Goal: Task Accomplishment & Management: Manage account settings

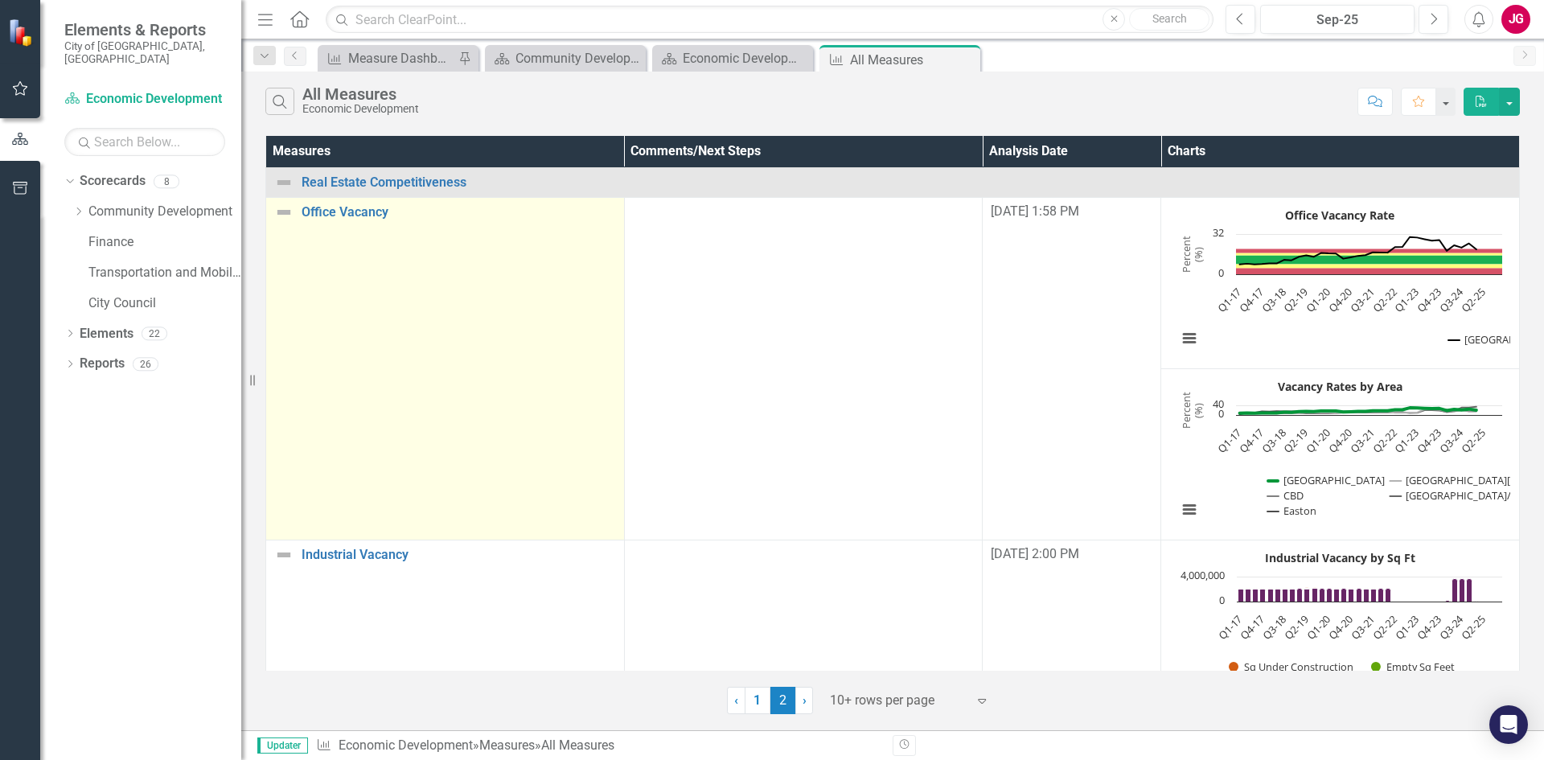
click at [423, 224] on td "Office Vacancy Link Open Element" at bounding box center [445, 368] width 359 height 343
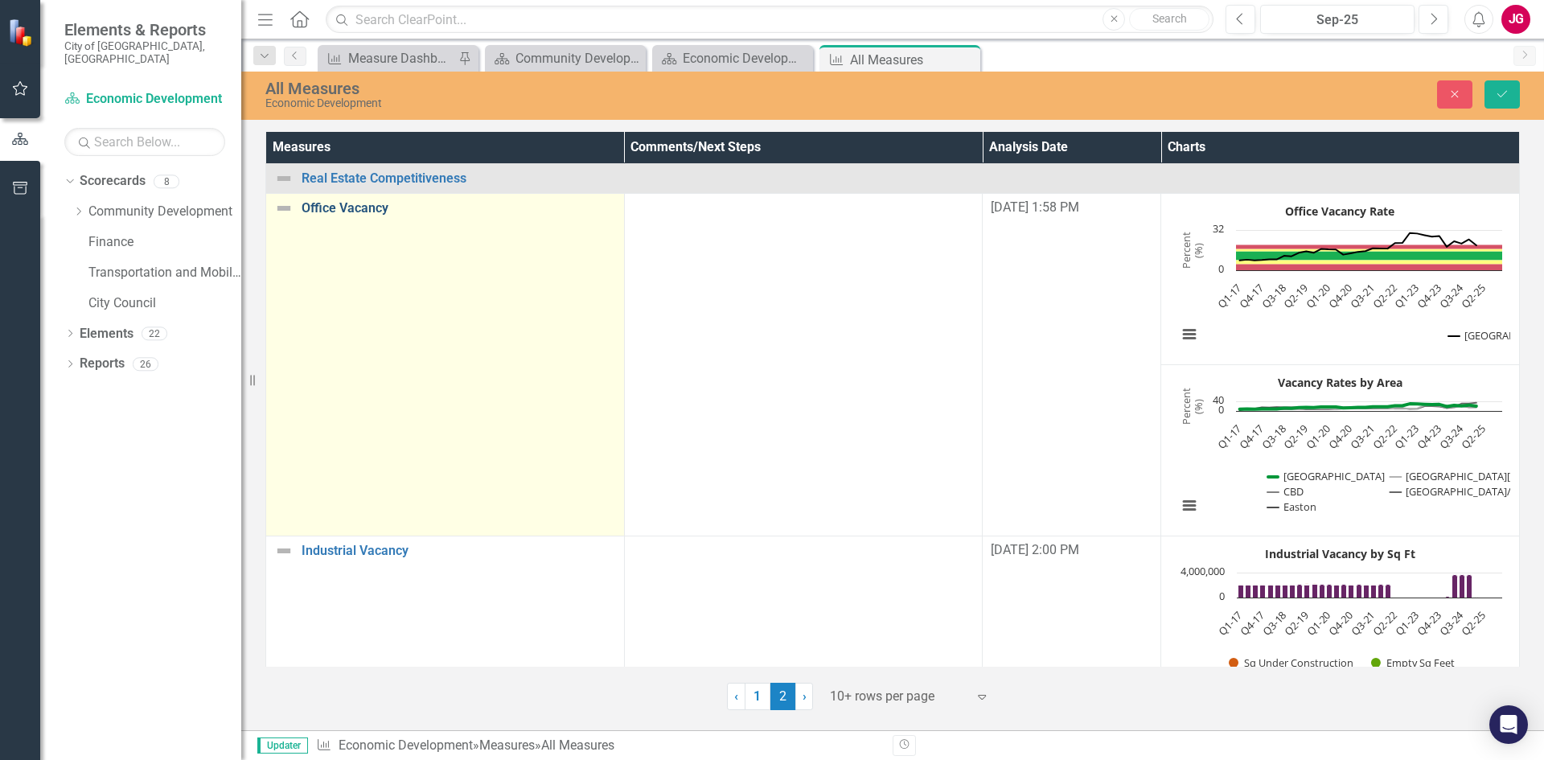
click at [363, 216] on link "Office Vacancy" at bounding box center [459, 208] width 314 height 14
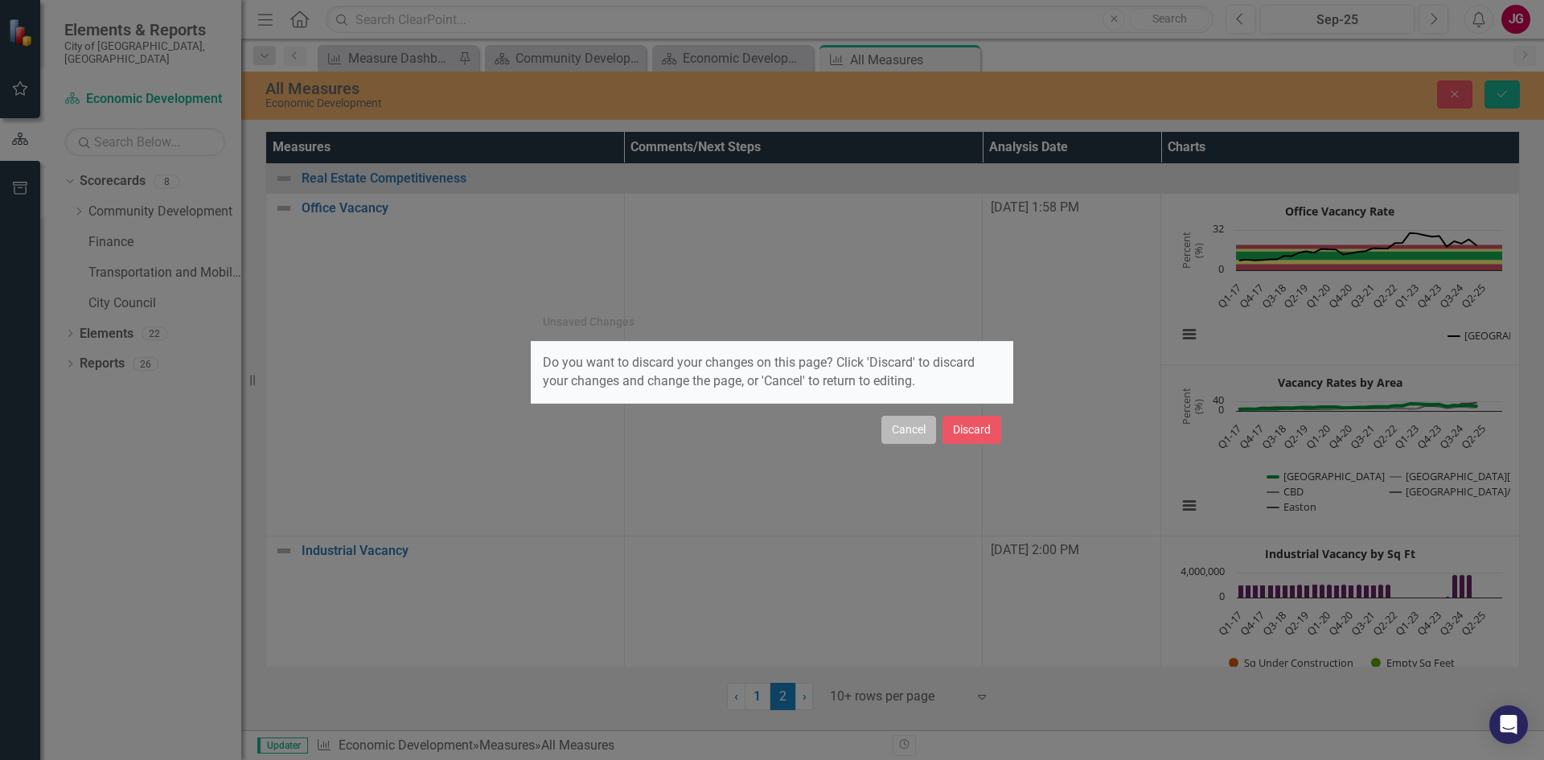
click at [898, 425] on button "Cancel" at bounding box center [908, 430] width 55 height 28
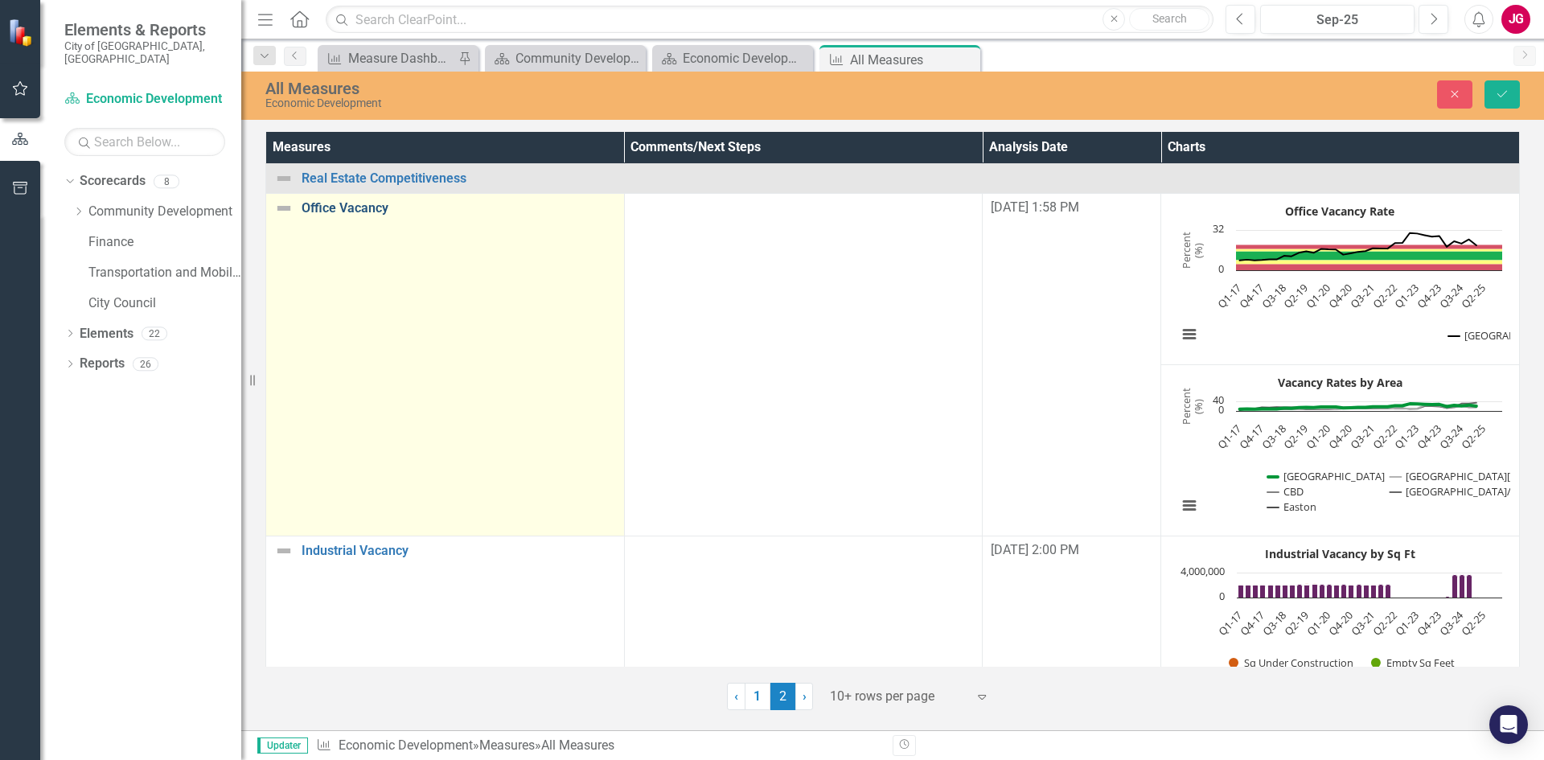
click at [356, 211] on link "Office Vacancy" at bounding box center [459, 208] width 314 height 14
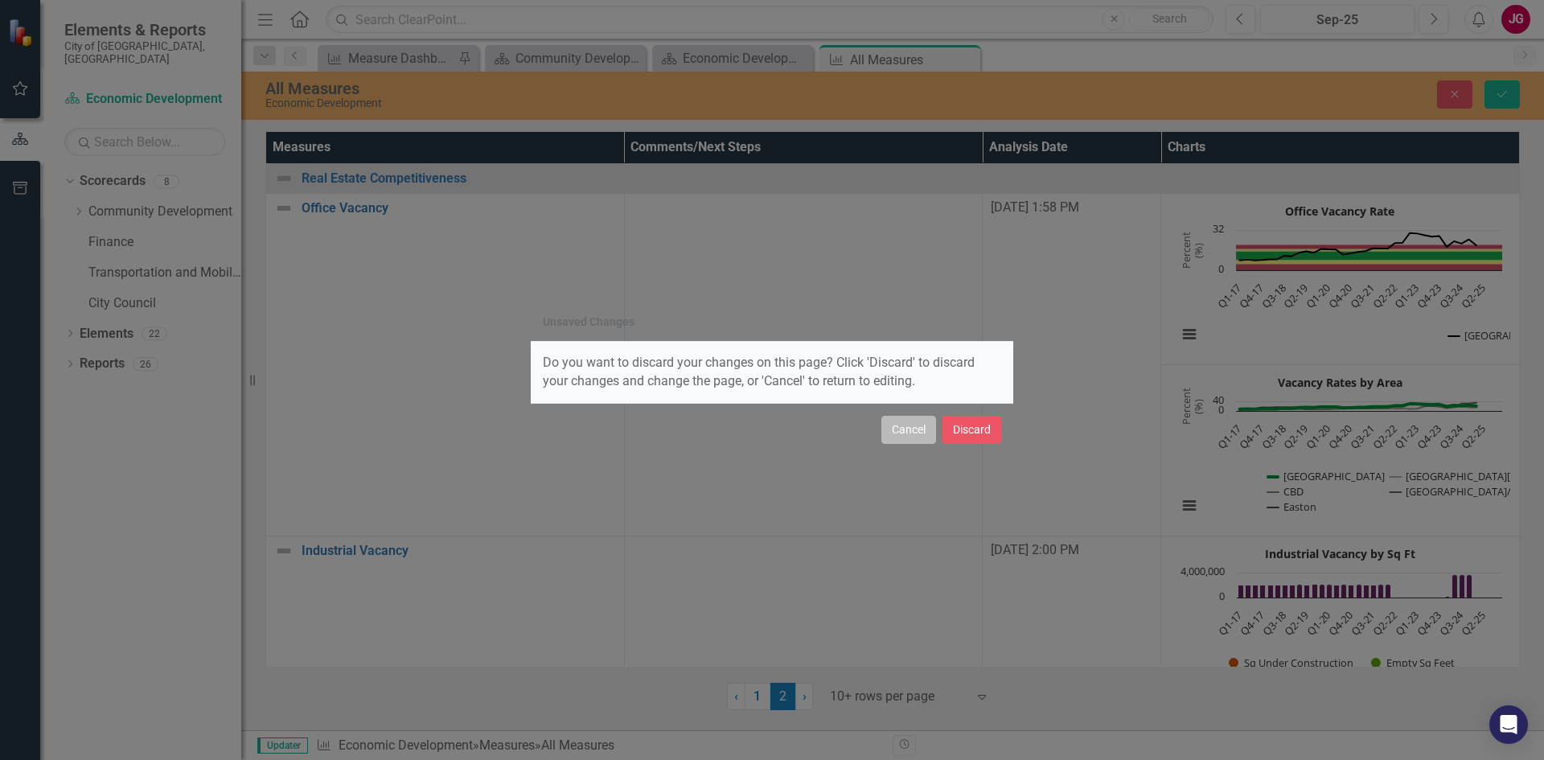
click at [922, 424] on button "Cancel" at bounding box center [908, 430] width 55 height 28
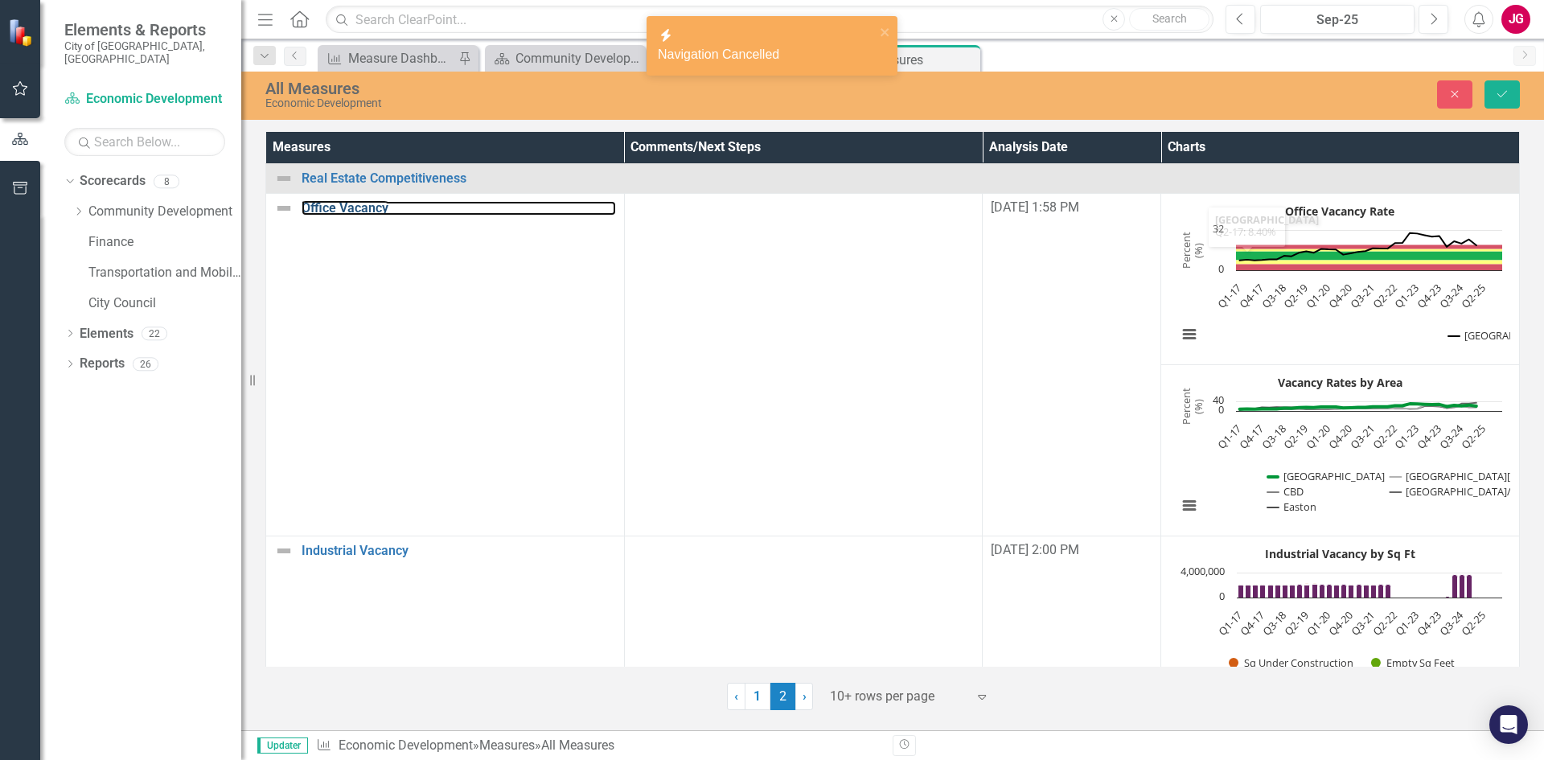
click at [1341, 215] on text "Office Vacancy Rate" at bounding box center [1339, 210] width 109 height 15
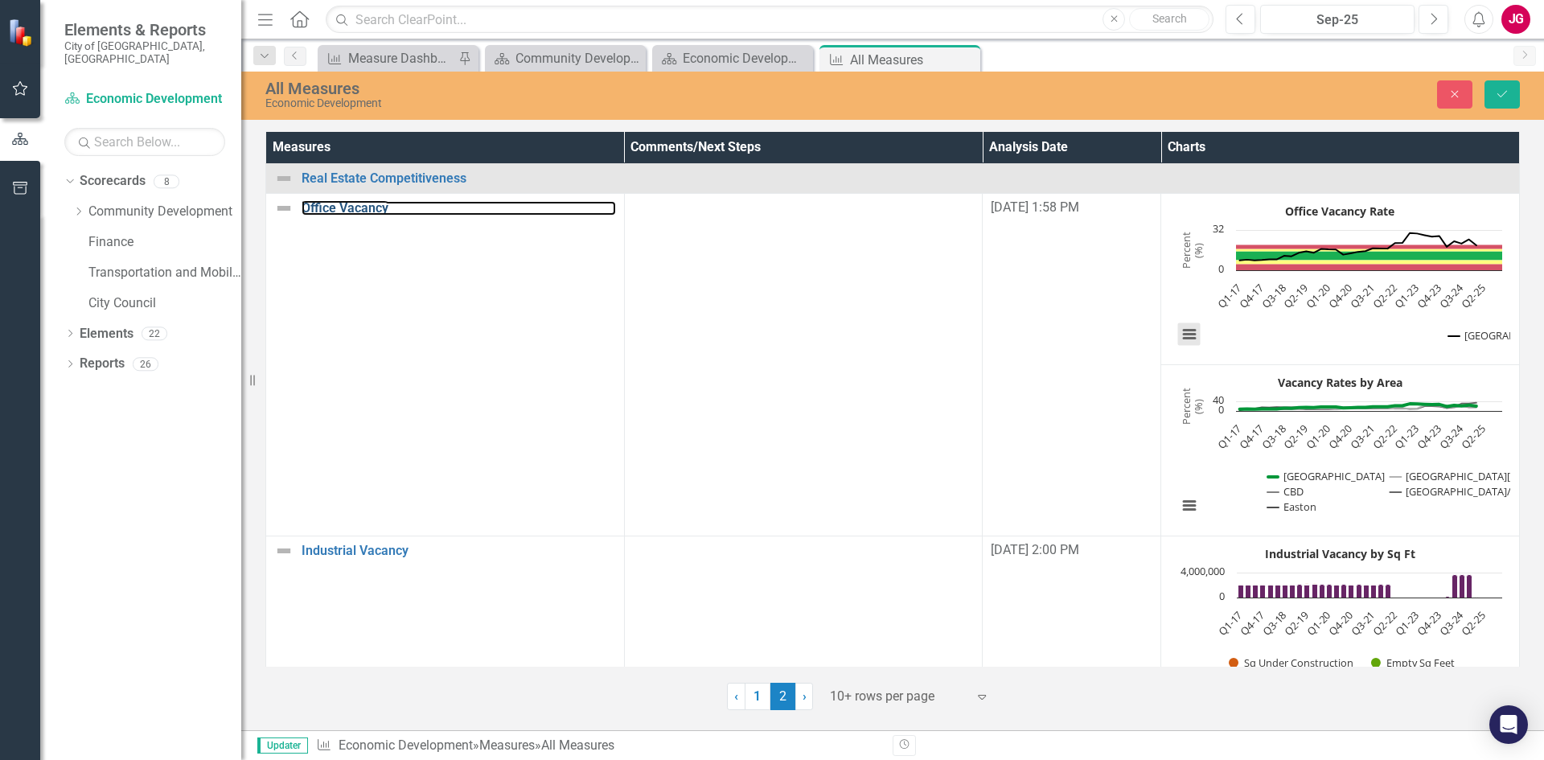
click at [1186, 341] on button "View chart menu, Office Vacancy Rate" at bounding box center [1189, 334] width 23 height 23
click at [1186, 341] on div "Download PNG image Download JPEG image Download PDF document Download SVG vecto…" at bounding box center [1256, 266] width 203 height 157
click at [1304, 341] on rect "Interactive chart" at bounding box center [1339, 279] width 341 height 161
click at [1452, 94] on icon "Close" at bounding box center [1455, 93] width 14 height 11
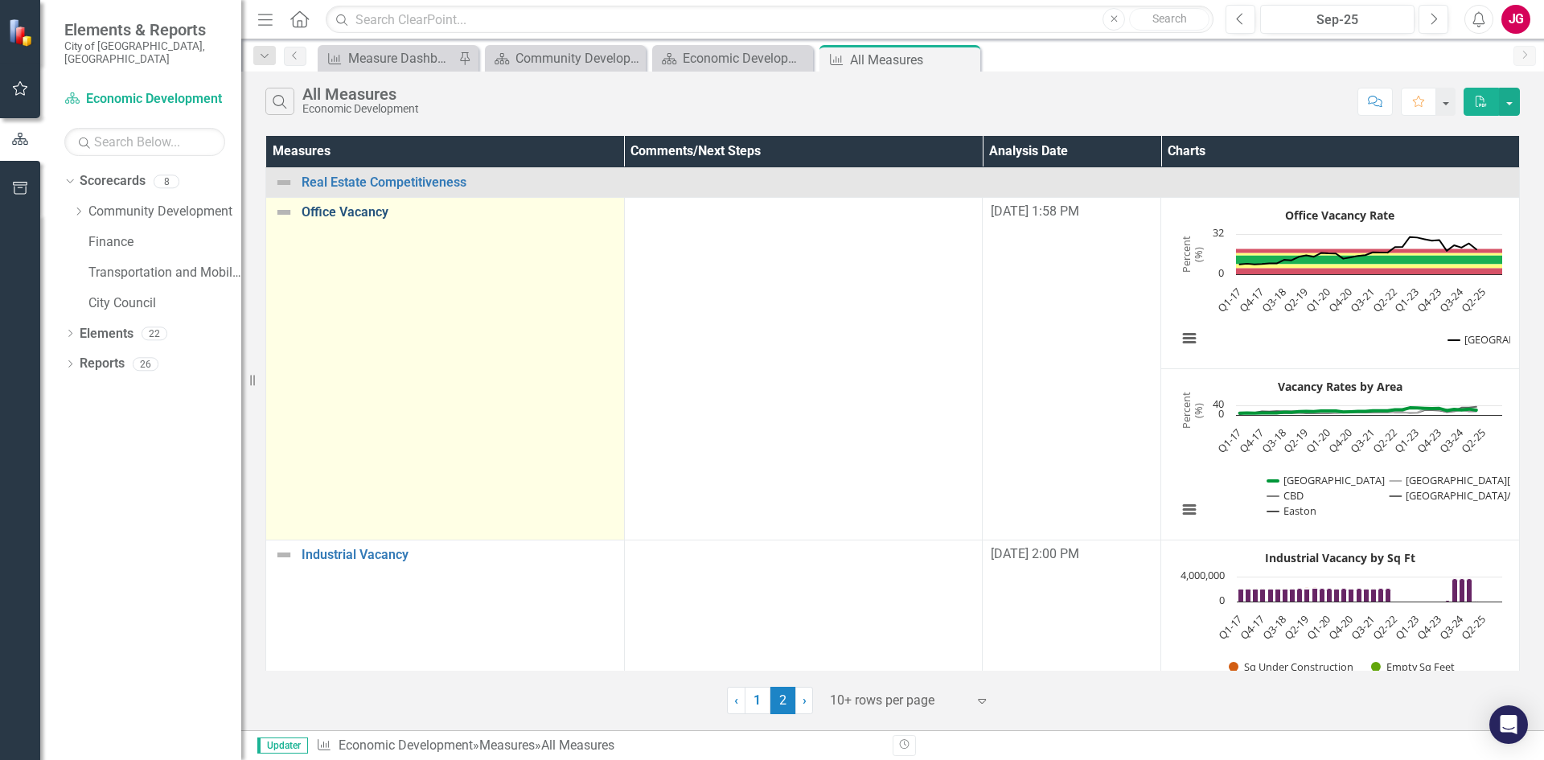
click at [384, 210] on link "Office Vacancy" at bounding box center [459, 212] width 314 height 14
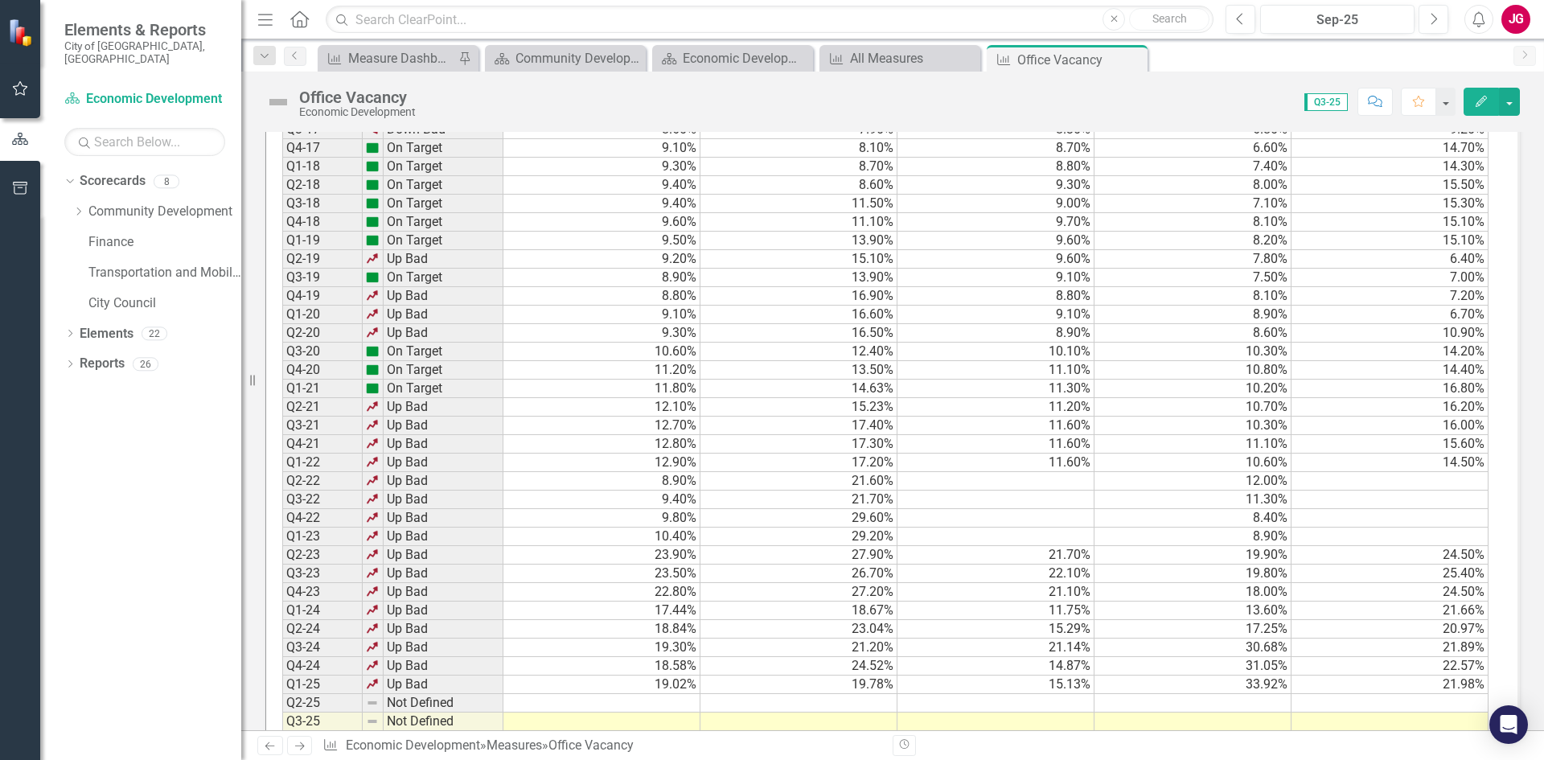
scroll to position [1441, 0]
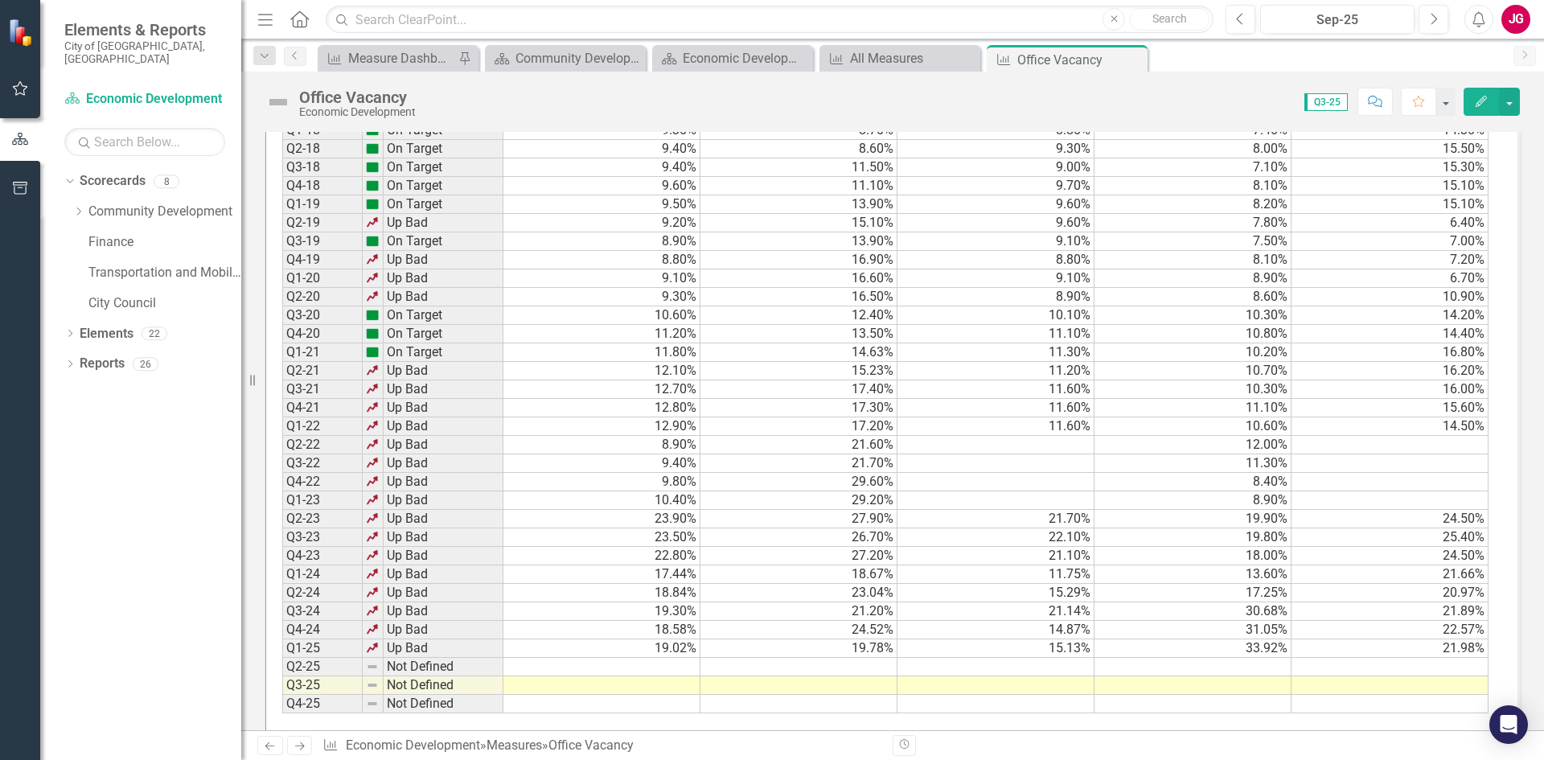
click at [655, 658] on td at bounding box center [601, 667] width 197 height 18
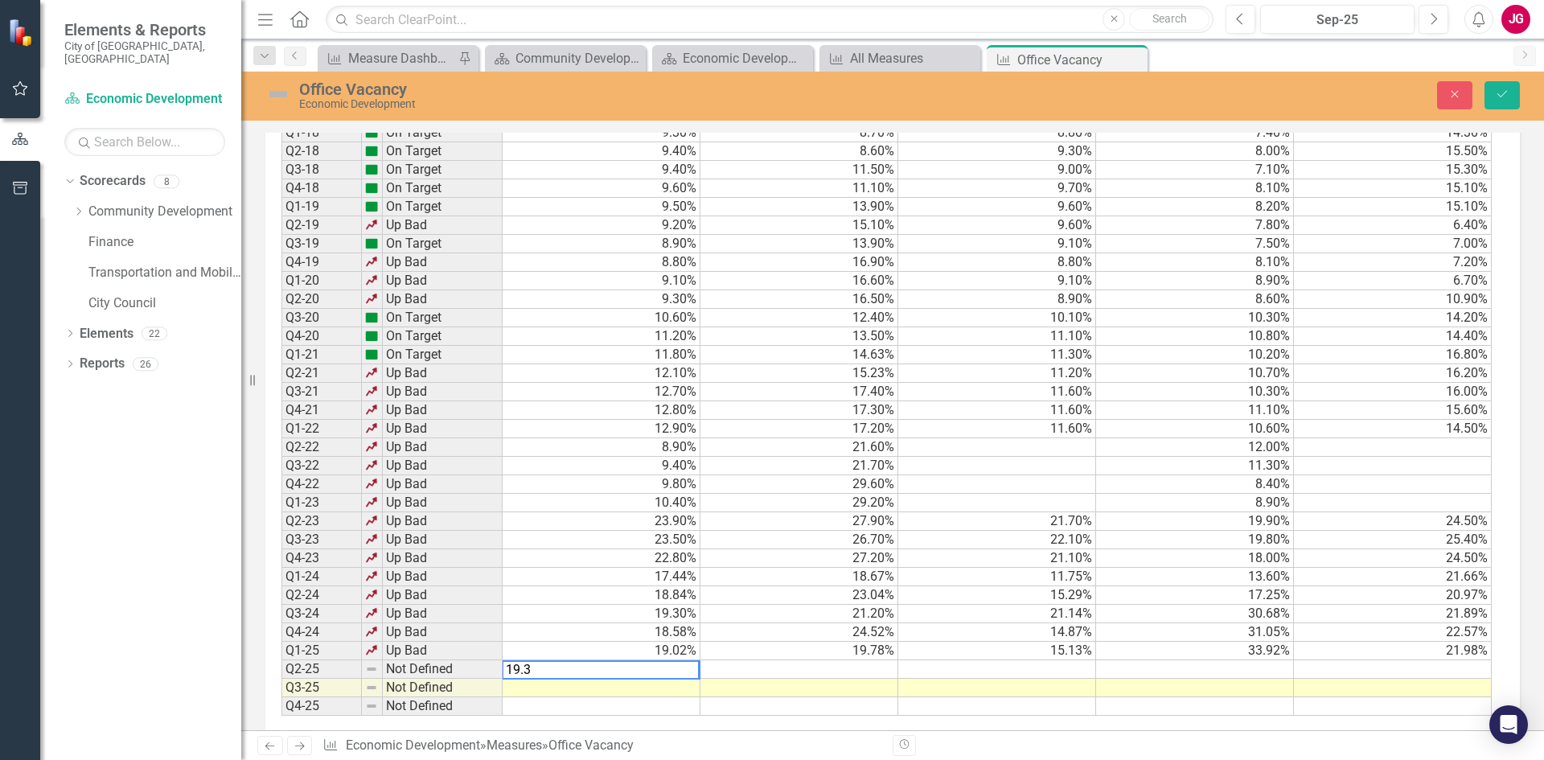
type textarea "19.31"
type textarea "17.56"
type textarea "16.51"
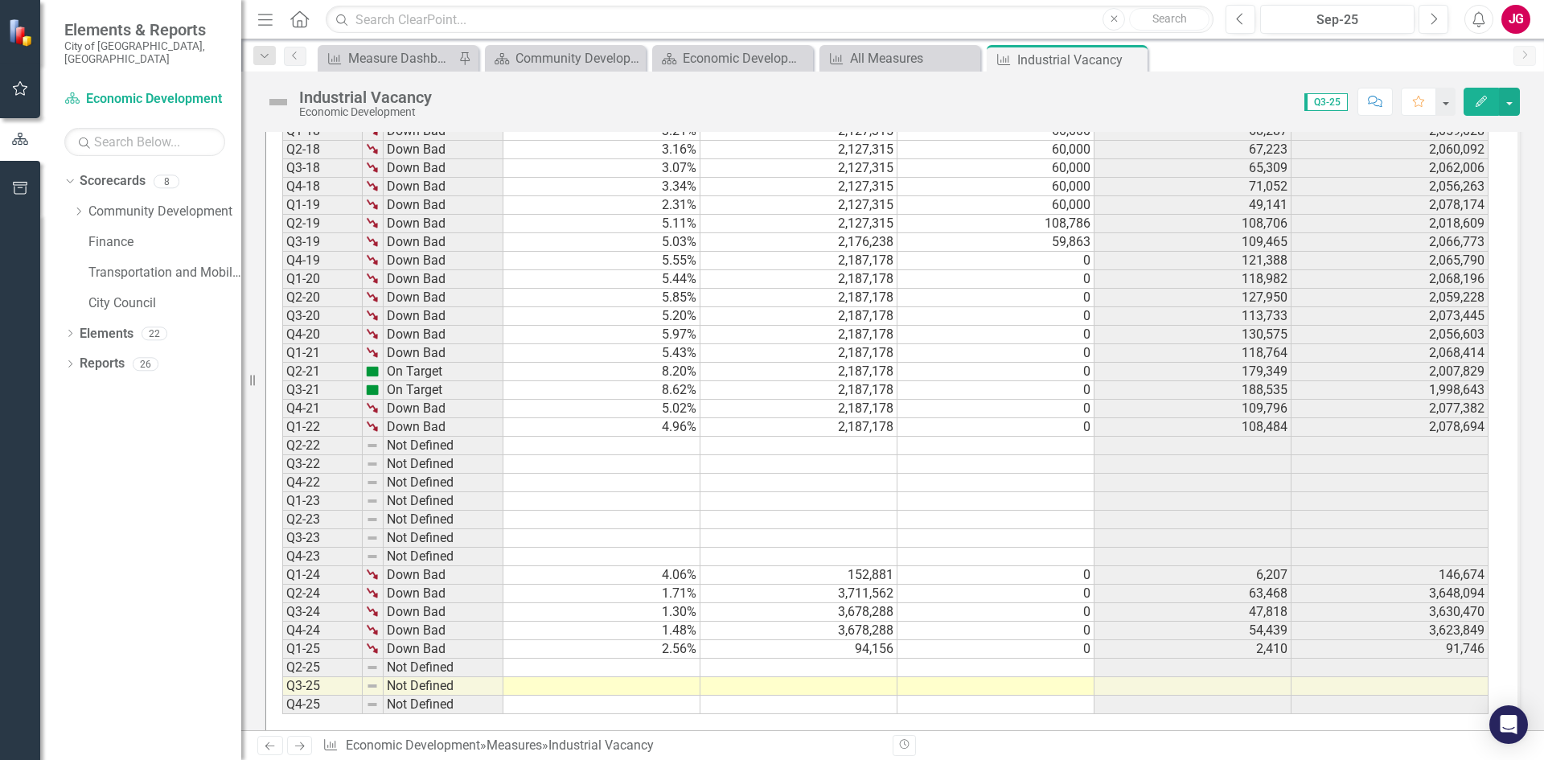
scroll to position [1089, 0]
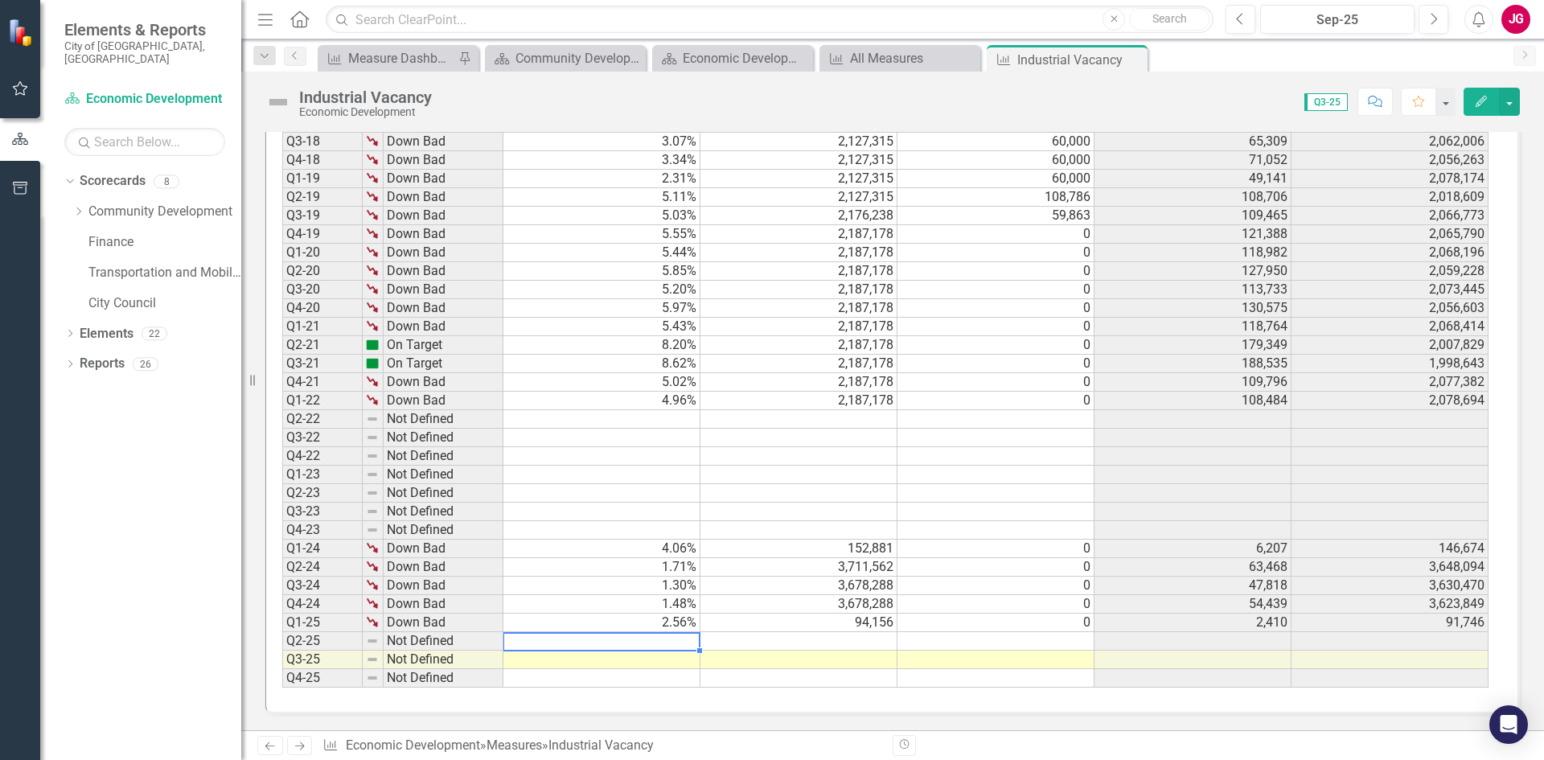
click at [650, 643] on td at bounding box center [601, 641] width 197 height 18
click at [580, 639] on td at bounding box center [601, 641] width 197 height 18
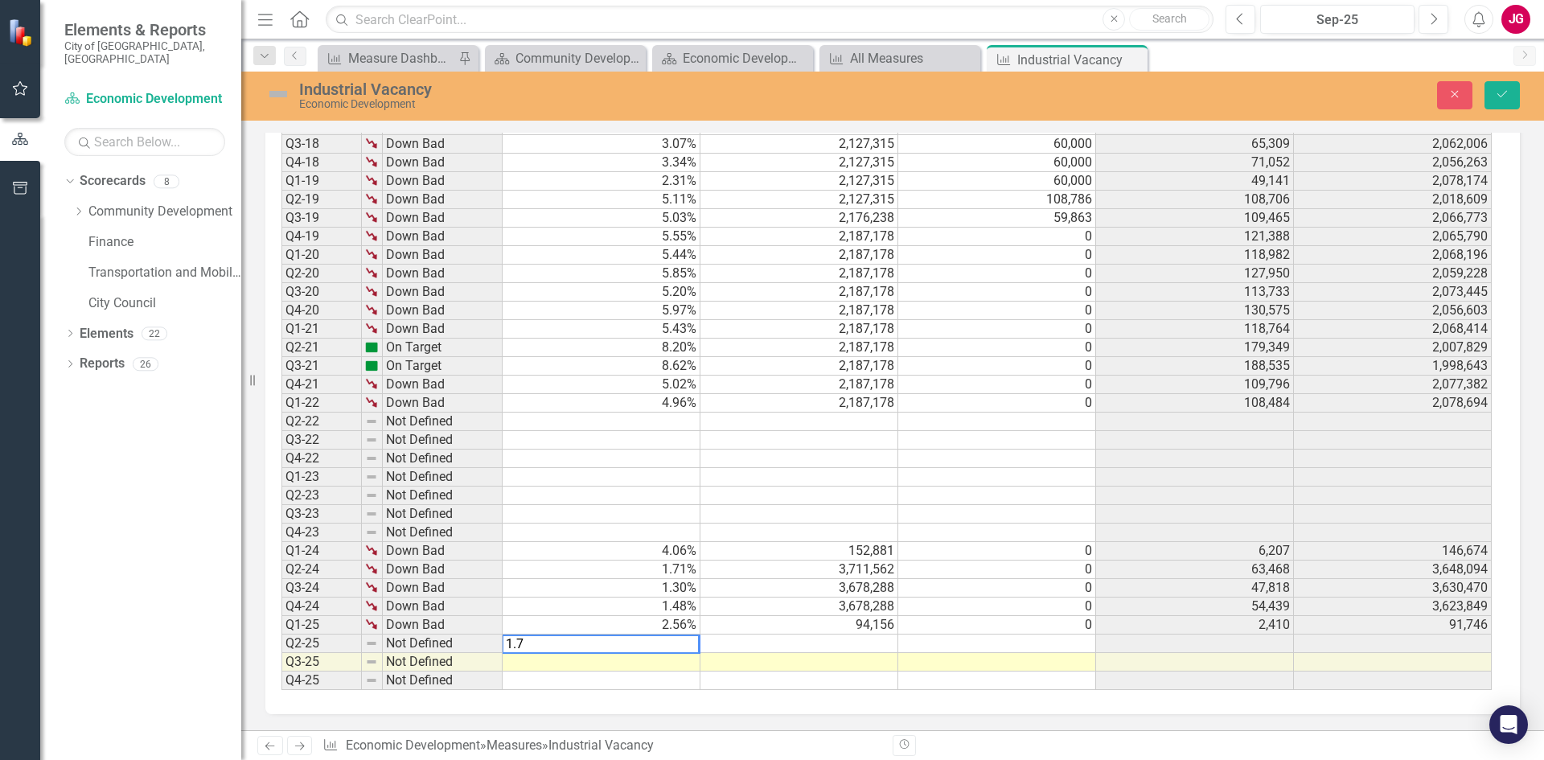
type textarea "1.78"
type textarea "65420"
type textarea "0"
click at [1501, 97] on icon "submit" at bounding box center [1502, 94] width 10 height 6
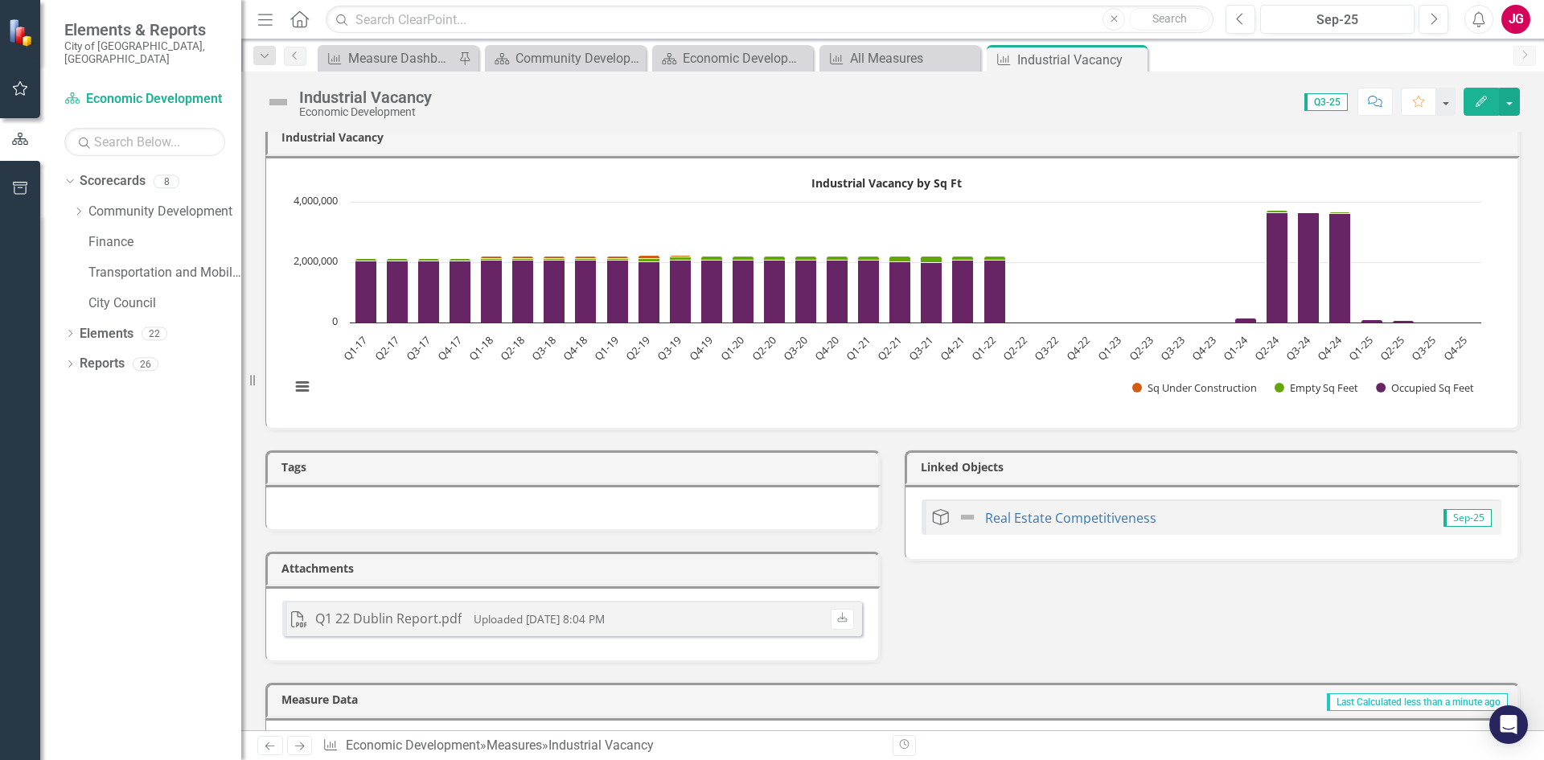
scroll to position [365, 0]
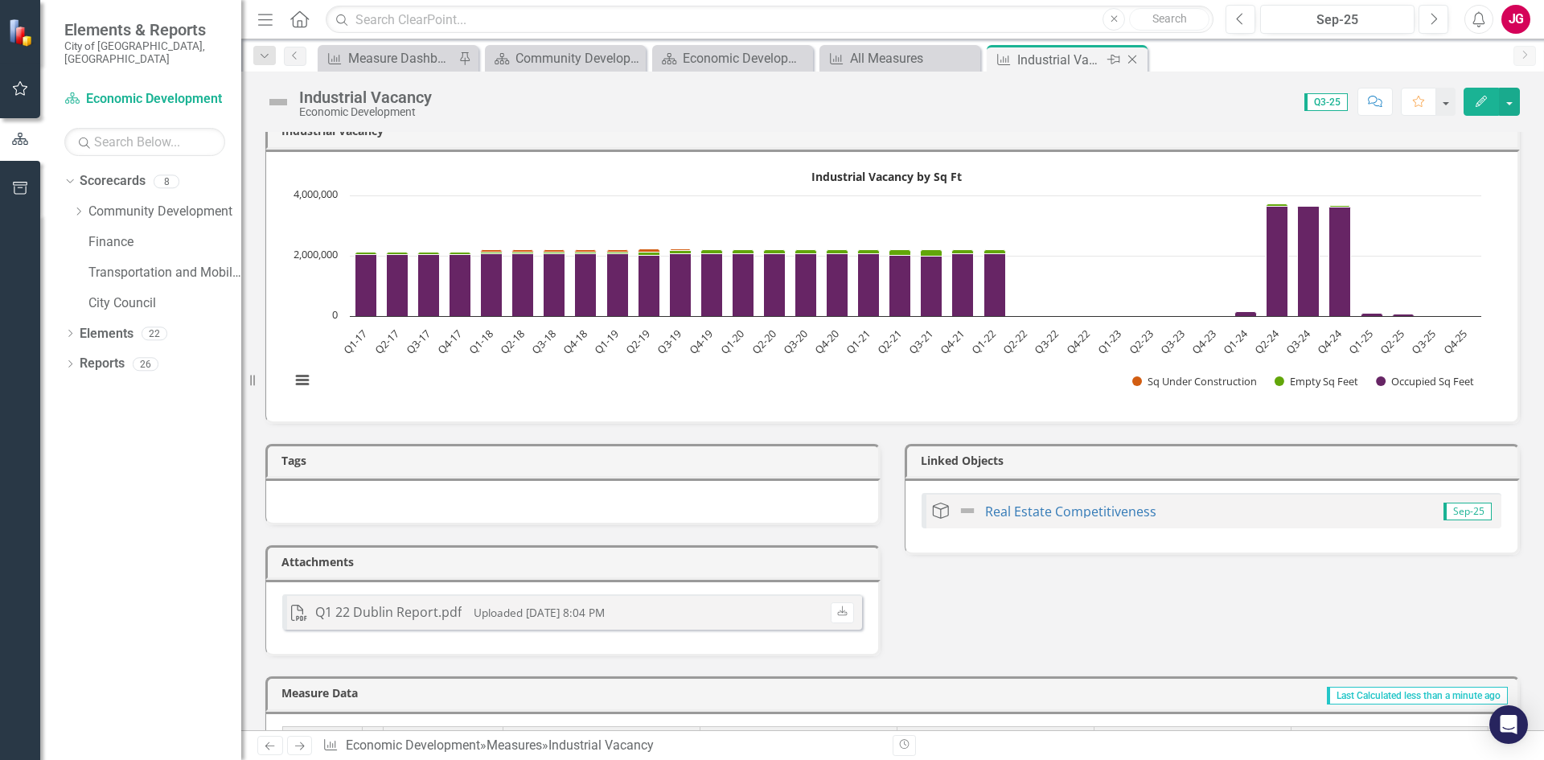
click at [1131, 58] on icon "Close" at bounding box center [1132, 59] width 16 height 13
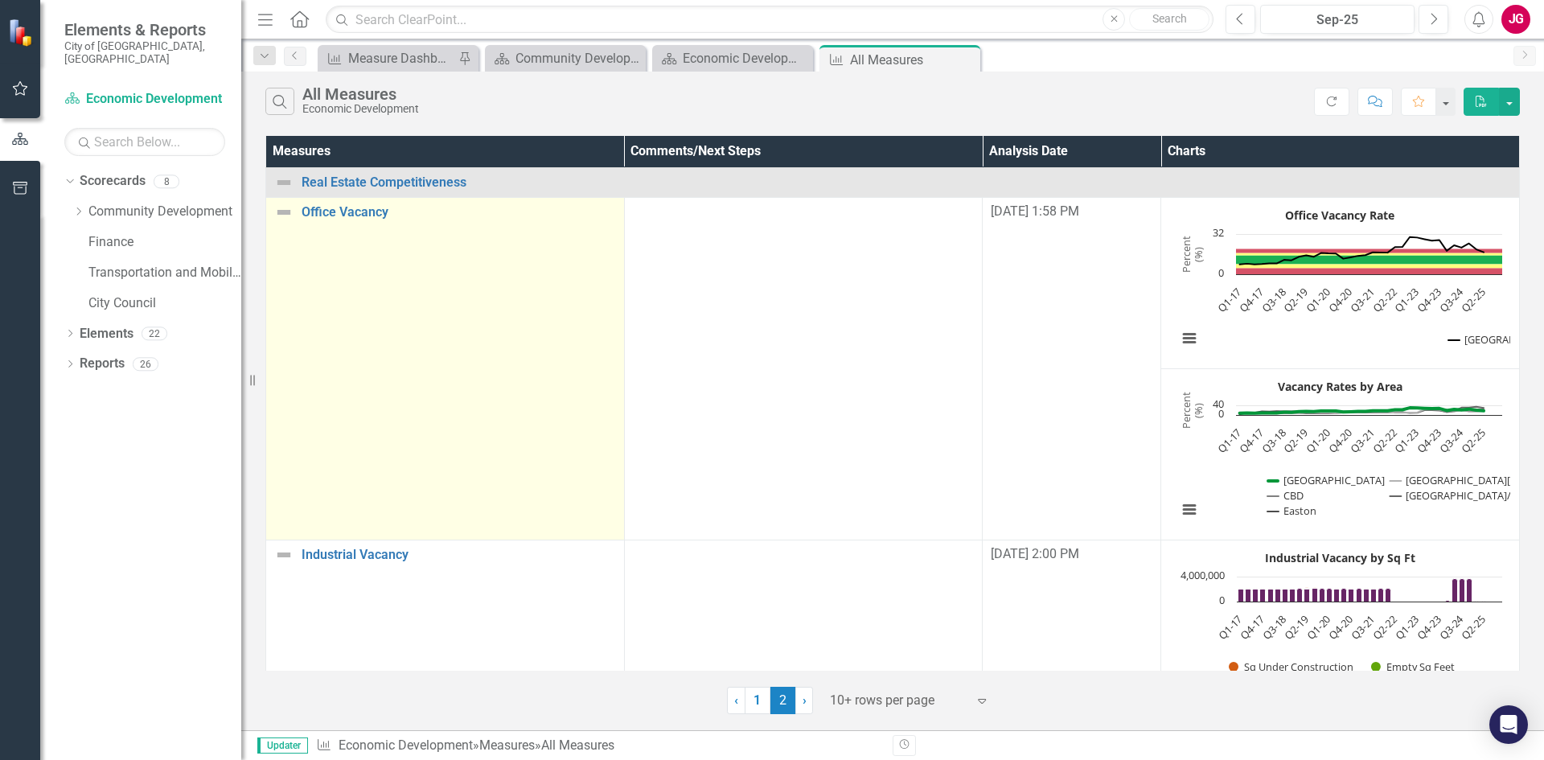
scroll to position [402, 0]
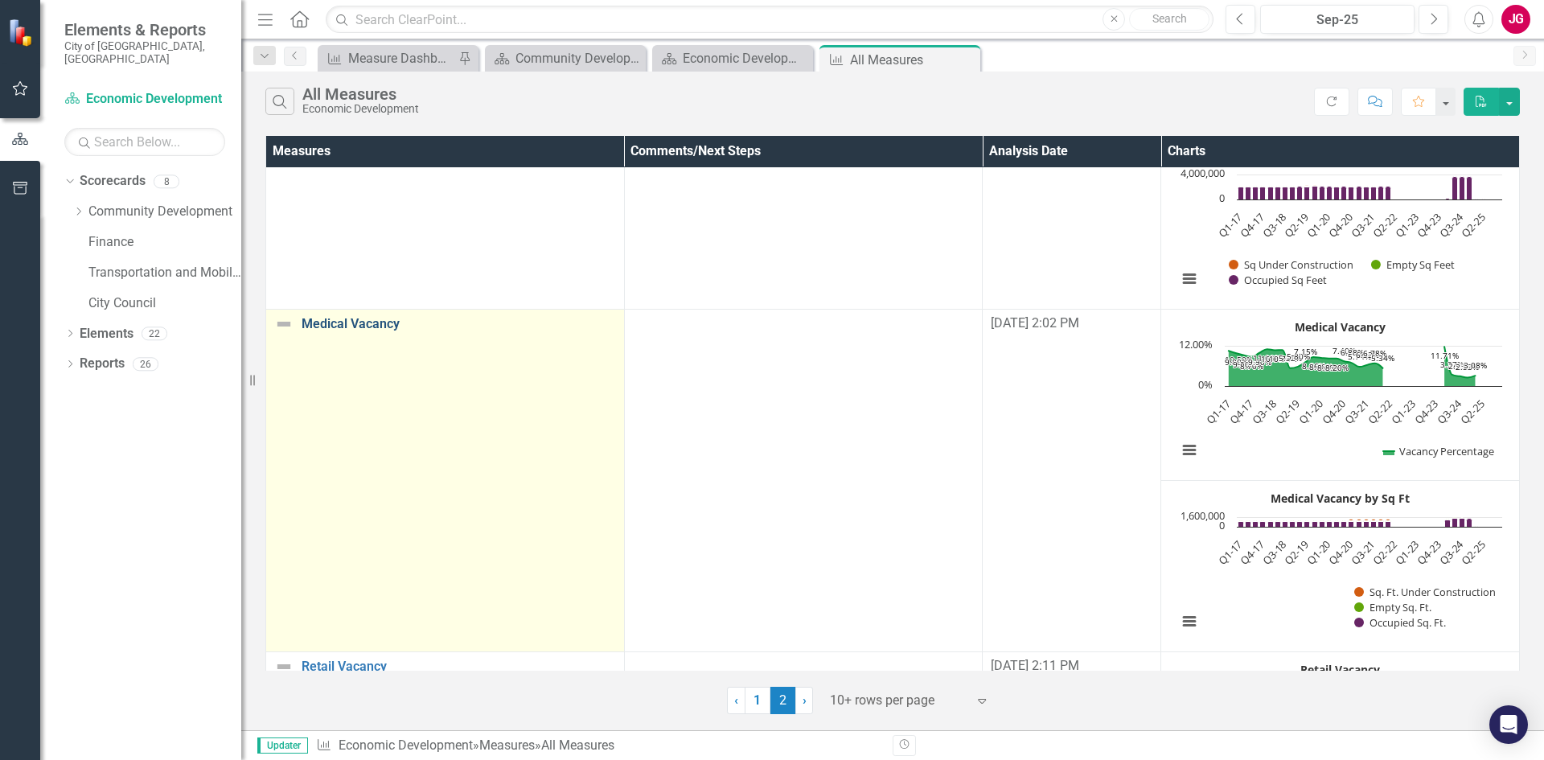
click at [339, 322] on link "Medical Vacancy" at bounding box center [459, 324] width 314 height 14
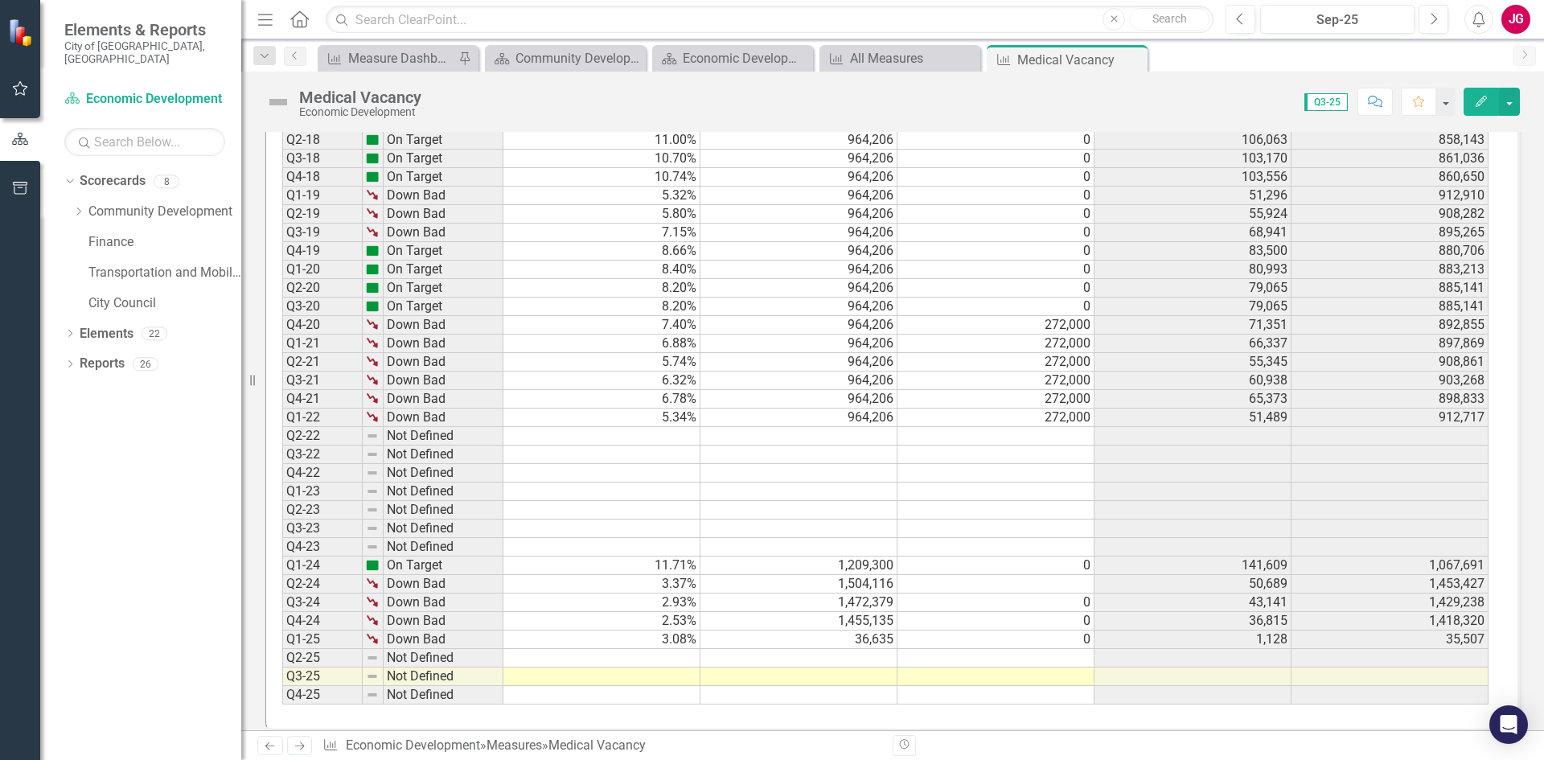
scroll to position [1418, 0]
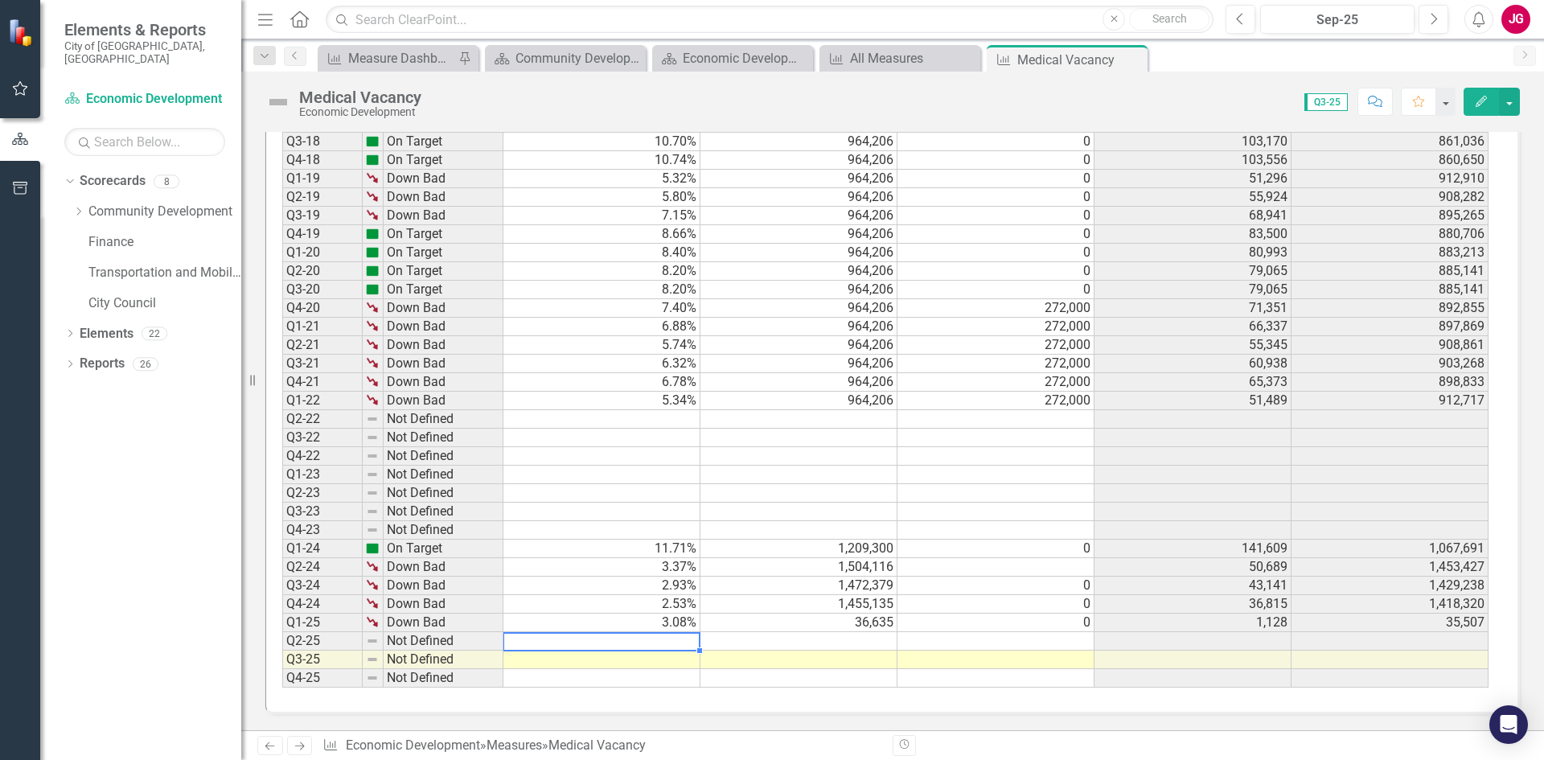
click at [282, 634] on div "Period Status Vacancy Percentage Total Available Sq. Ft. Sq. Ft. Under Construc…" at bounding box center [282, 344] width 0 height 685
click at [678, 642] on td at bounding box center [601, 641] width 197 height 18
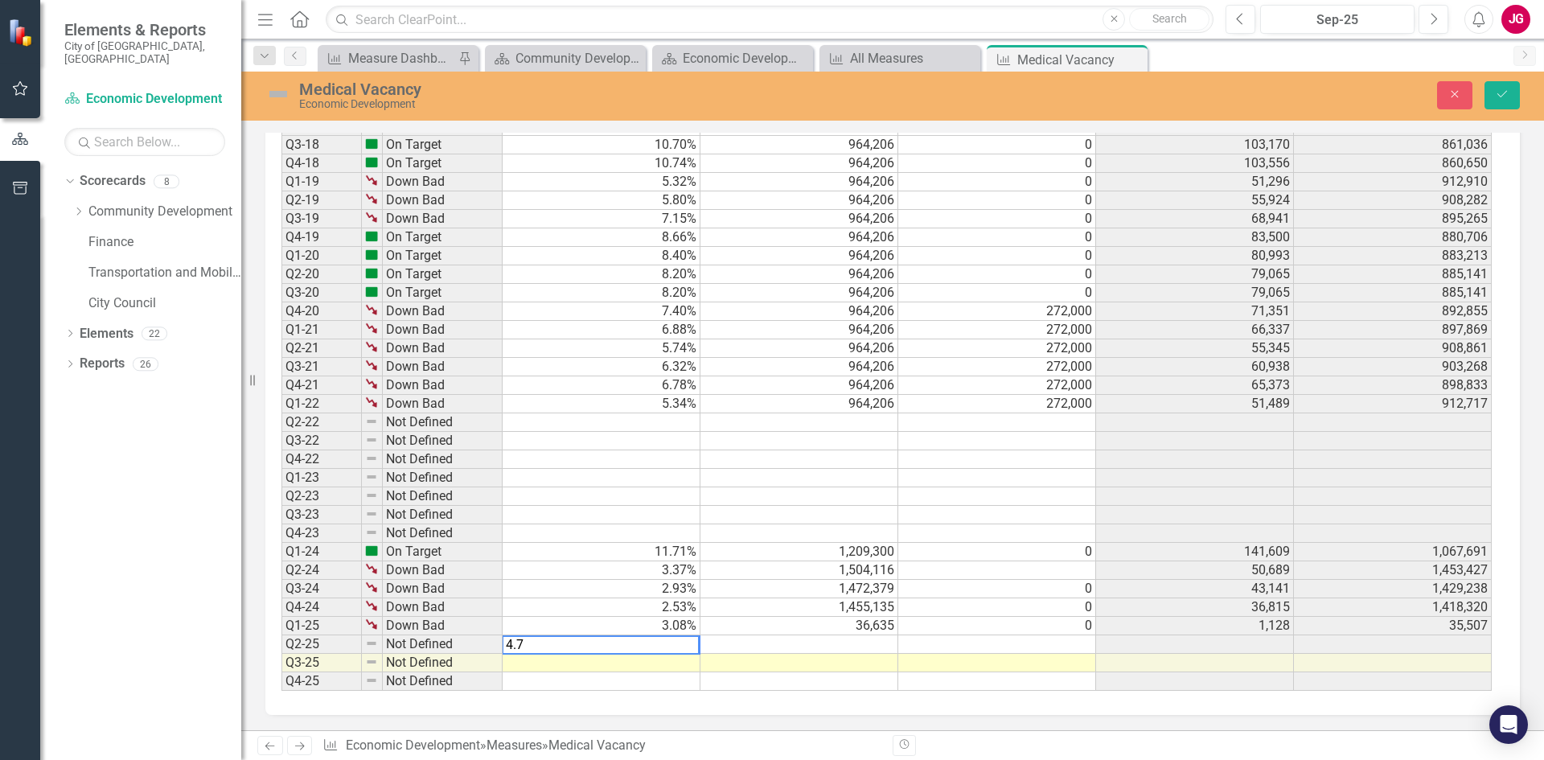
type textarea "4.78"
type textarea "57440"
type textarea "0"
click at [1516, 98] on button "Save" at bounding box center [1501, 95] width 35 height 28
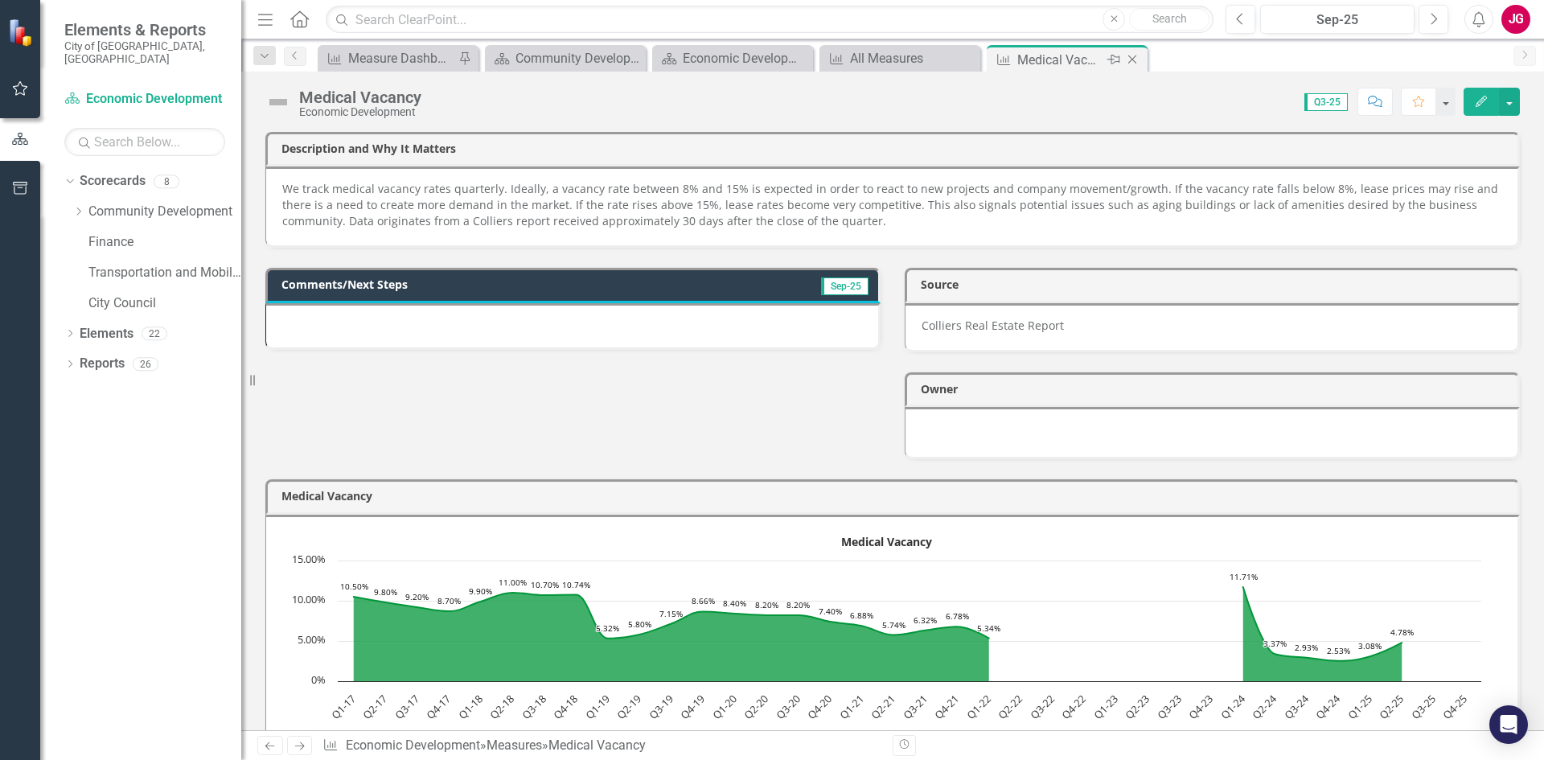
click at [1132, 57] on icon "Close" at bounding box center [1132, 59] width 16 height 13
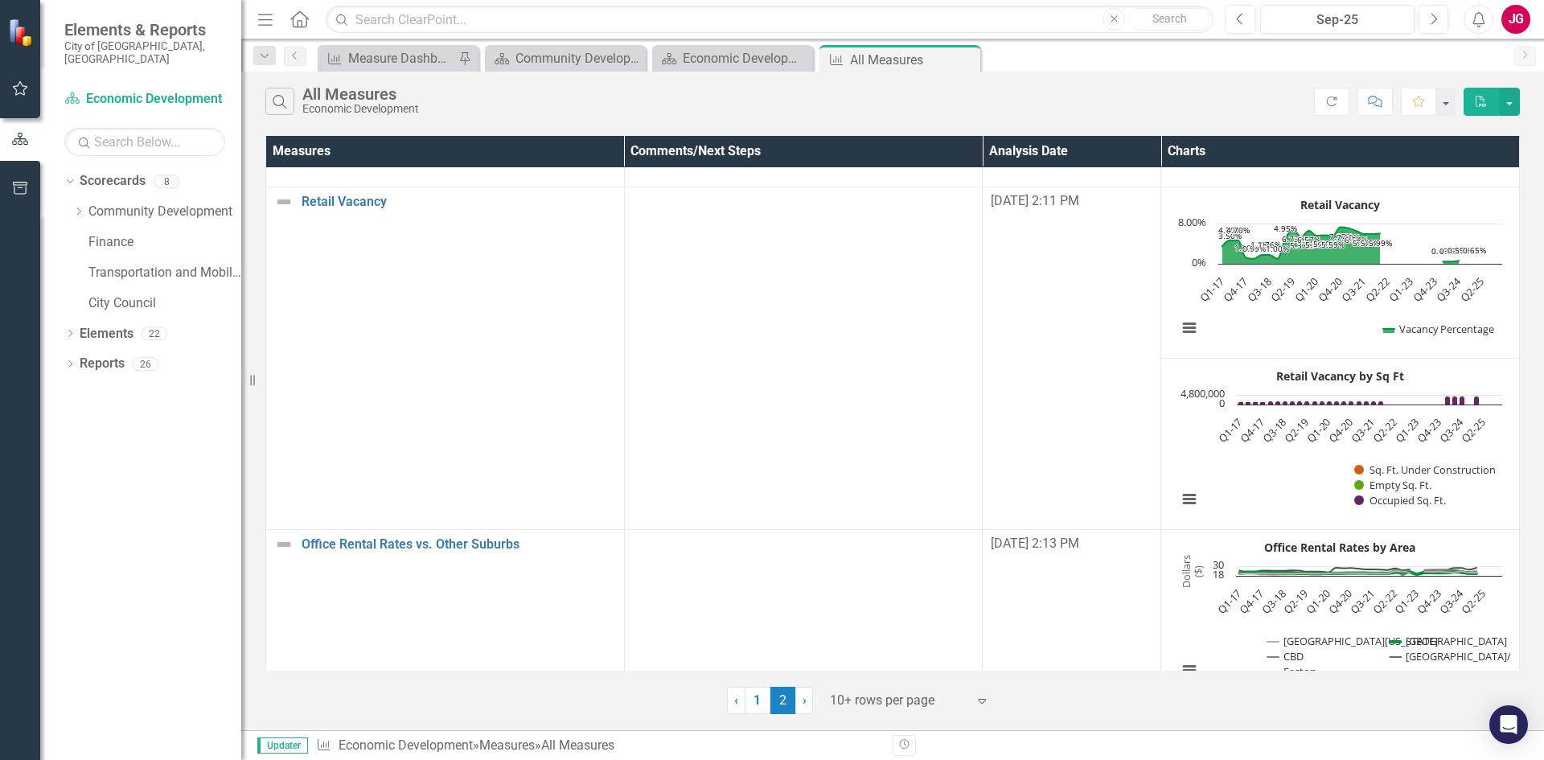
scroll to position [770, 0]
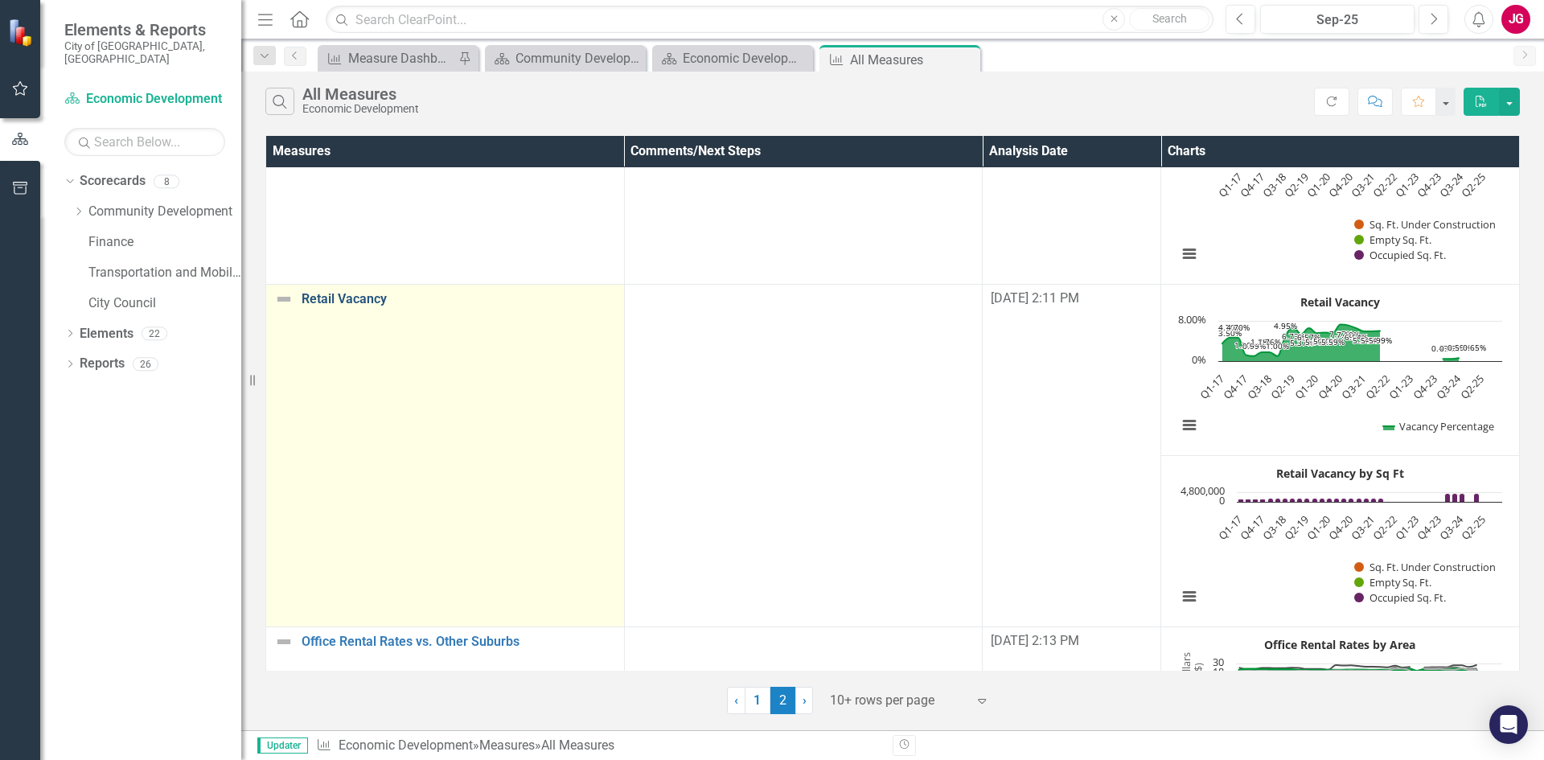
click at [334, 296] on link "Retail Vacancy" at bounding box center [459, 299] width 314 height 14
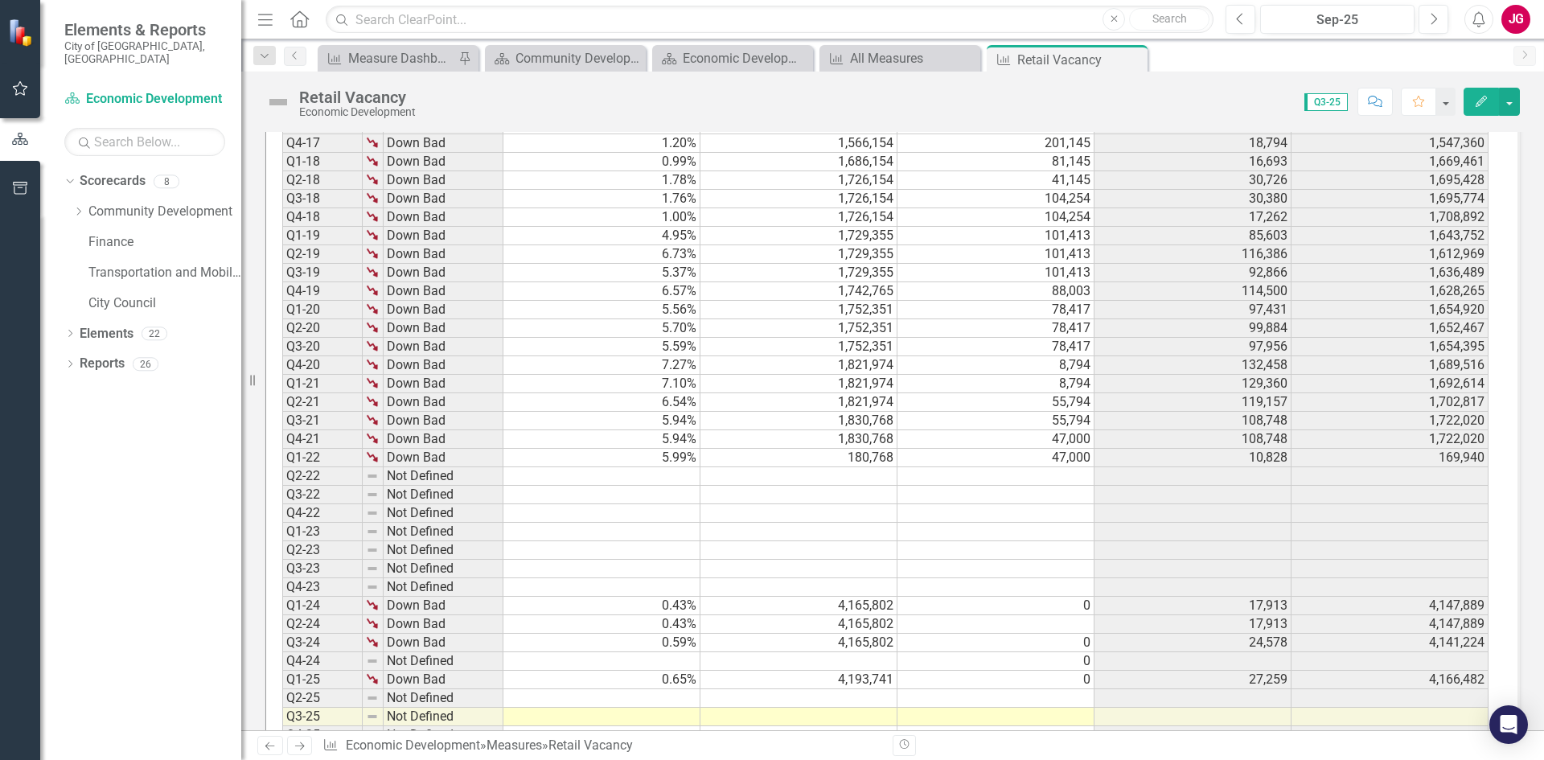
scroll to position [1402, 0]
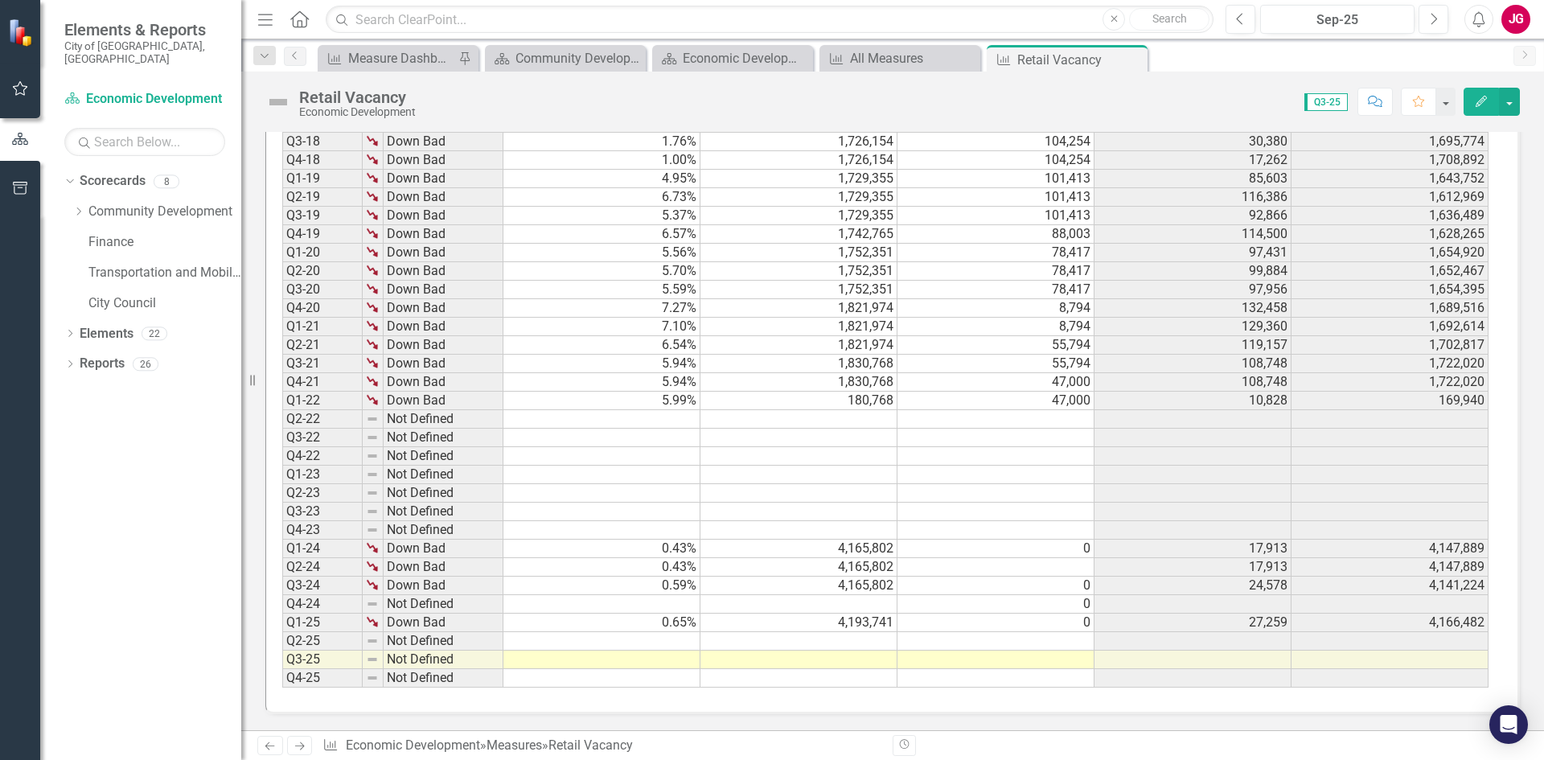
click at [642, 639] on td at bounding box center [601, 641] width 197 height 18
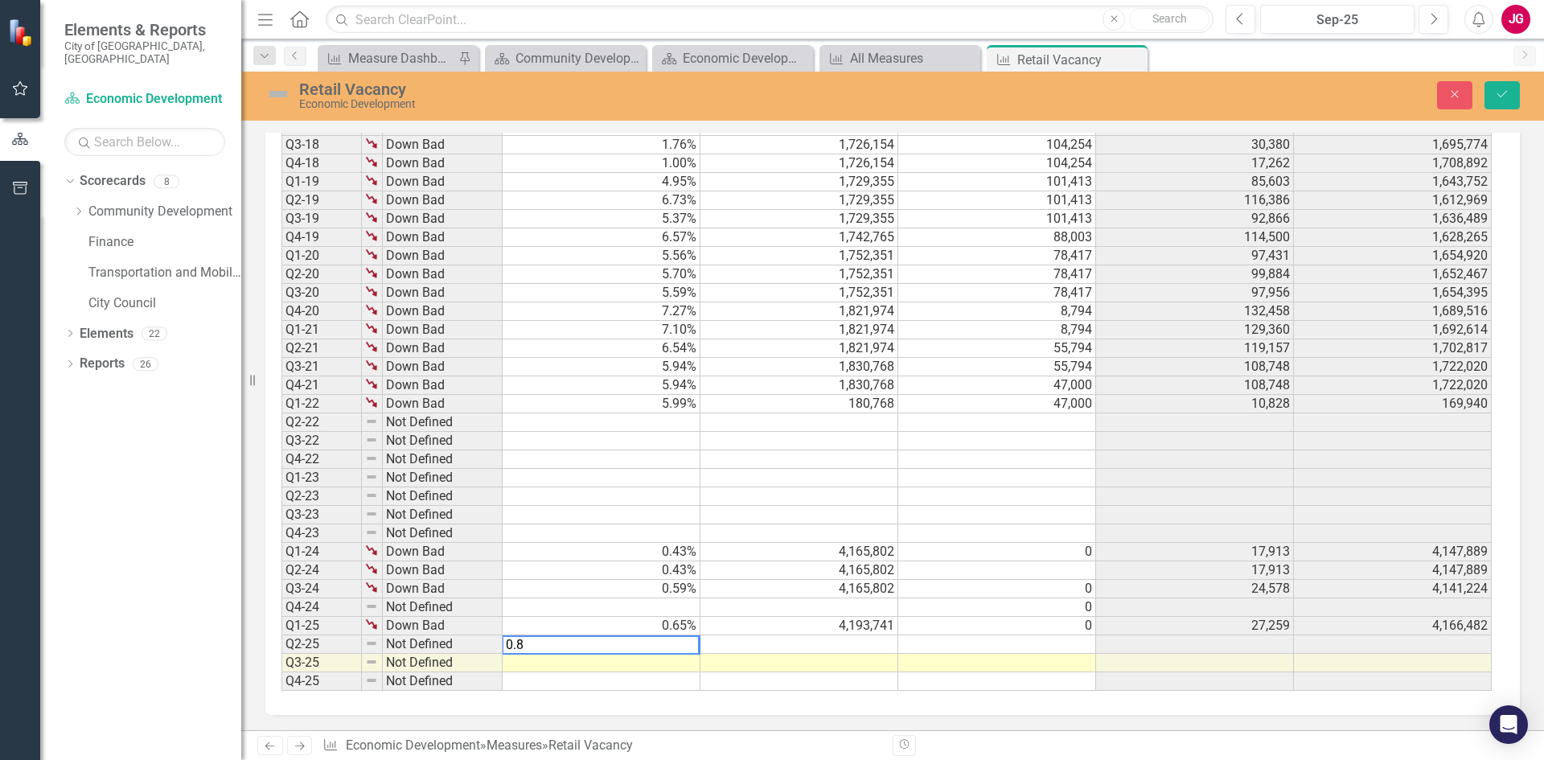
type textarea "0.88"
type textarea "4247625"
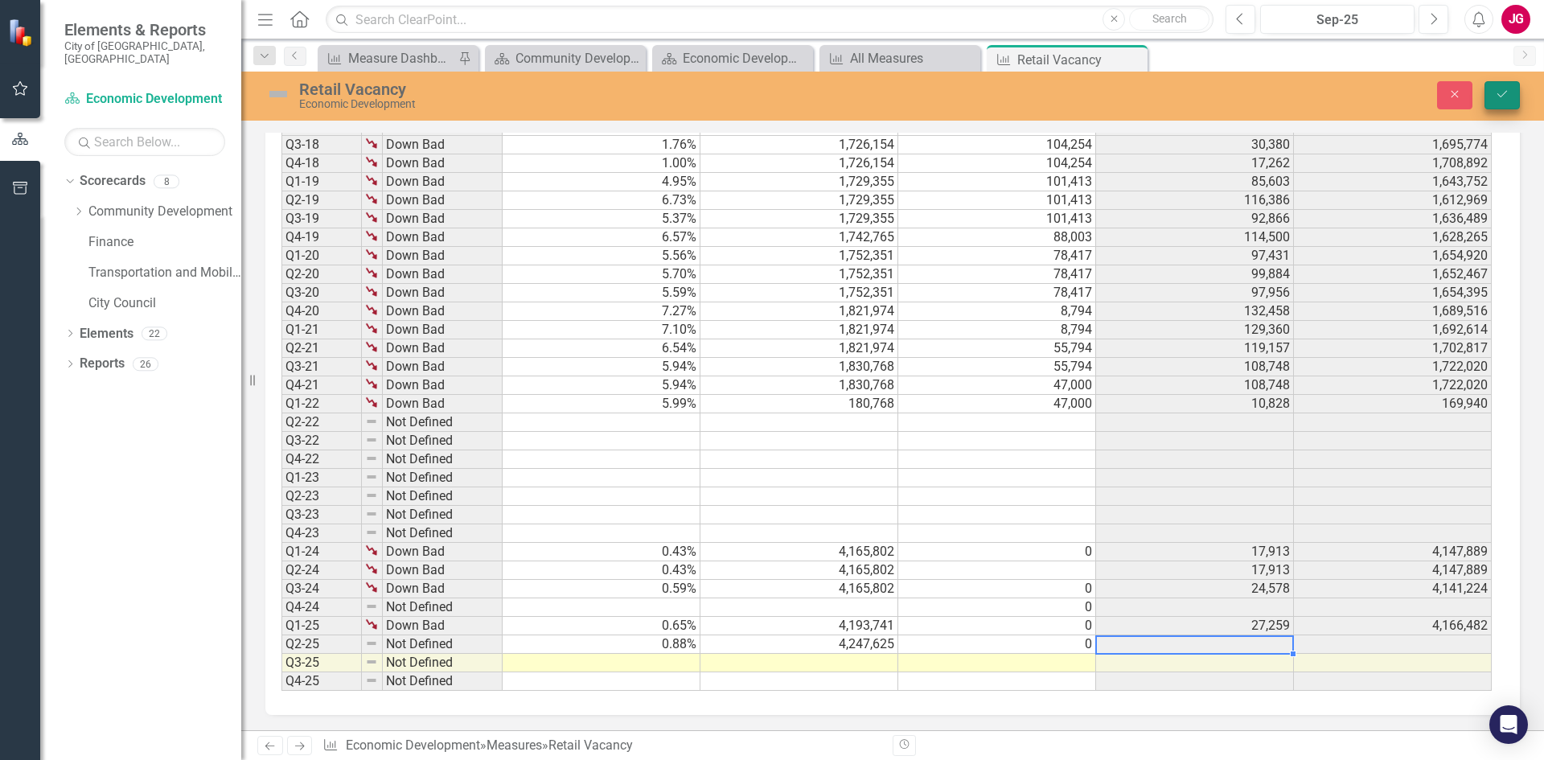
type textarea "0"
drag, startPoint x: 1505, startPoint y: 100, endPoint x: 1355, endPoint y: 284, distance: 237.8
click at [1505, 100] on icon "Save" at bounding box center [1502, 93] width 14 height 11
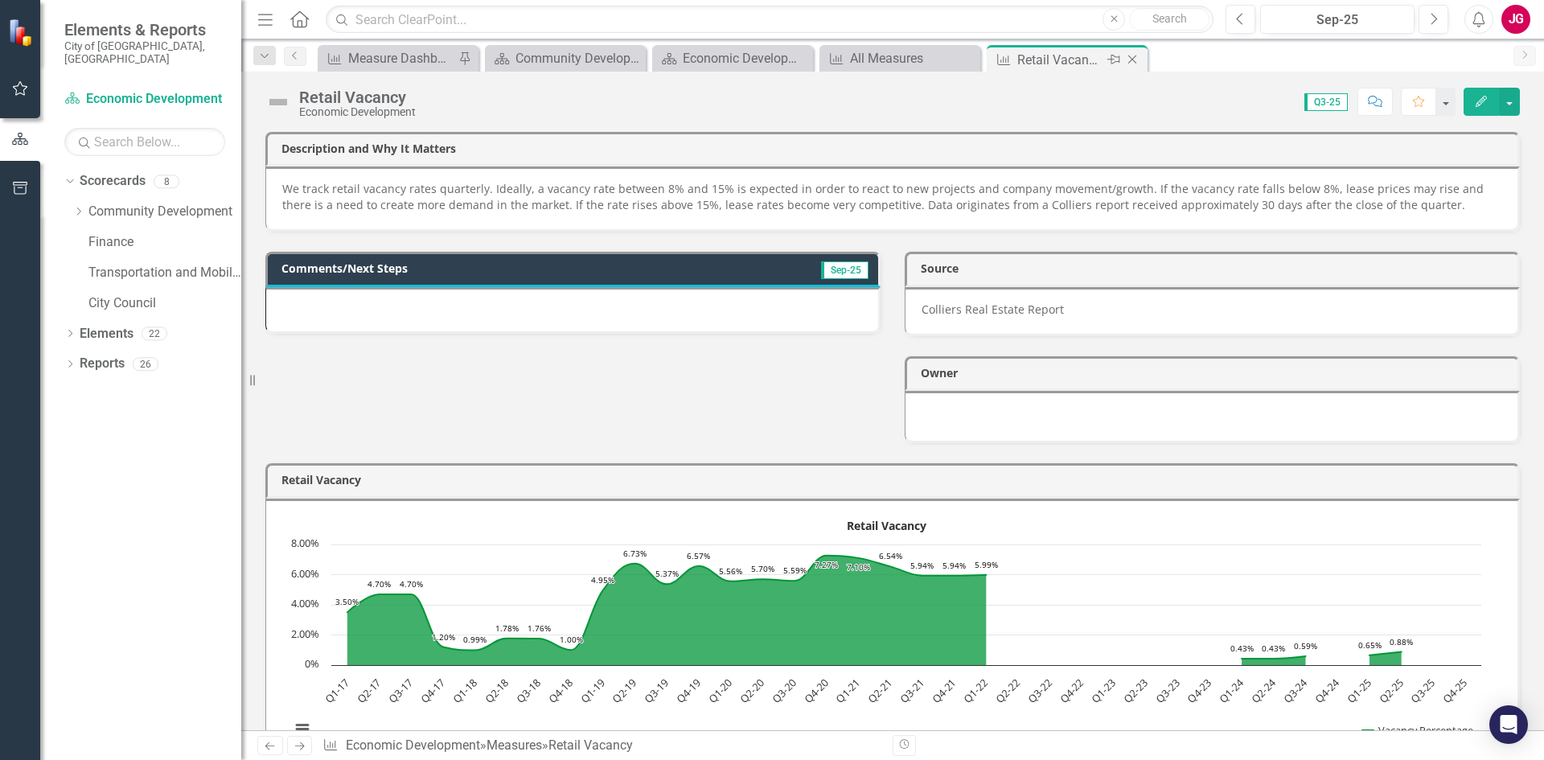
click at [1131, 62] on icon "Close" at bounding box center [1132, 59] width 16 height 13
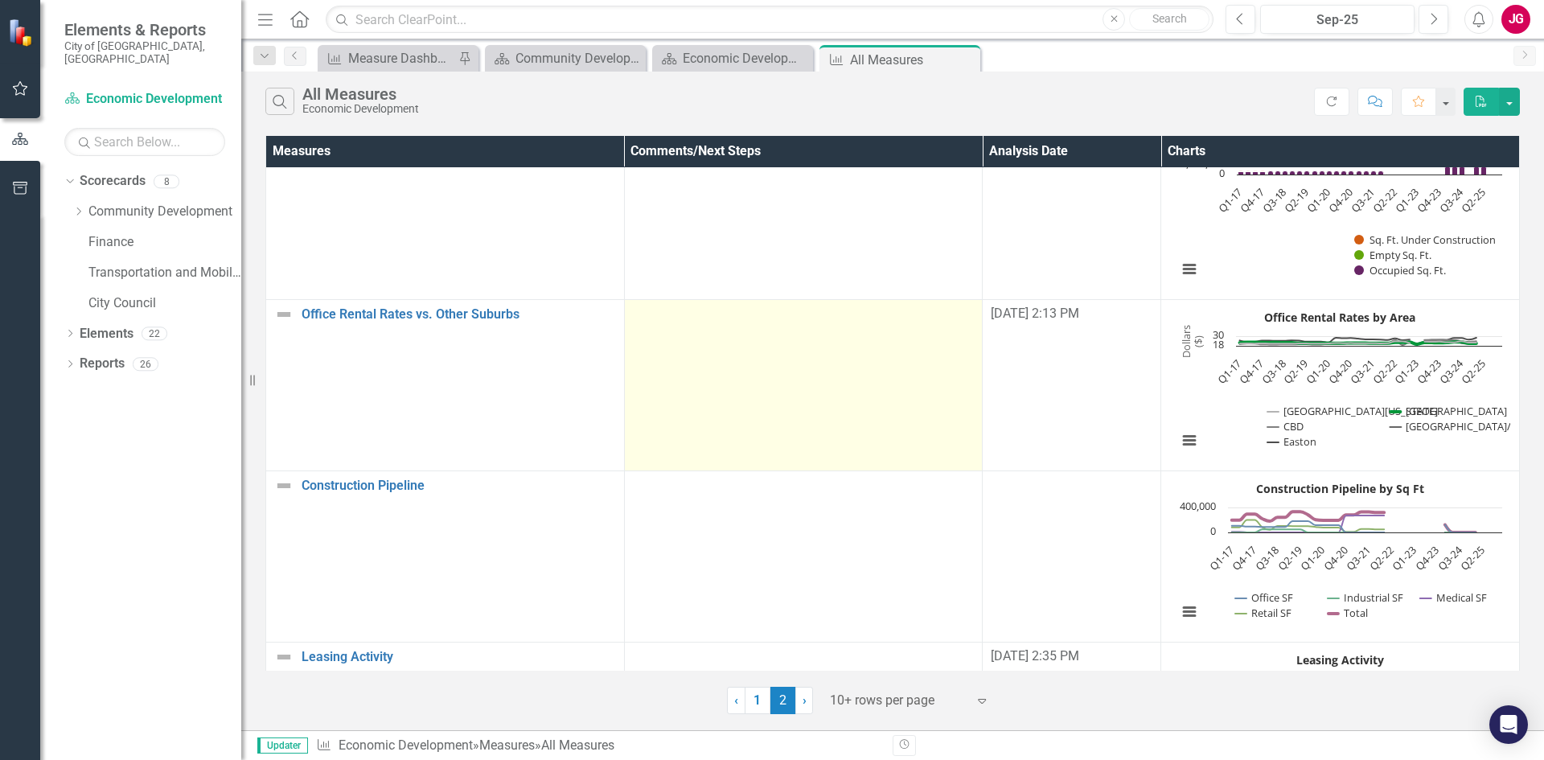
scroll to position [1091, 0]
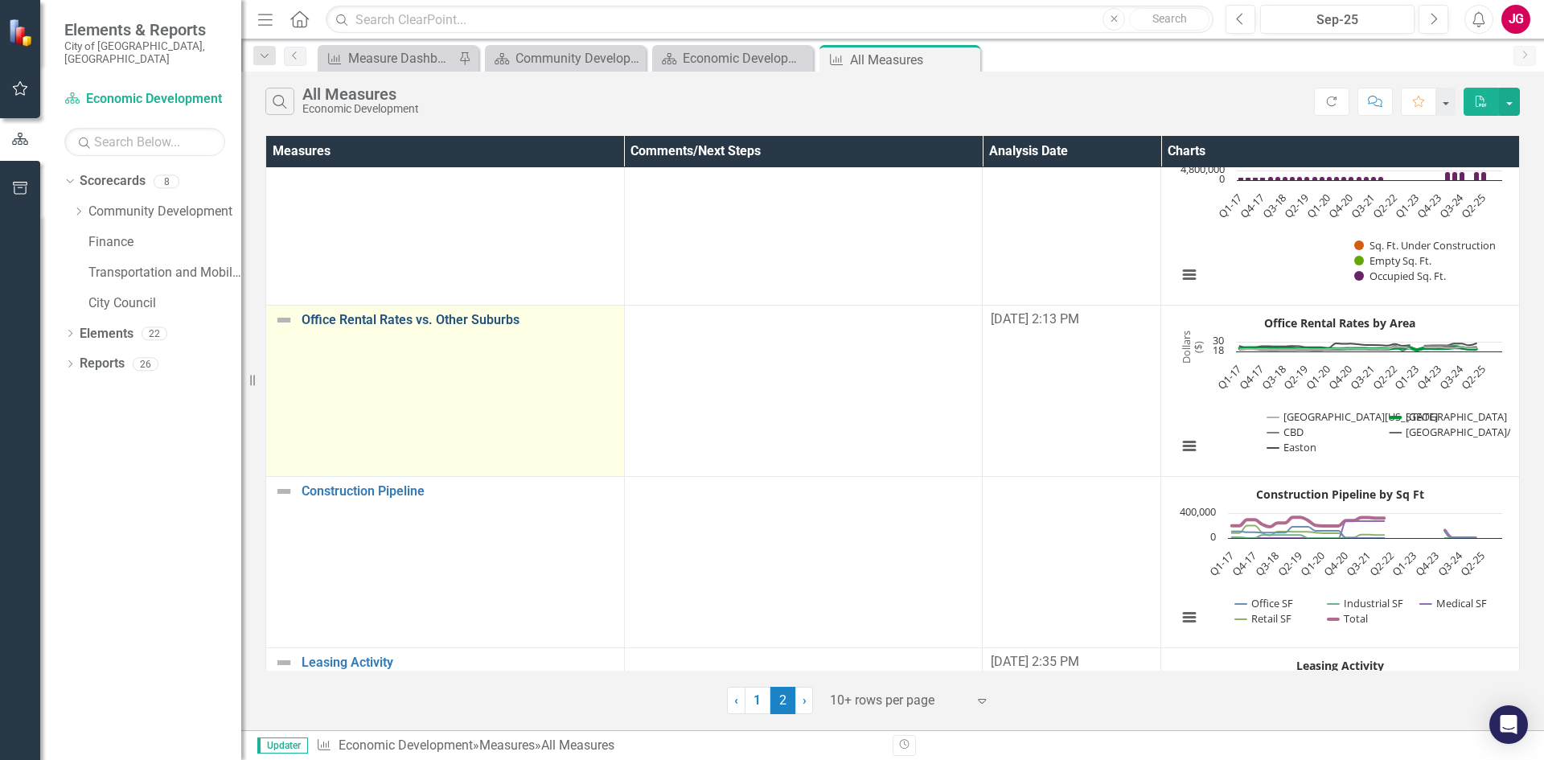
click at [487, 323] on link "Office Rental Rates vs. Other Suburbs" at bounding box center [459, 320] width 314 height 14
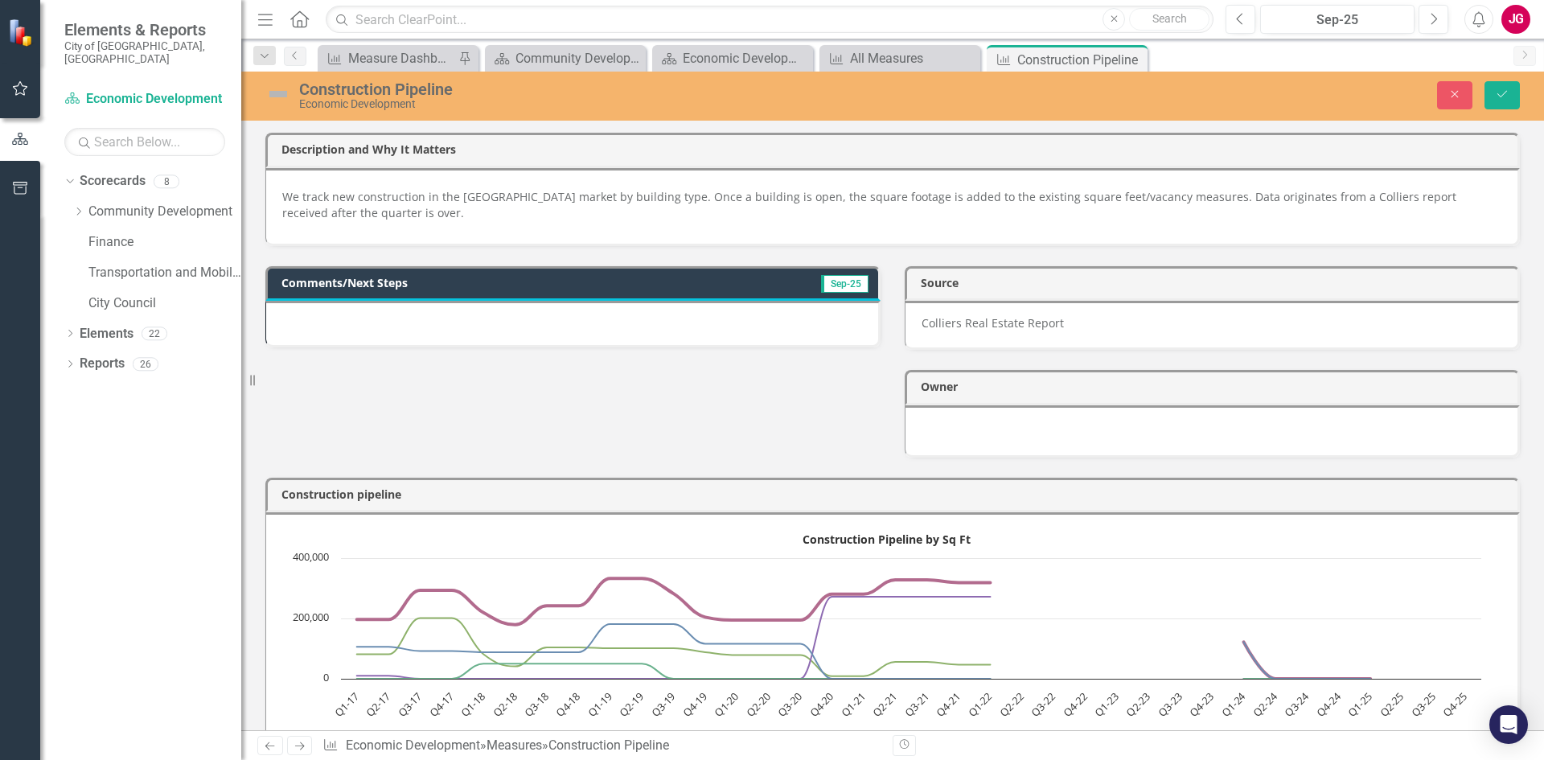
type textarea "0"
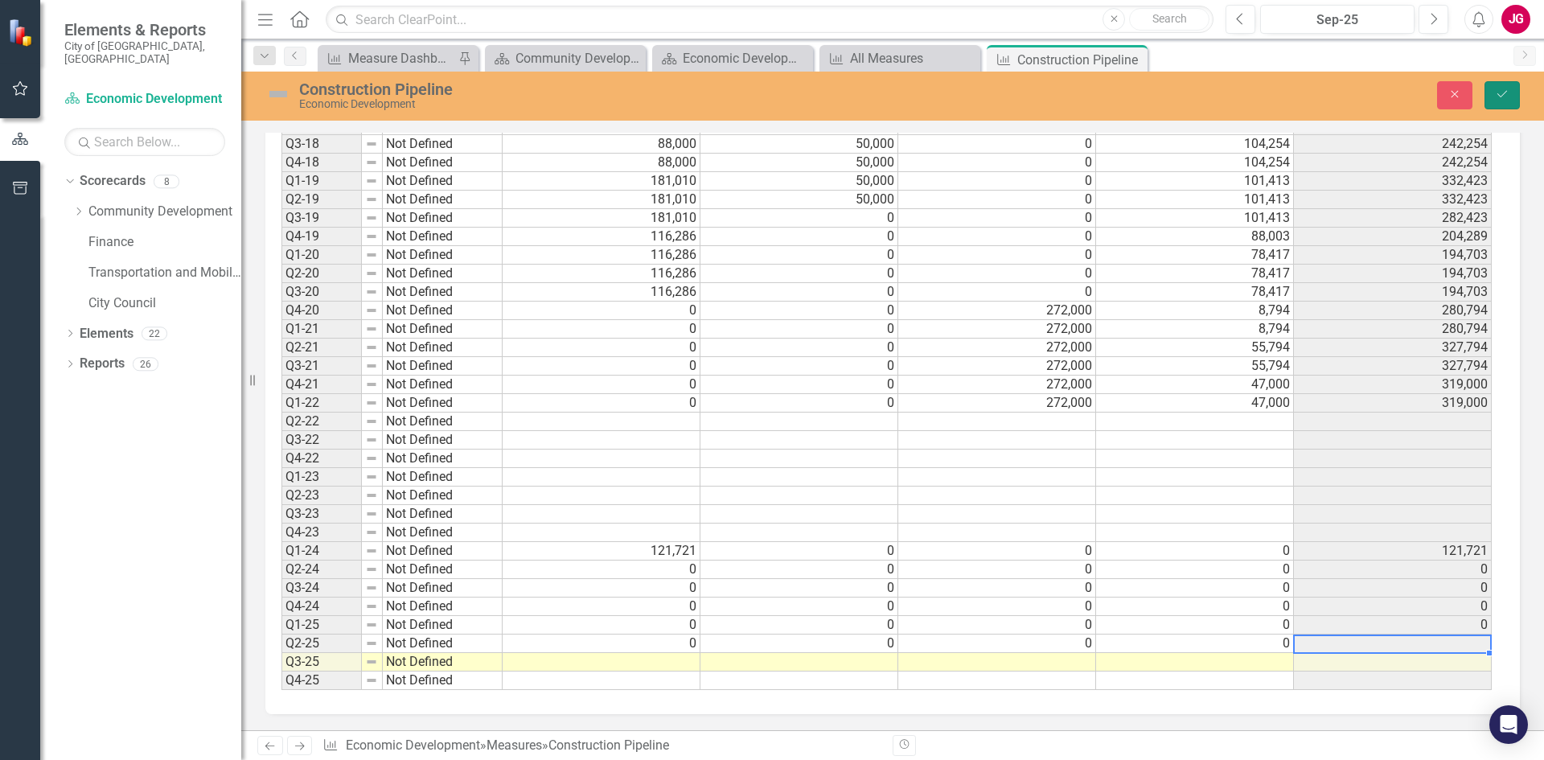
click at [1492, 84] on button "Save" at bounding box center [1501, 95] width 35 height 28
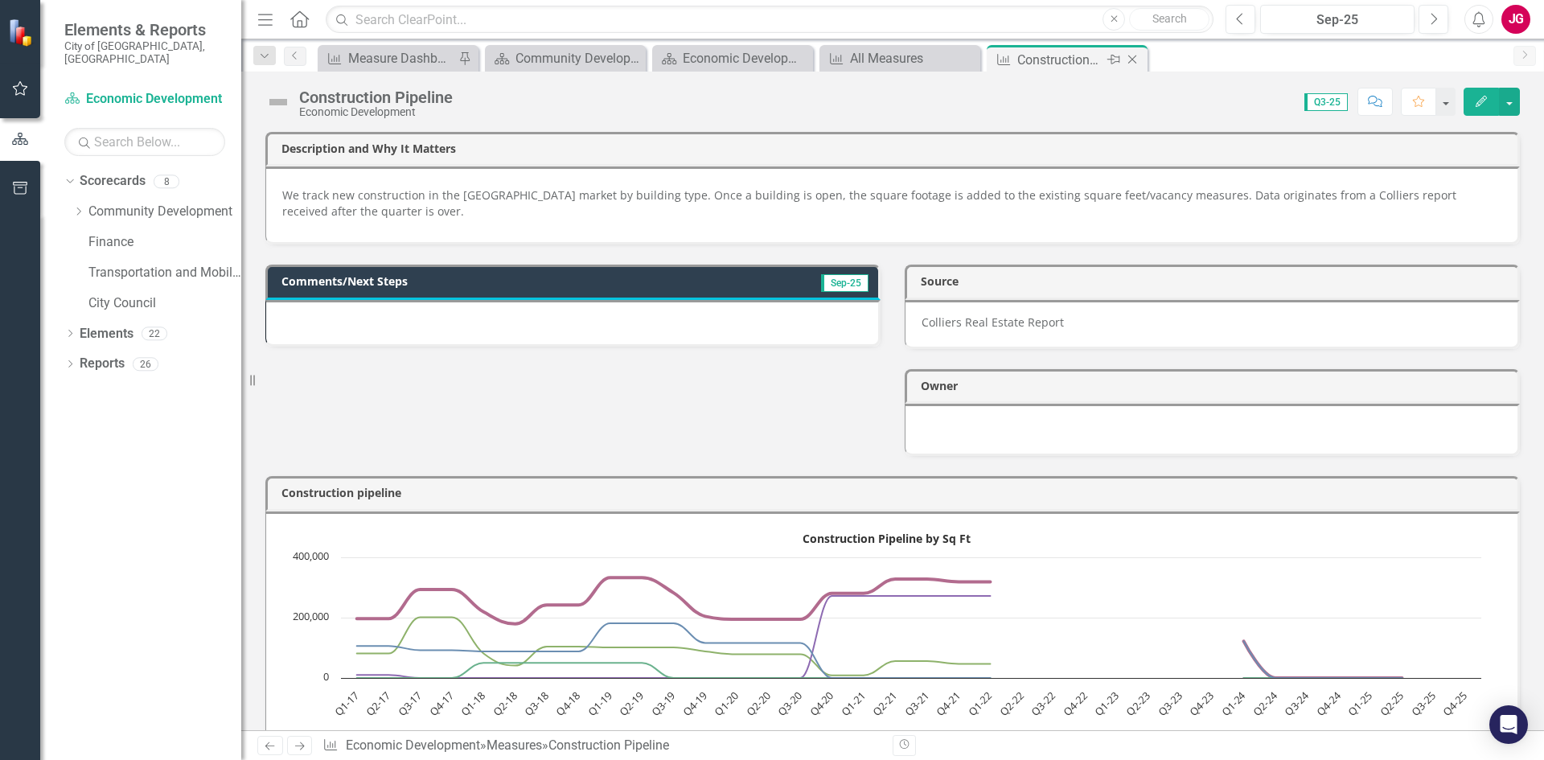
click at [1135, 64] on icon "Close" at bounding box center [1132, 59] width 16 height 13
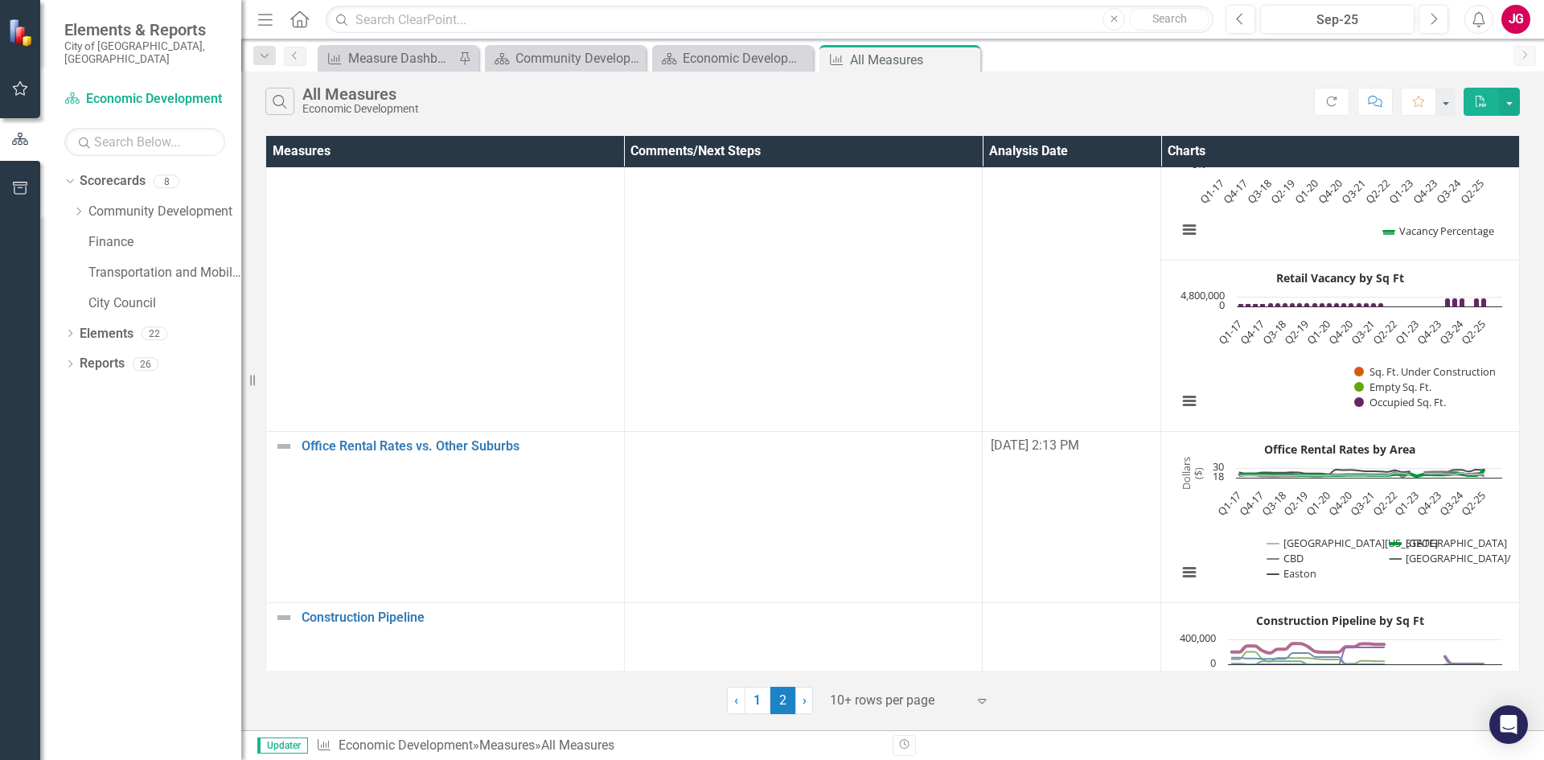
scroll to position [1252, 0]
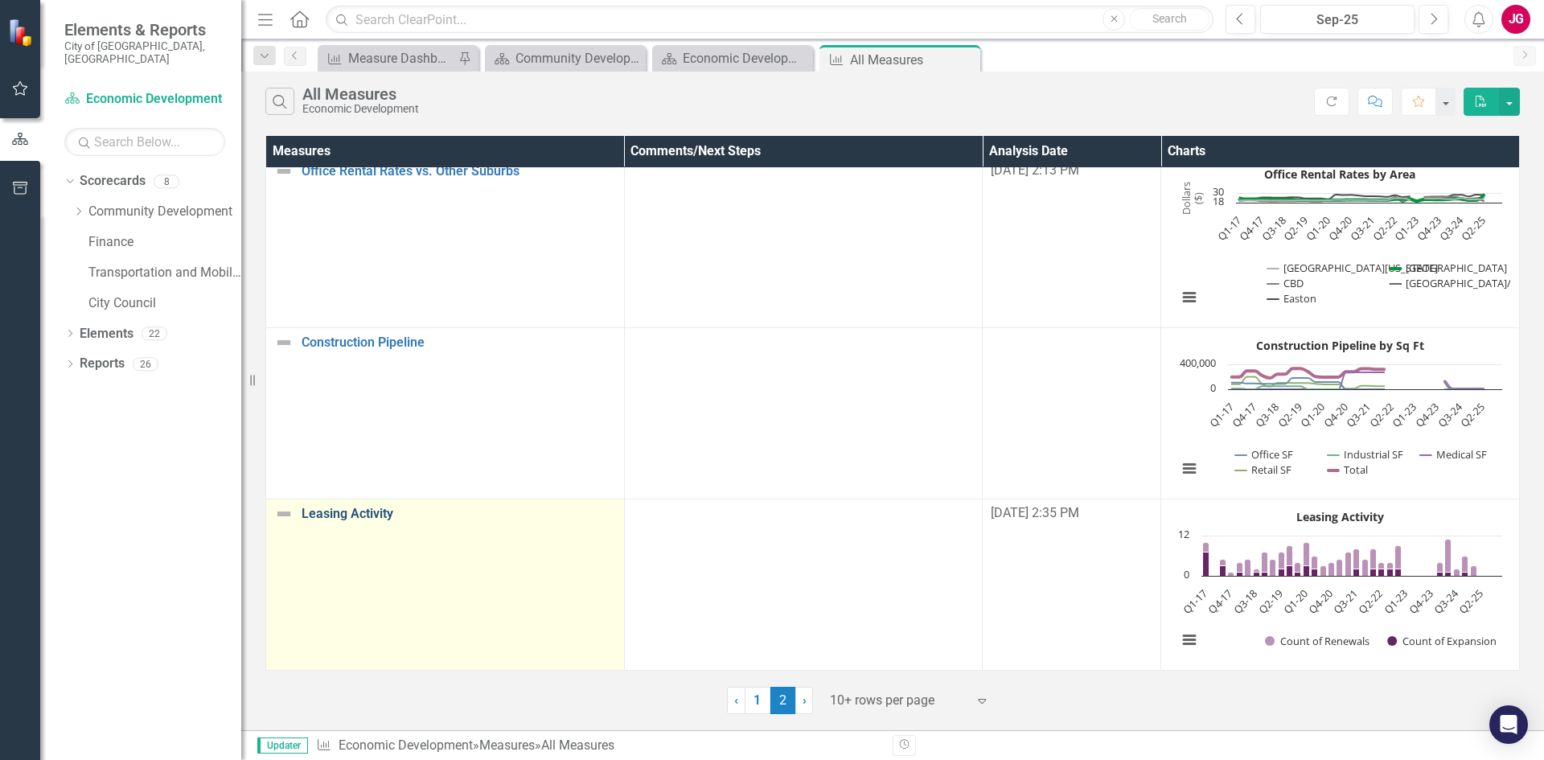
click at [370, 507] on link "Leasing Activity" at bounding box center [459, 514] width 314 height 14
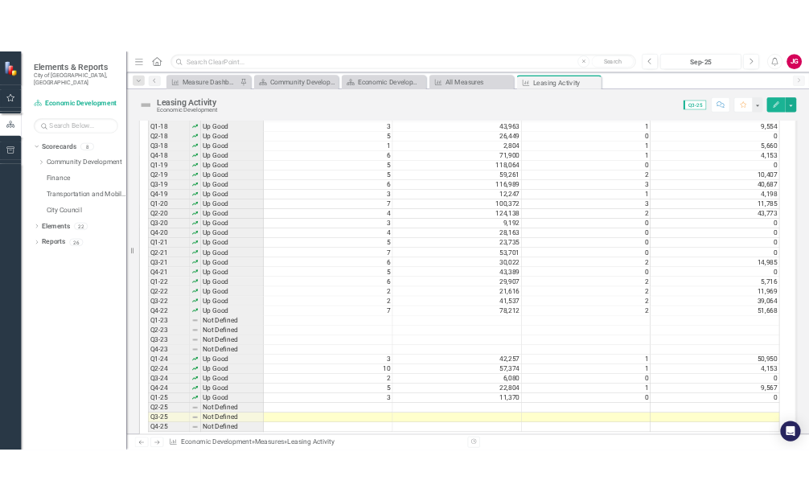
scroll to position [1113, 0]
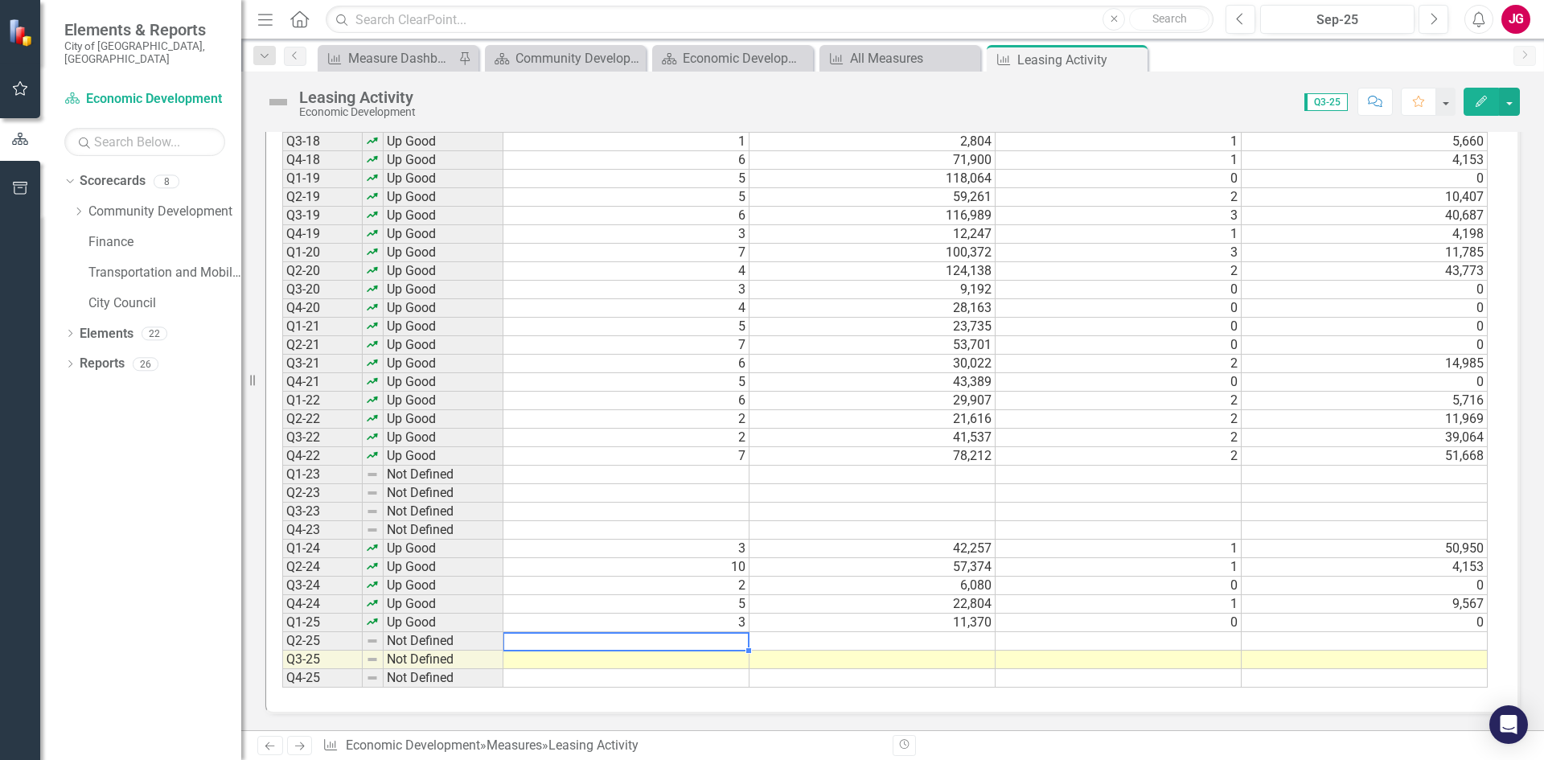
click at [708, 638] on td at bounding box center [626, 641] width 246 height 18
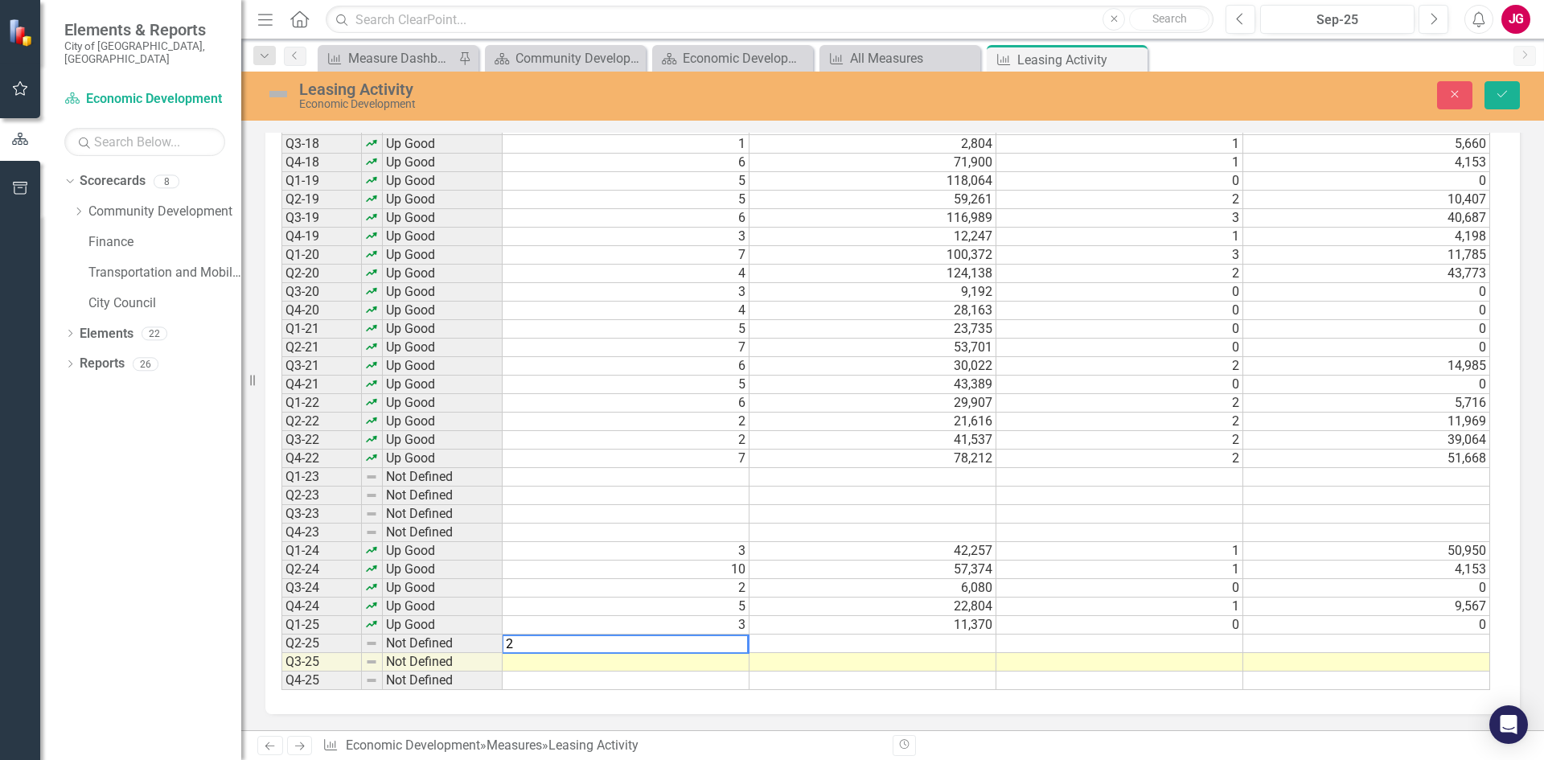
type textarea "2"
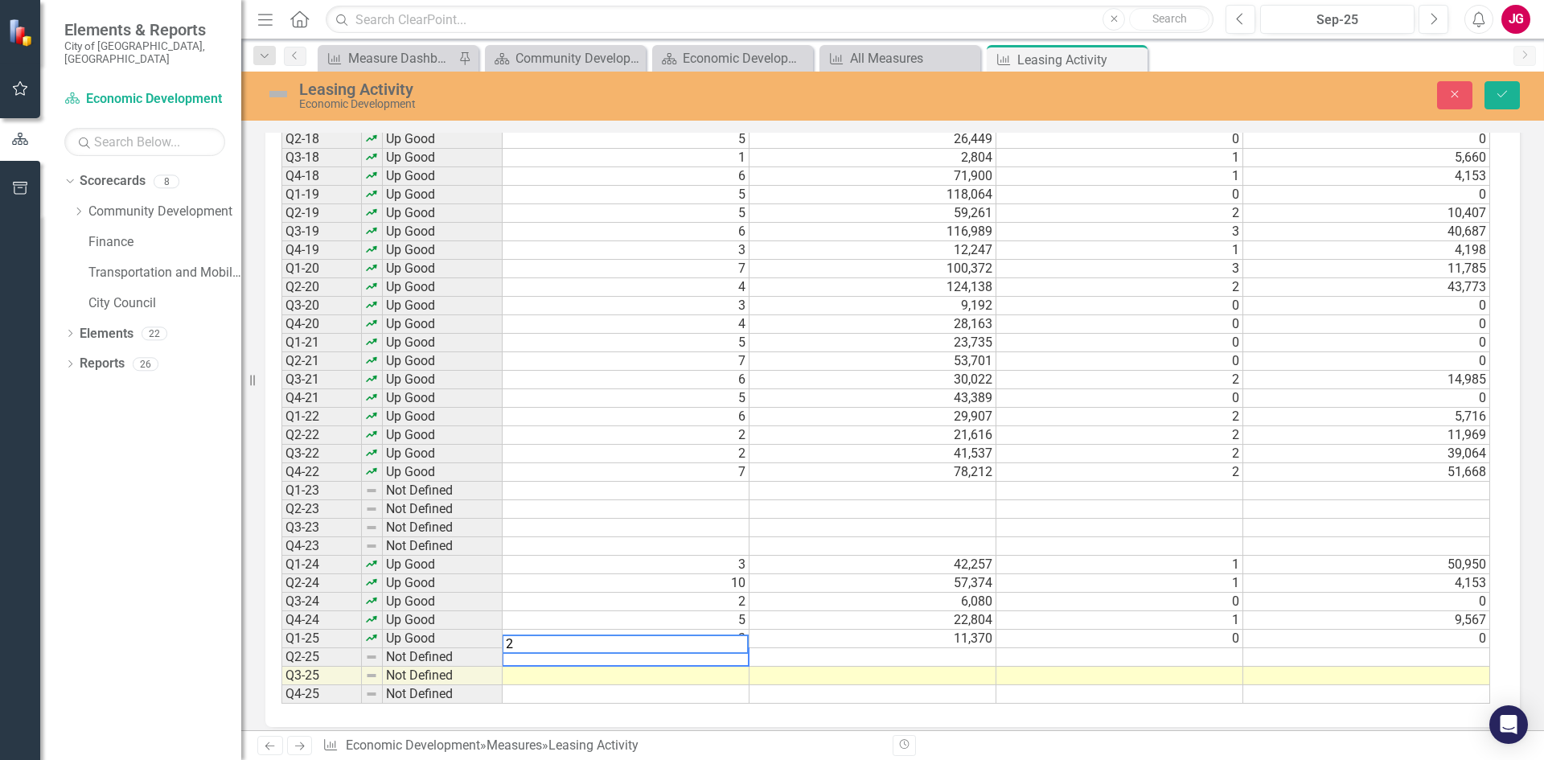
click at [527, 643] on textarea "2" at bounding box center [625, 643] width 247 height 19
type textarea "1"
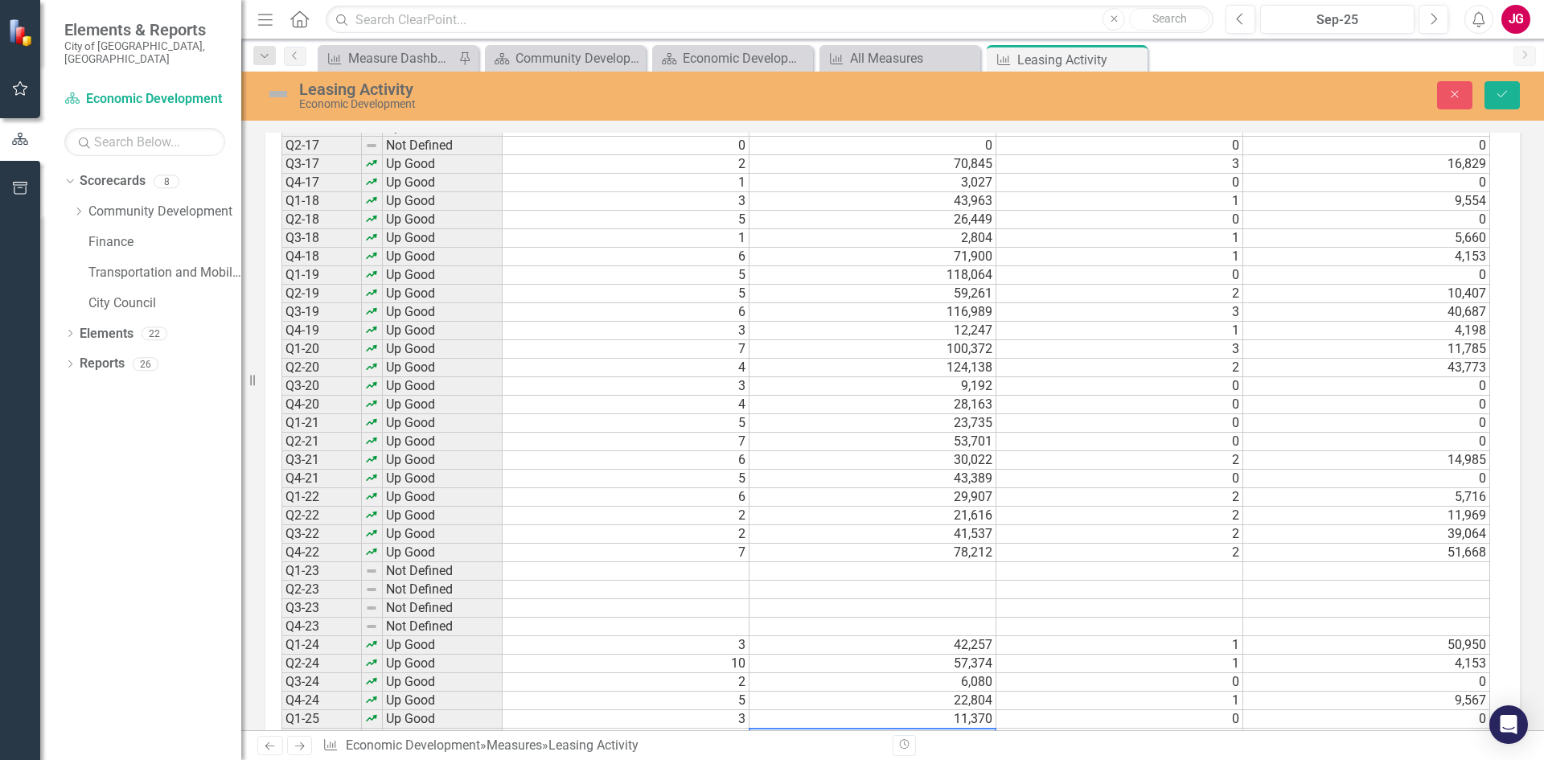
scroll to position [1126, 0]
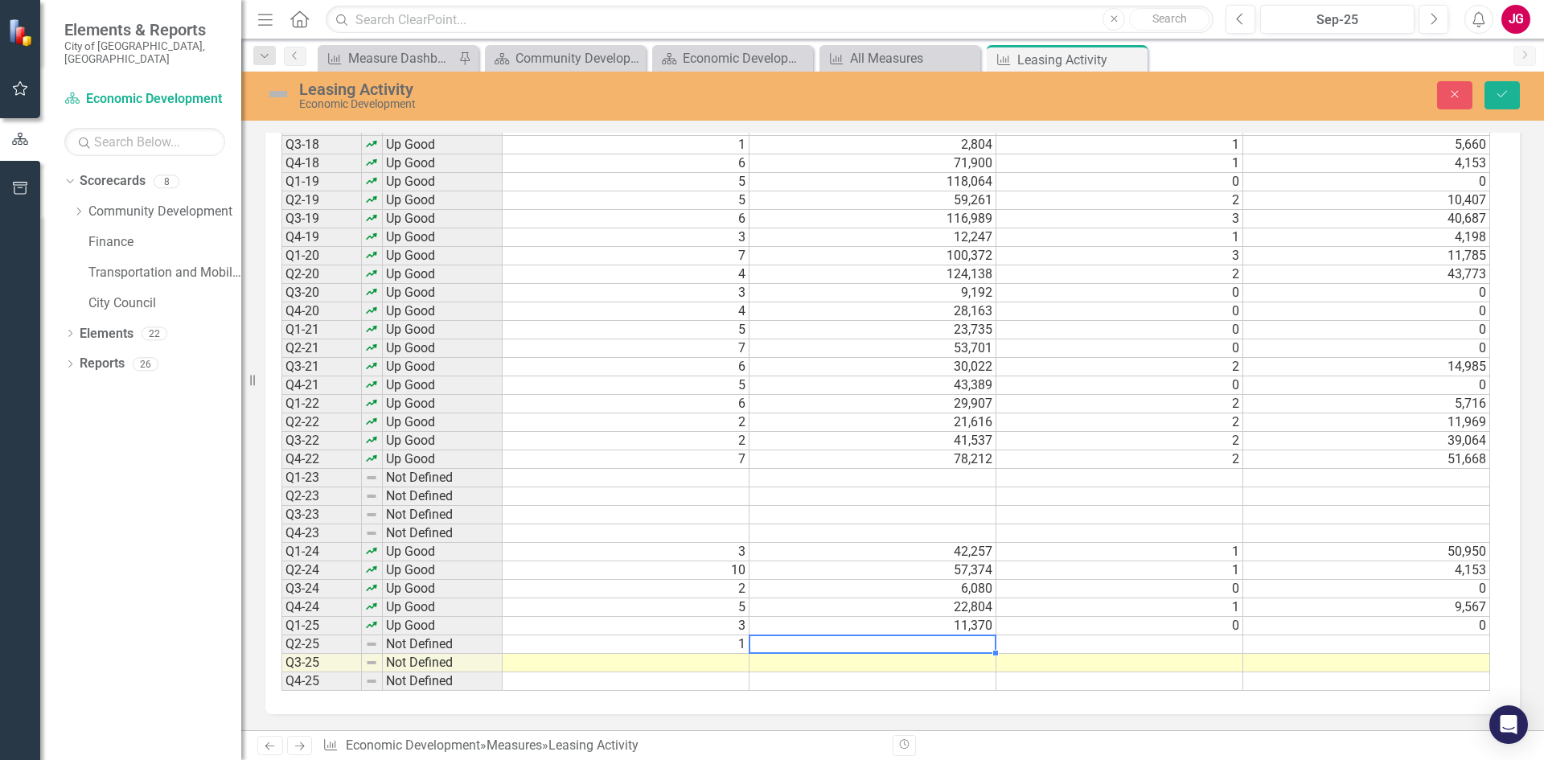
click at [864, 646] on td at bounding box center [872, 644] width 247 height 18
type textarea "44212"
type textarea "1"
type textarea "44301"
click at [1511, 101] on button "Save" at bounding box center [1501, 95] width 35 height 28
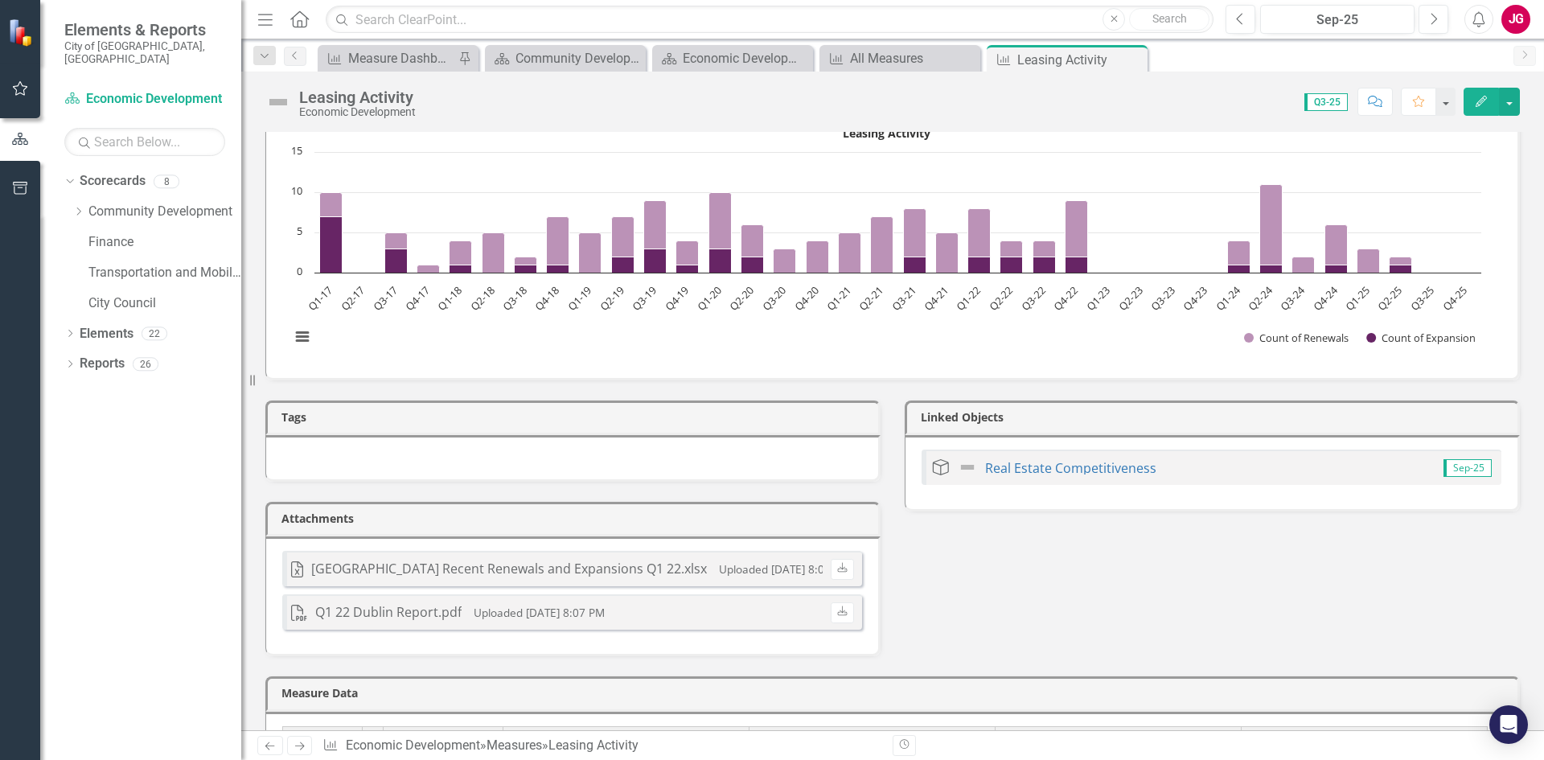
scroll to position [0, 0]
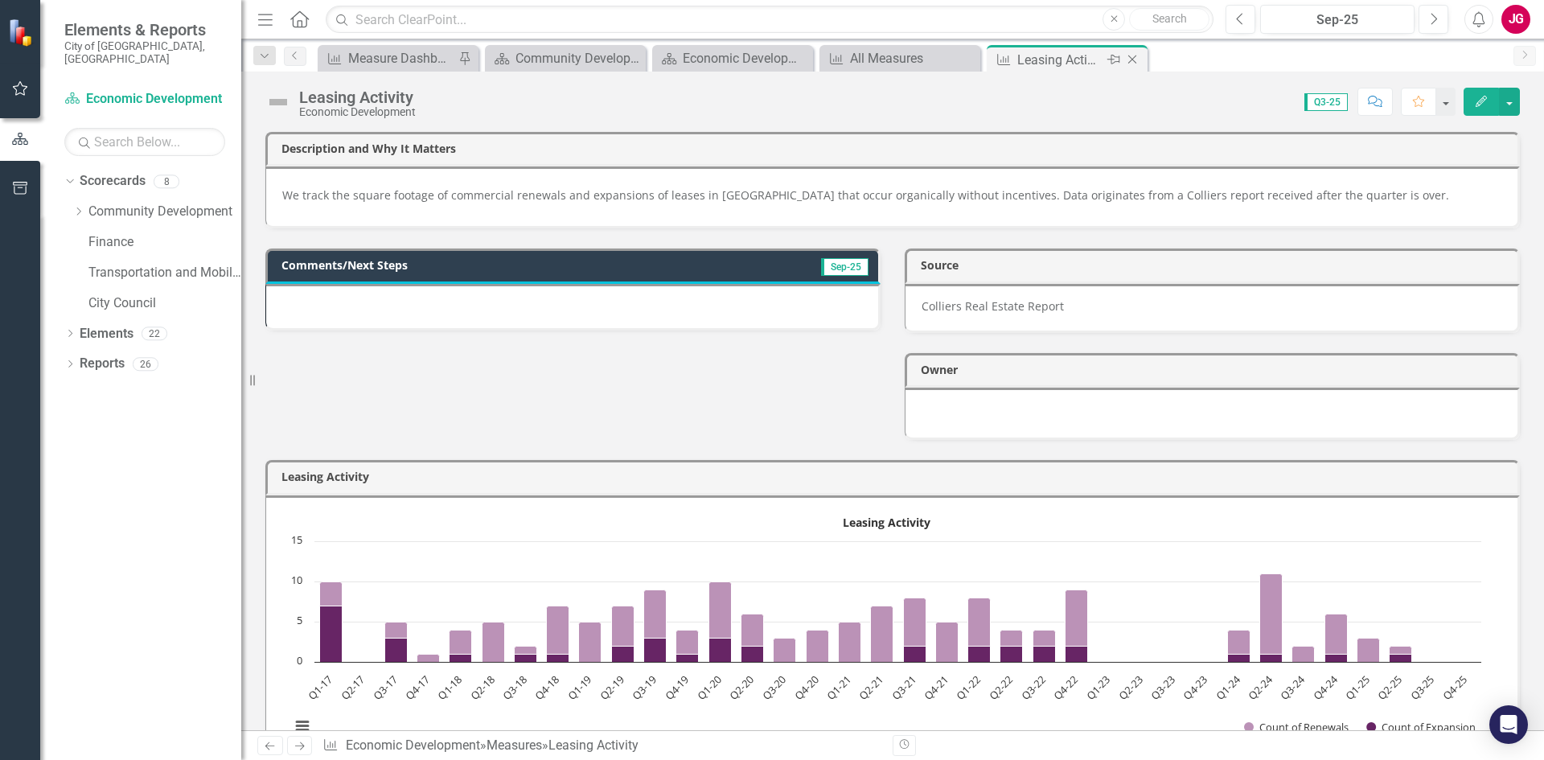
click at [1128, 60] on icon "Close" at bounding box center [1132, 59] width 16 height 13
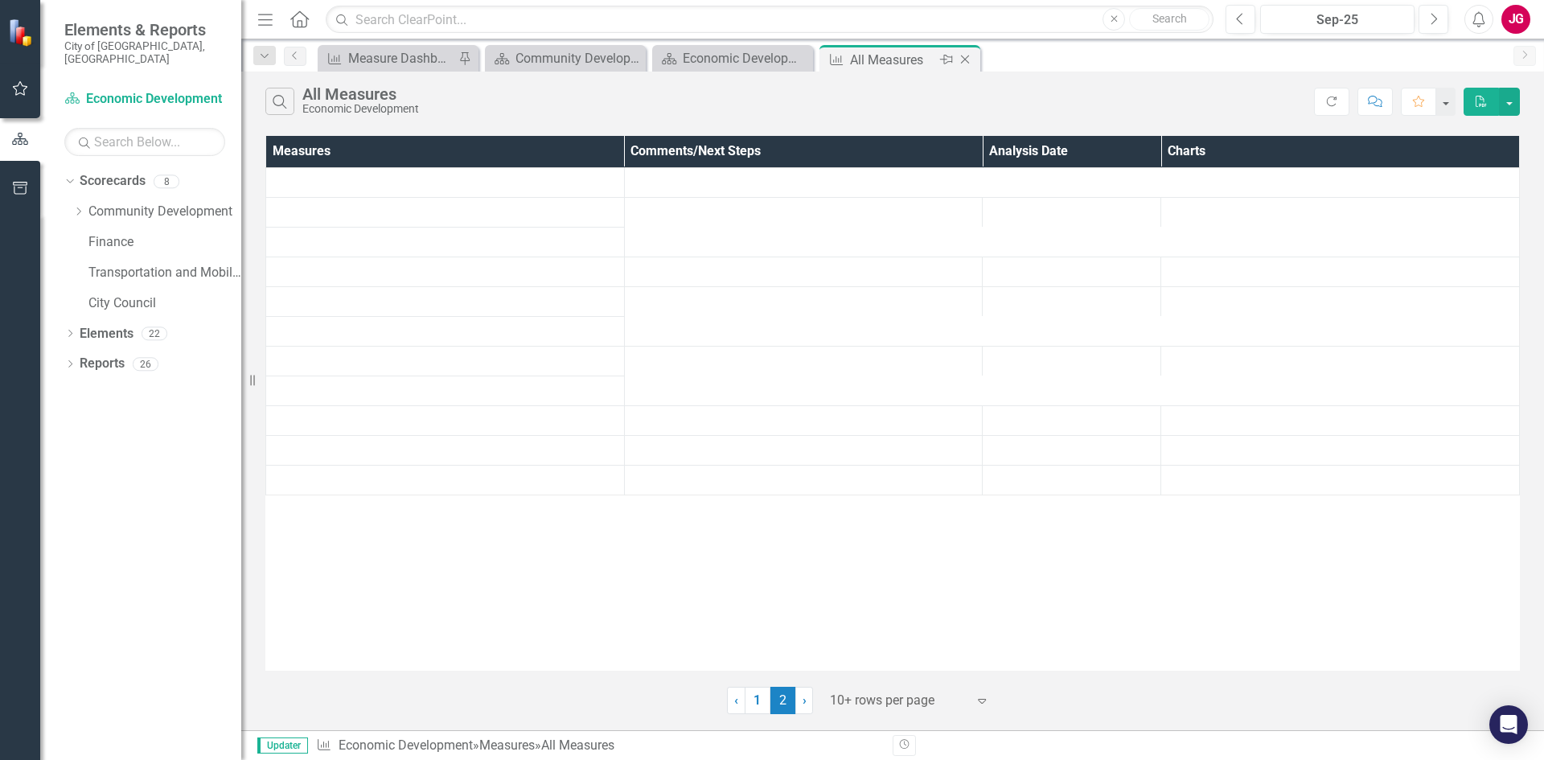
click at [870, 55] on div "All Measures" at bounding box center [893, 60] width 86 height 20
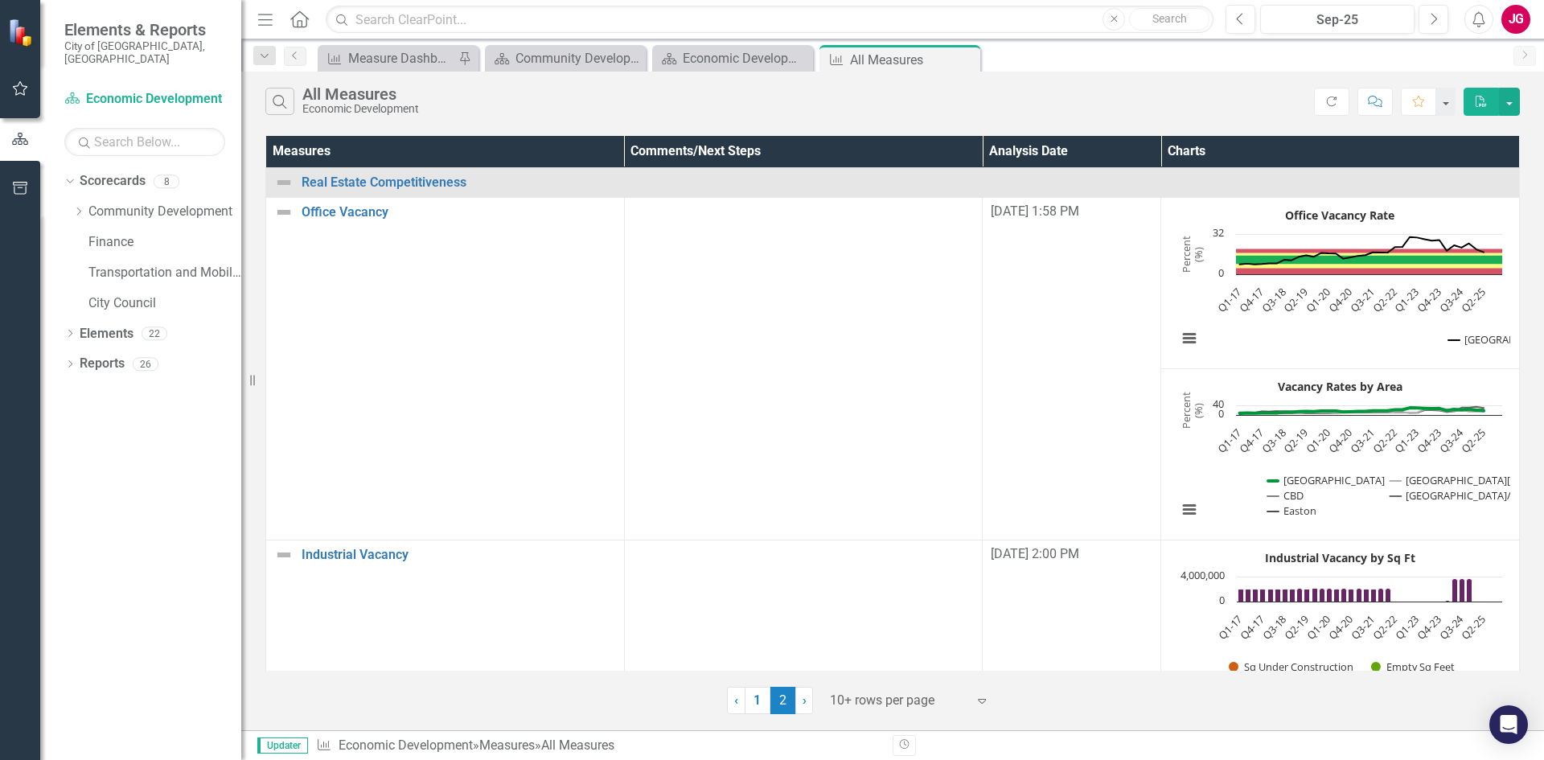
scroll to position [402, 0]
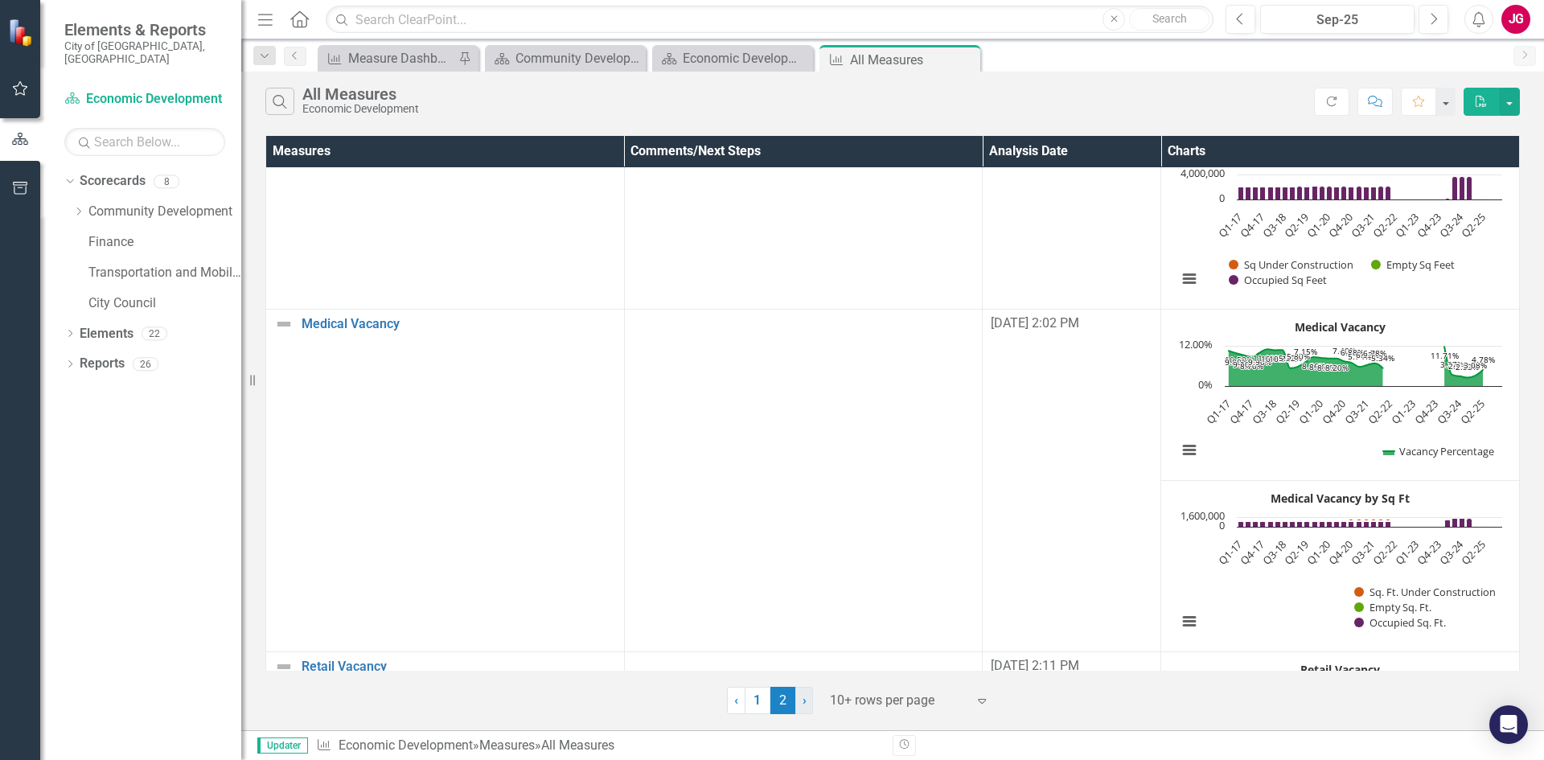
click at [803, 700] on span "›" at bounding box center [805, 699] width 4 height 15
click at [755, 705] on link "1" at bounding box center [758, 700] width 26 height 27
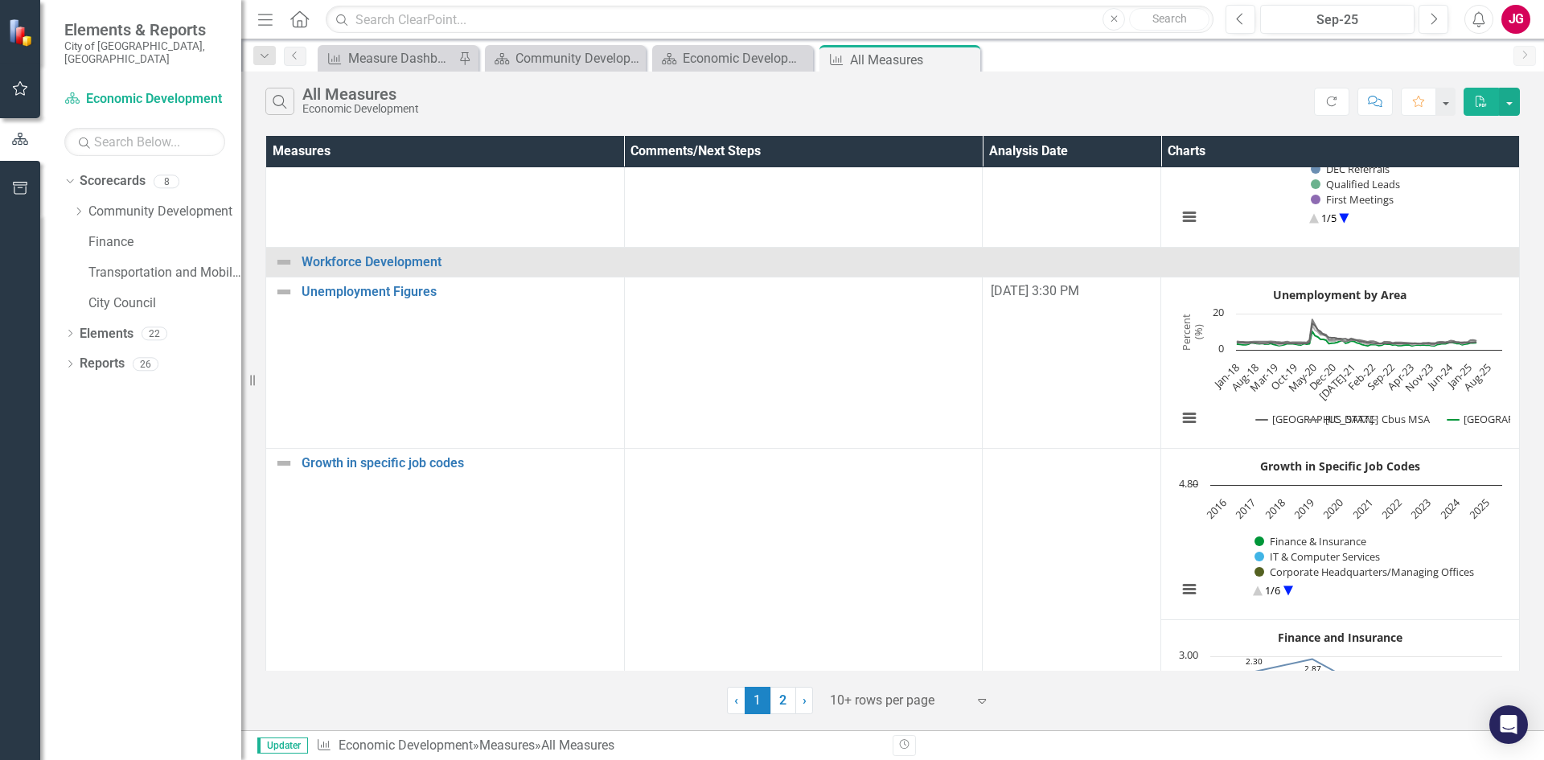
scroll to position [1045, 0]
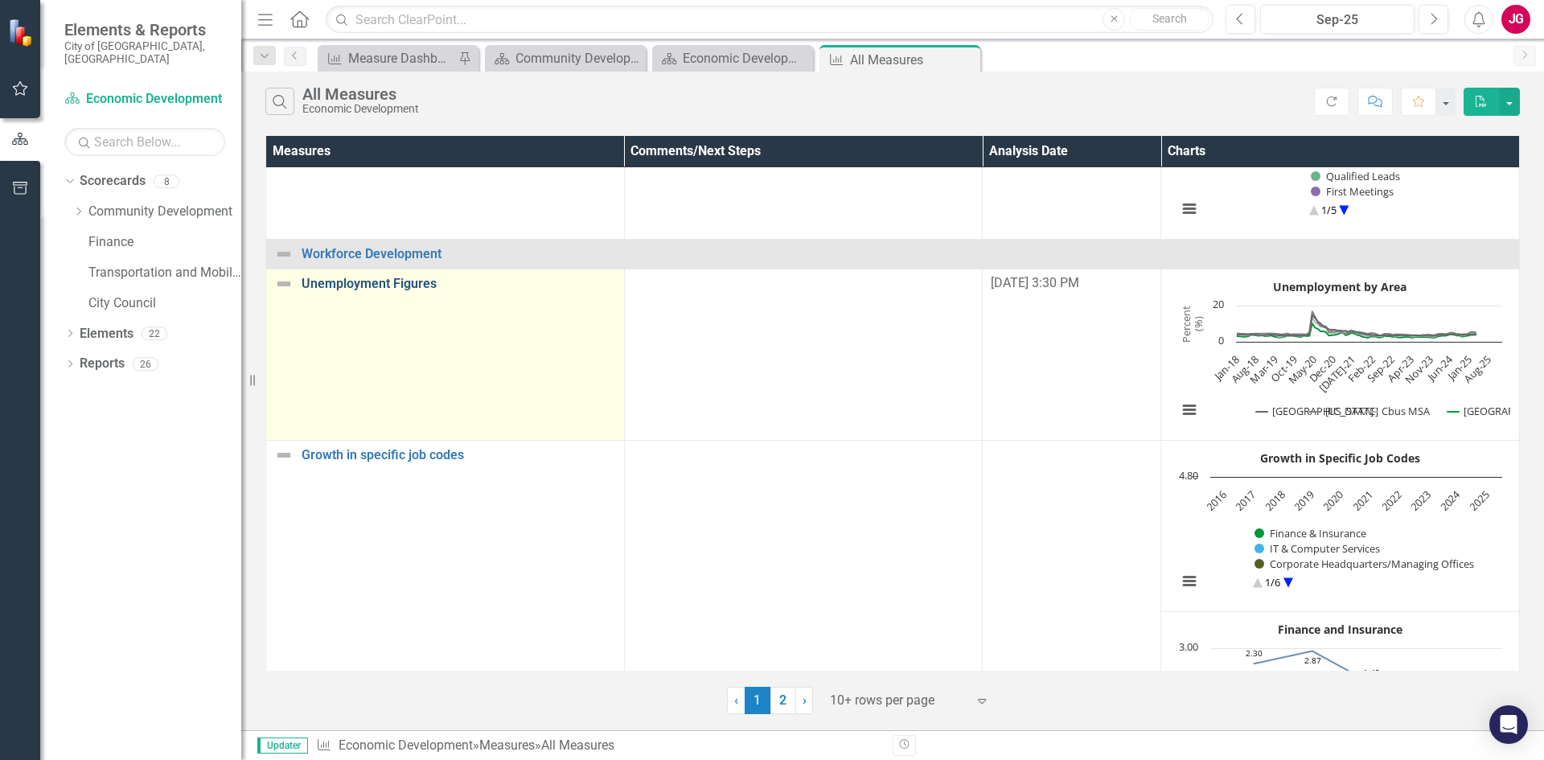
click at [343, 281] on link "Unemployment Figures" at bounding box center [459, 284] width 314 height 14
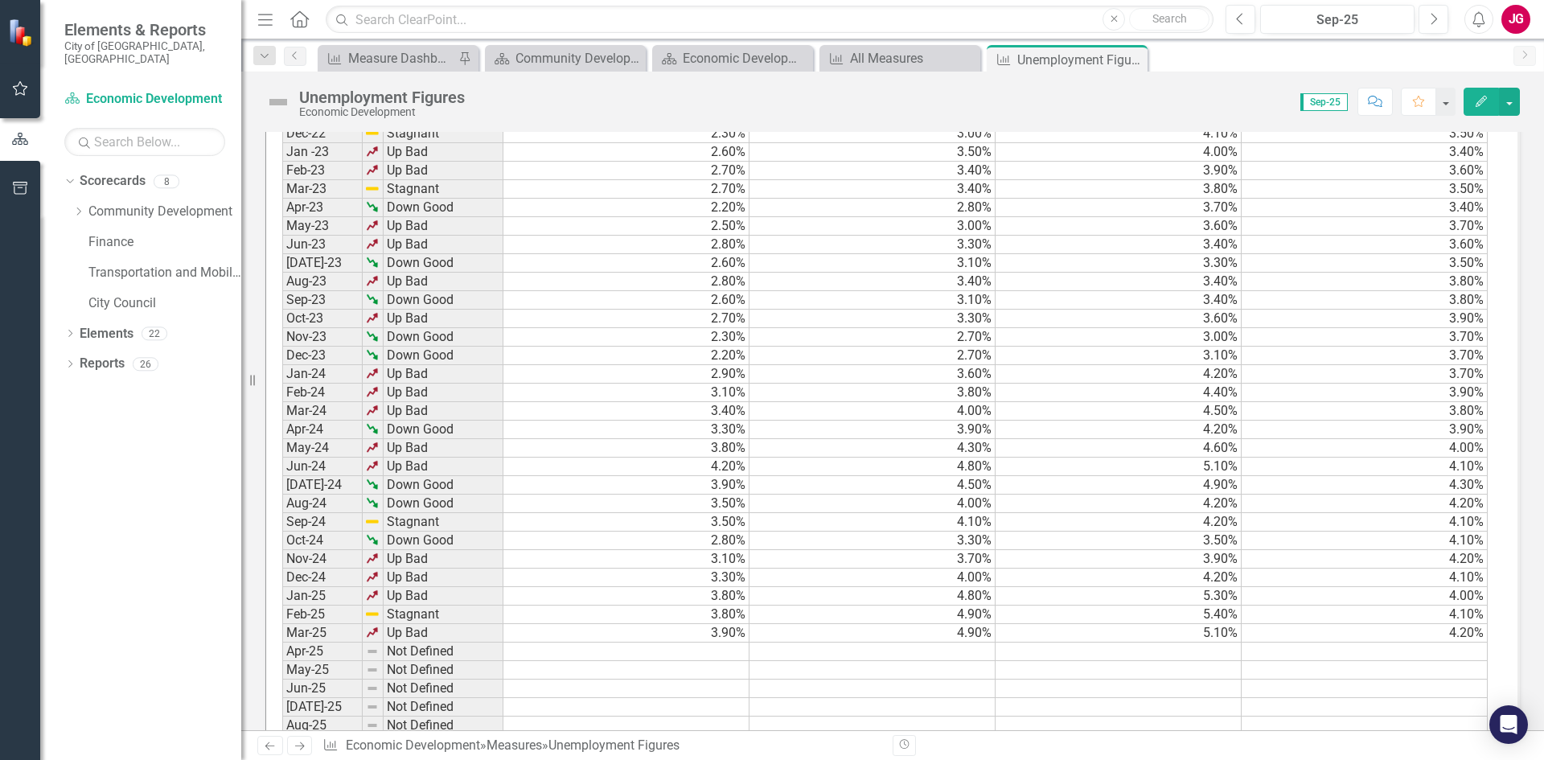
scroll to position [2150, 0]
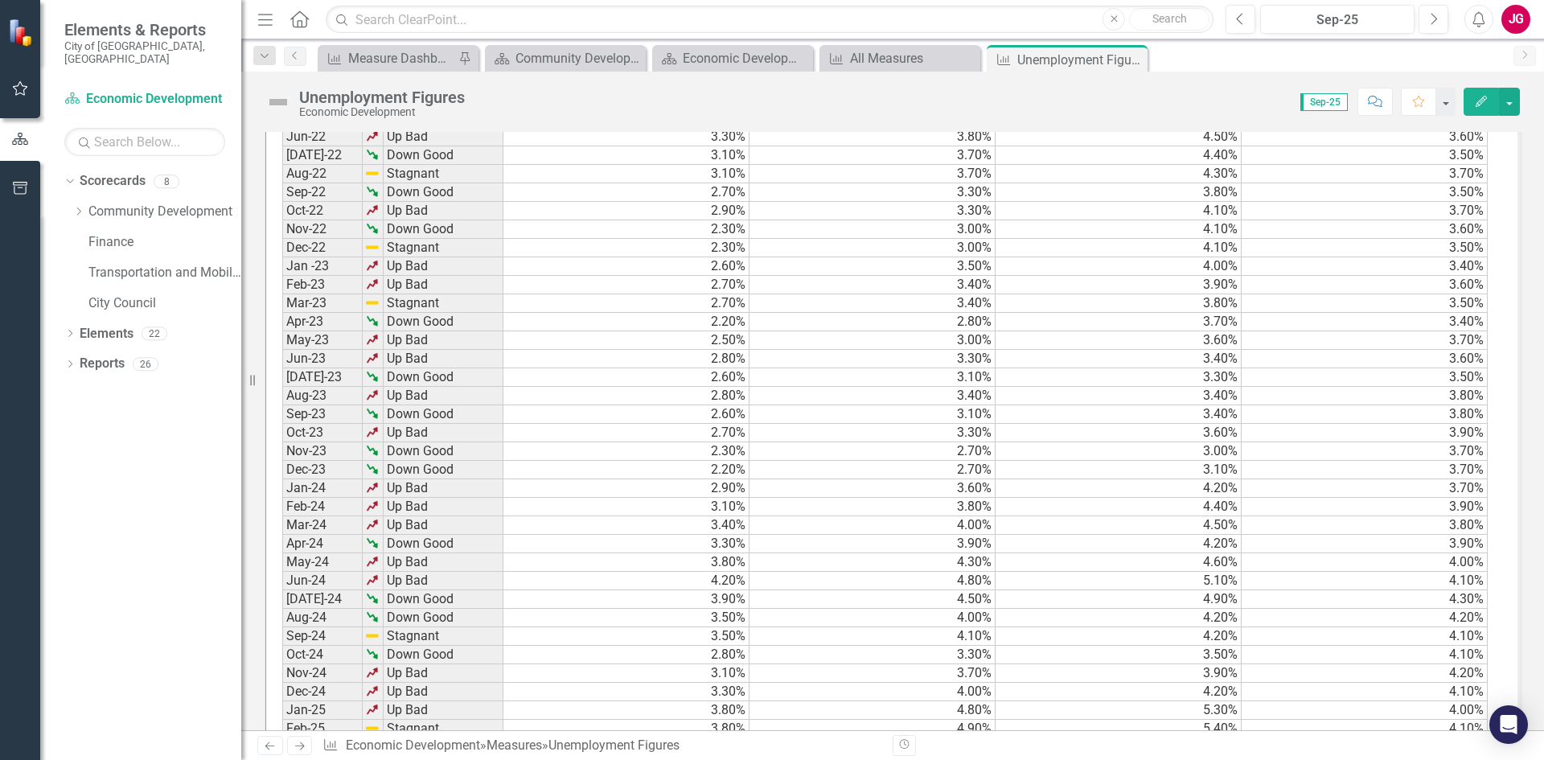
scroll to position [2150, 0]
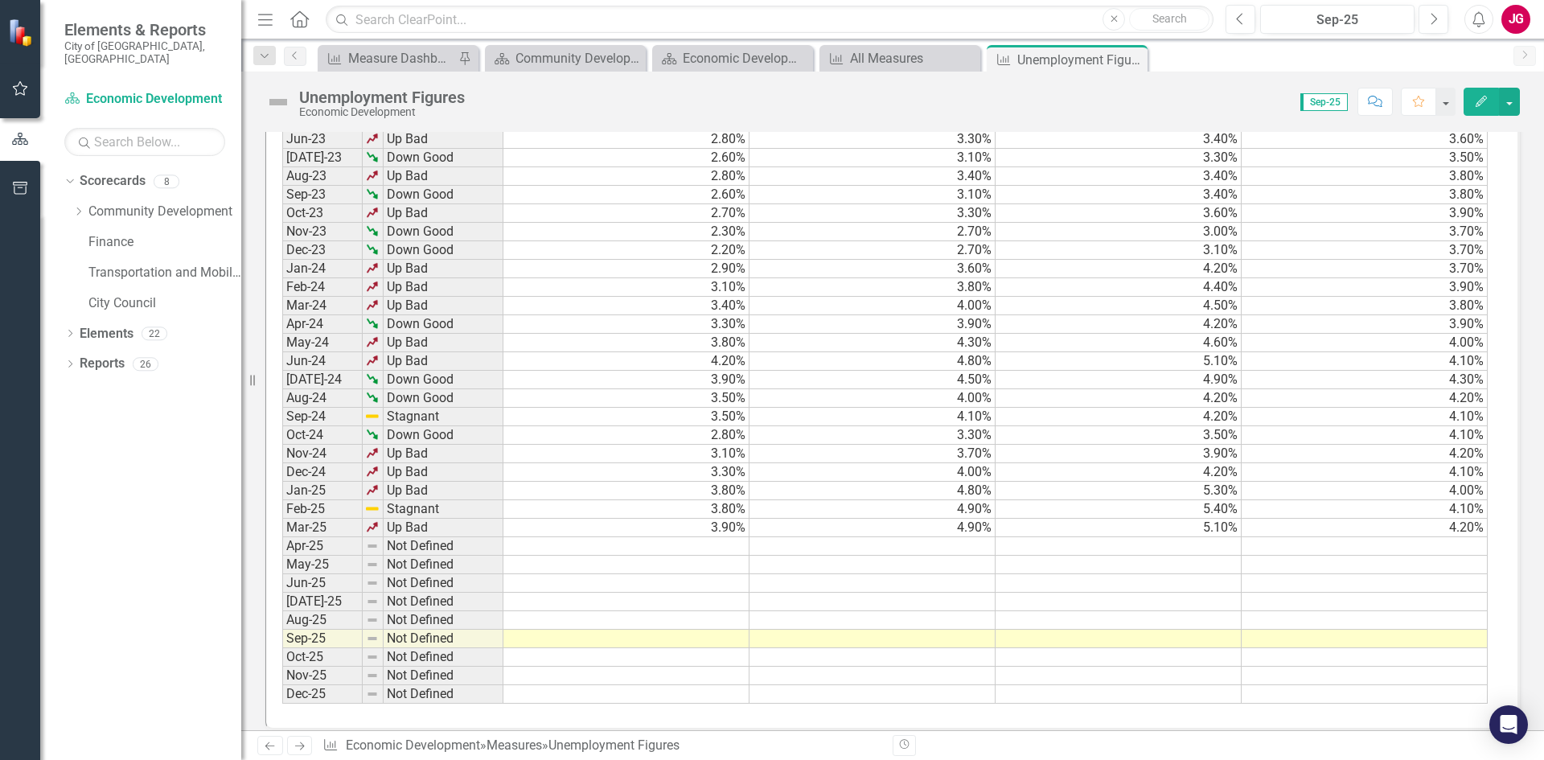
drag, startPoint x: 725, startPoint y: 532, endPoint x: 737, endPoint y: 531, distance: 12.9
click at [725, 537] on td at bounding box center [626, 546] width 246 height 18
click at [1120, 537] on td at bounding box center [1119, 546] width 246 height 18
click at [1124, 537] on td at bounding box center [1119, 546] width 246 height 18
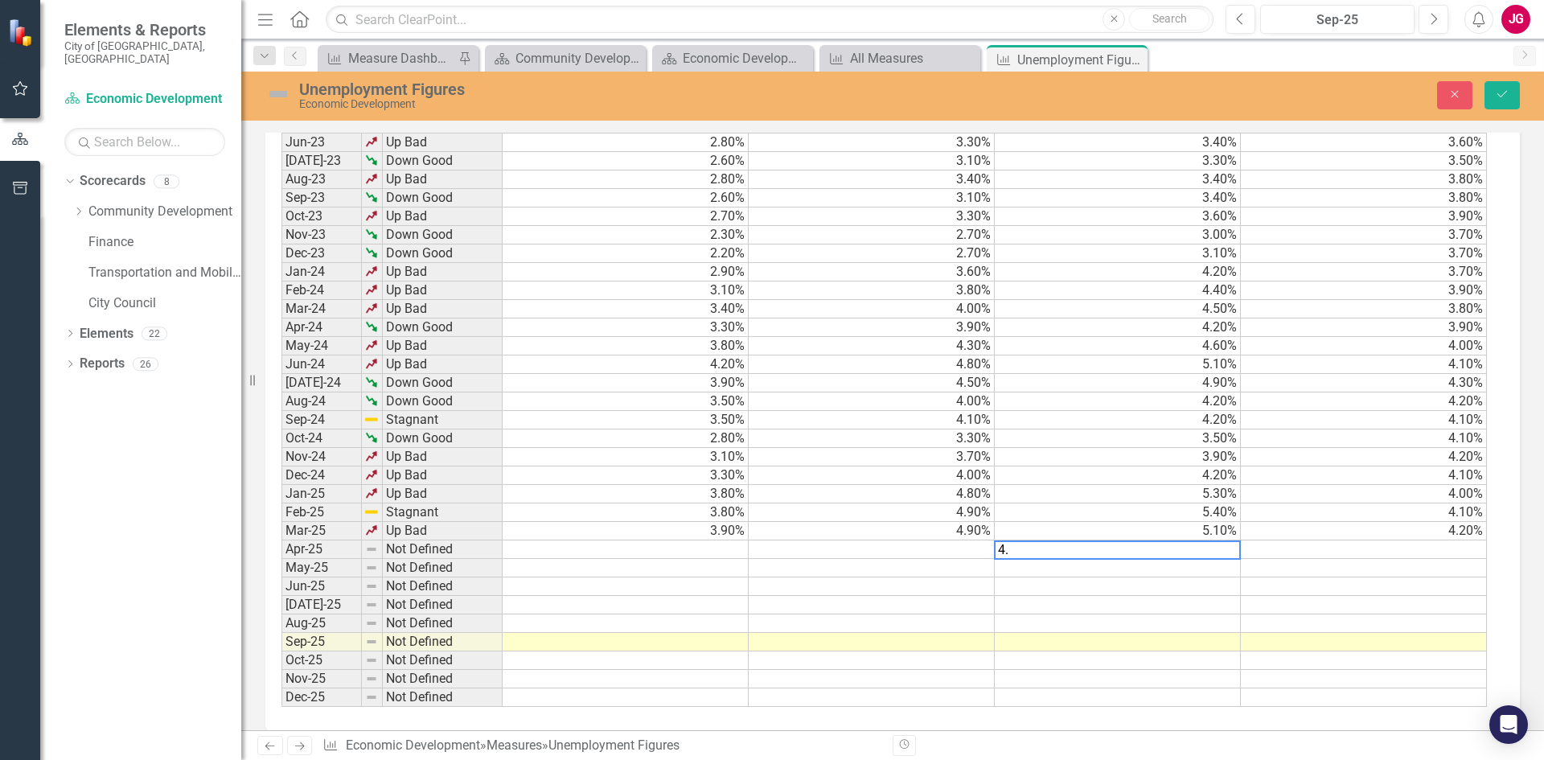
scroll to position [2150, 0]
type textarea "4.9"
click at [1179, 558] on td at bounding box center [1119, 567] width 247 height 18
type textarea "4.7"
click at [1192, 577] on td at bounding box center [1119, 586] width 247 height 18
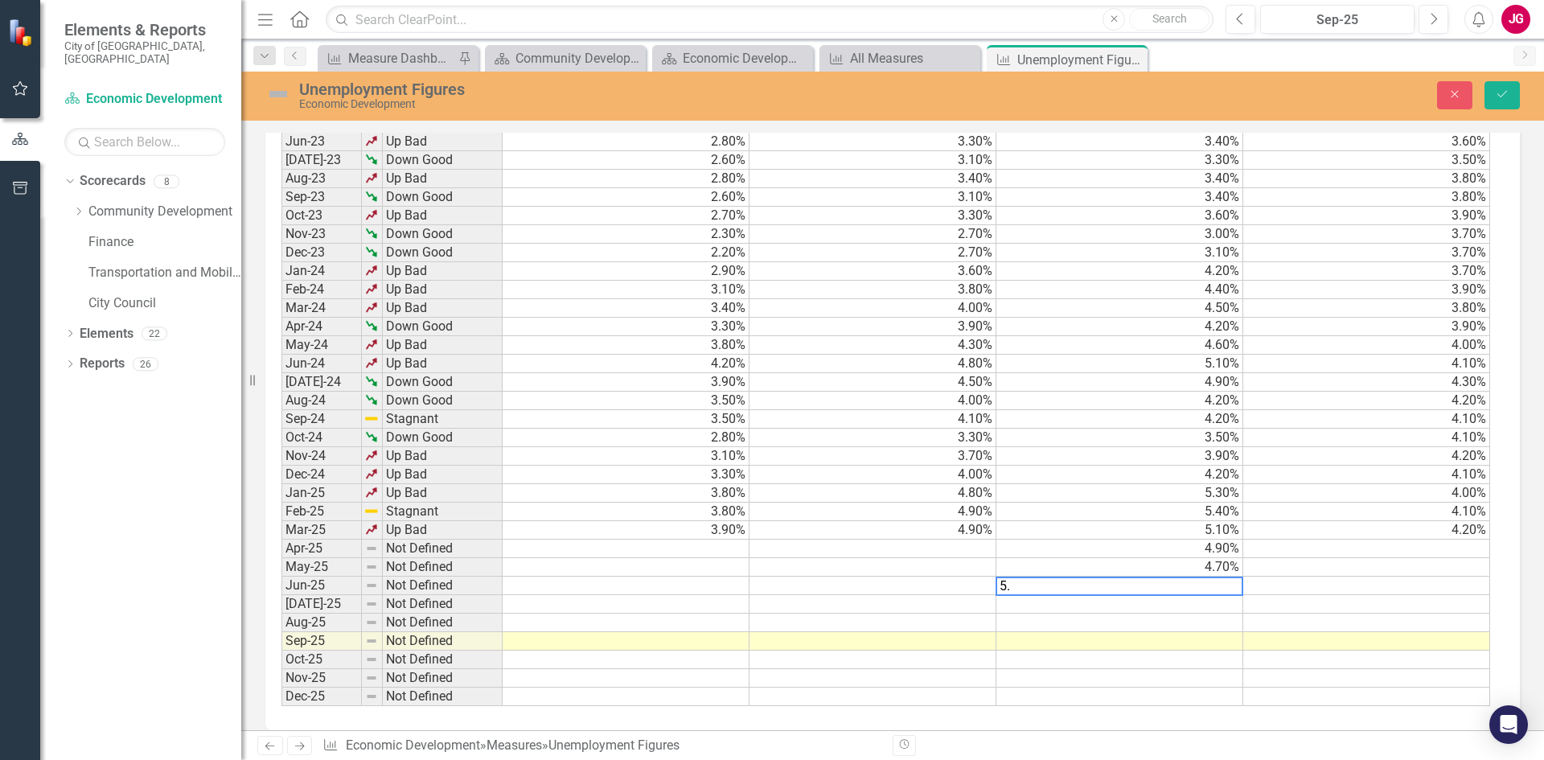
type textarea "5.1"
type textarea "5.5"
click at [1183, 614] on td at bounding box center [1119, 623] width 247 height 18
type textarea "4.9"
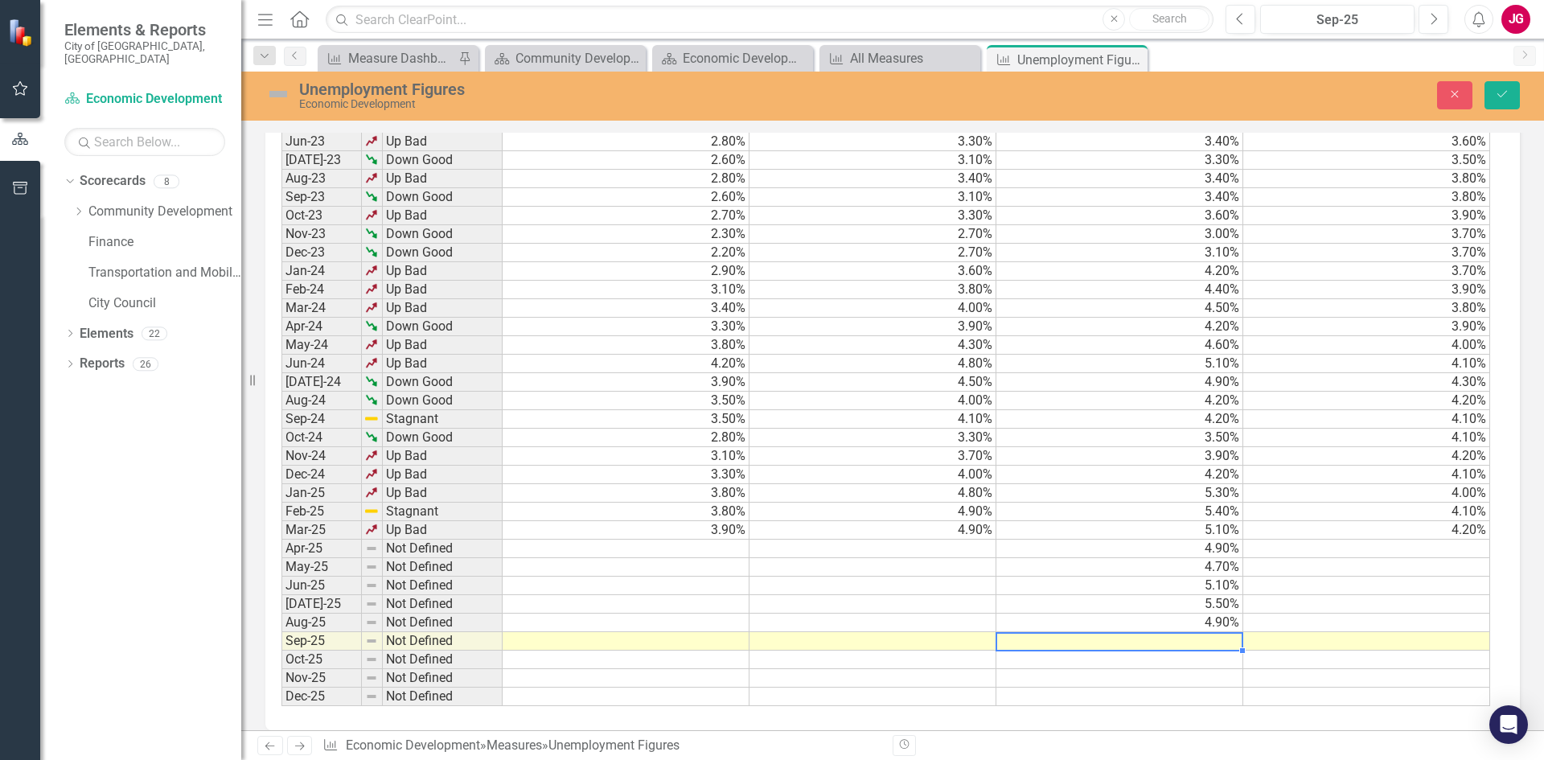
click at [936, 540] on td at bounding box center [872, 549] width 247 height 18
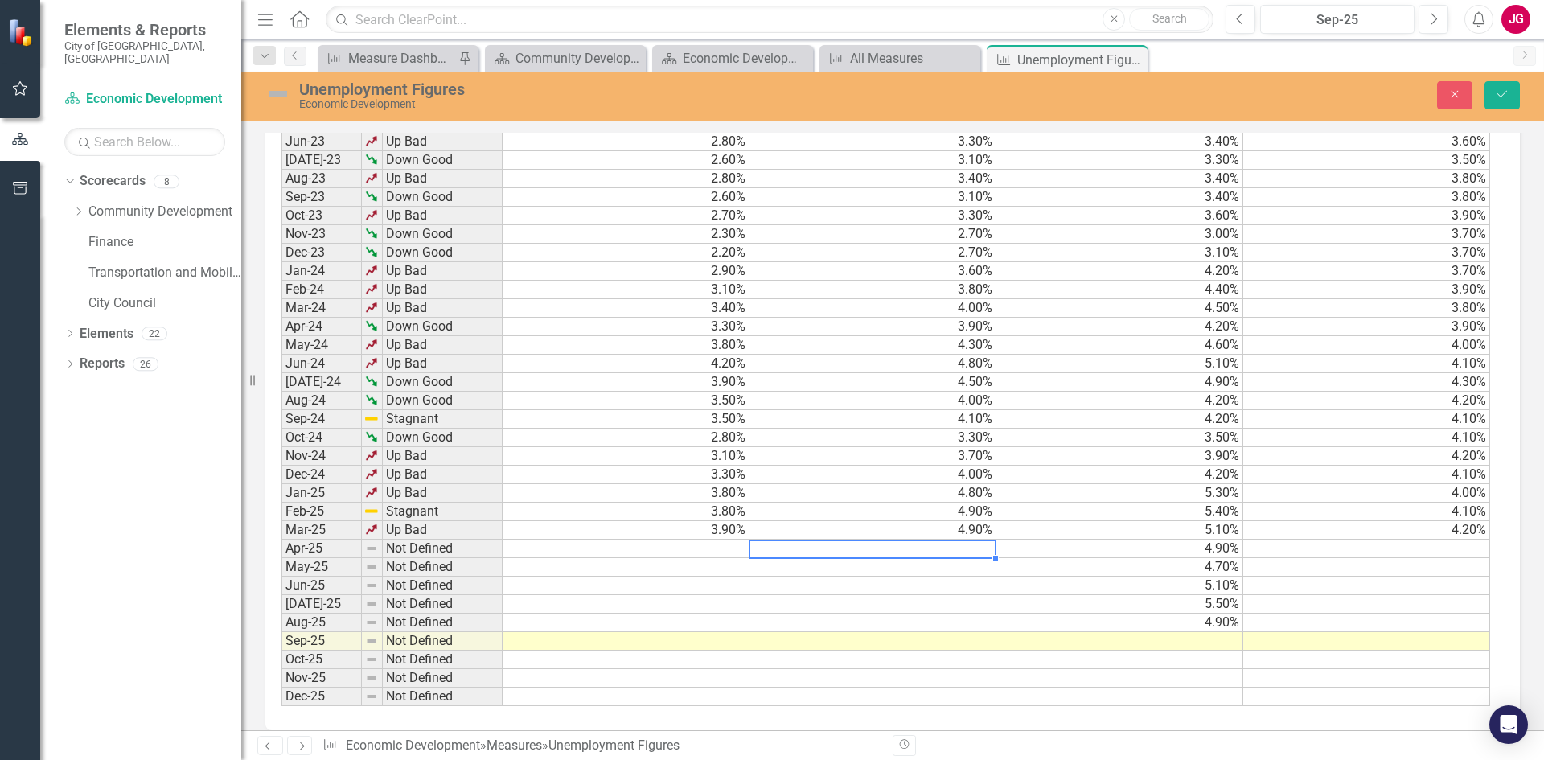
click at [902, 540] on td at bounding box center [872, 549] width 247 height 18
type textarea "4.6"
type textarea "4.3"
type textarea "4.7"
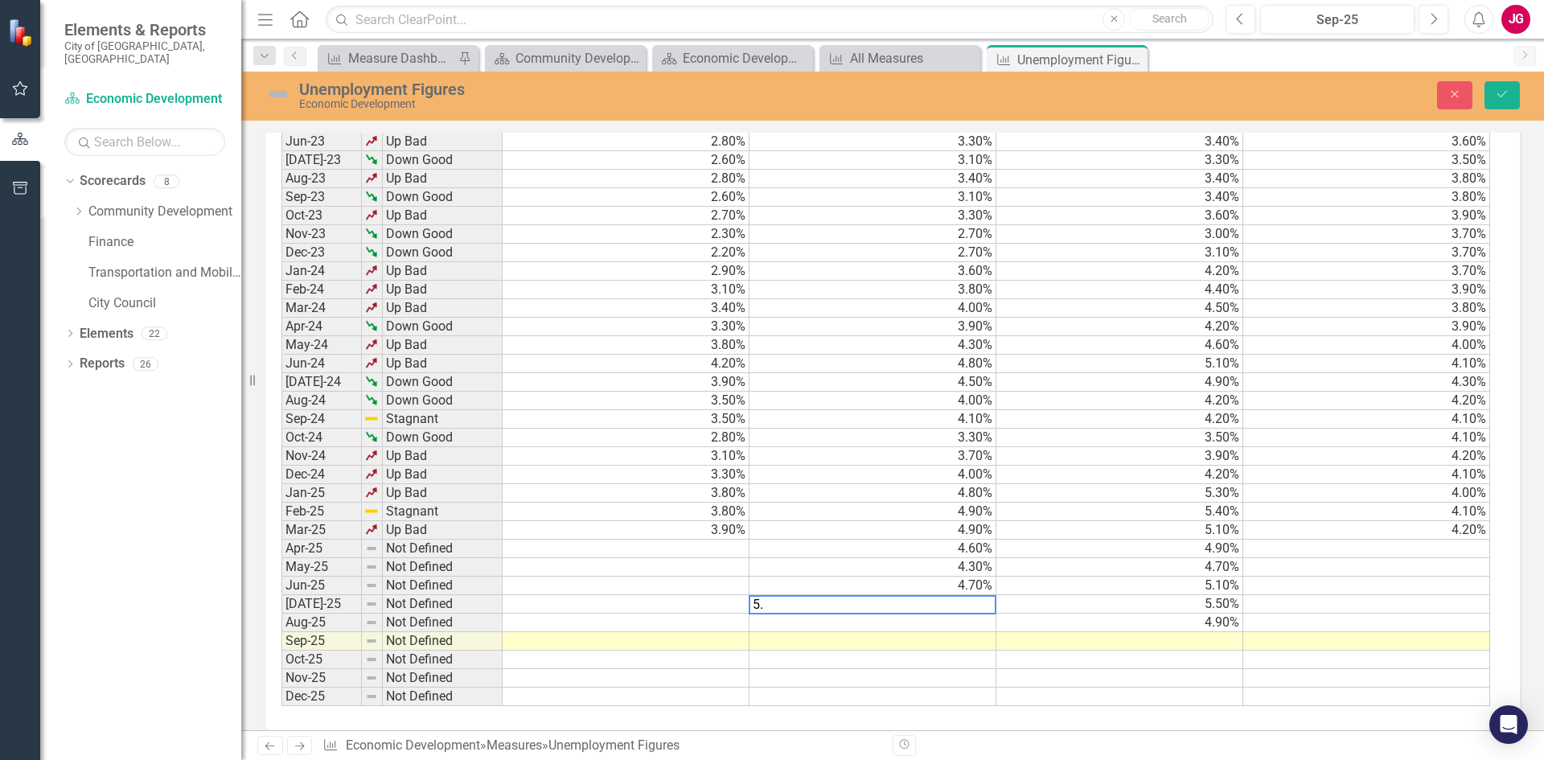
type textarea "5.0"
click at [922, 614] on td at bounding box center [872, 623] width 247 height 18
type textarea "4.7"
click at [684, 540] on td at bounding box center [626, 549] width 247 height 18
type textarea "3.8"
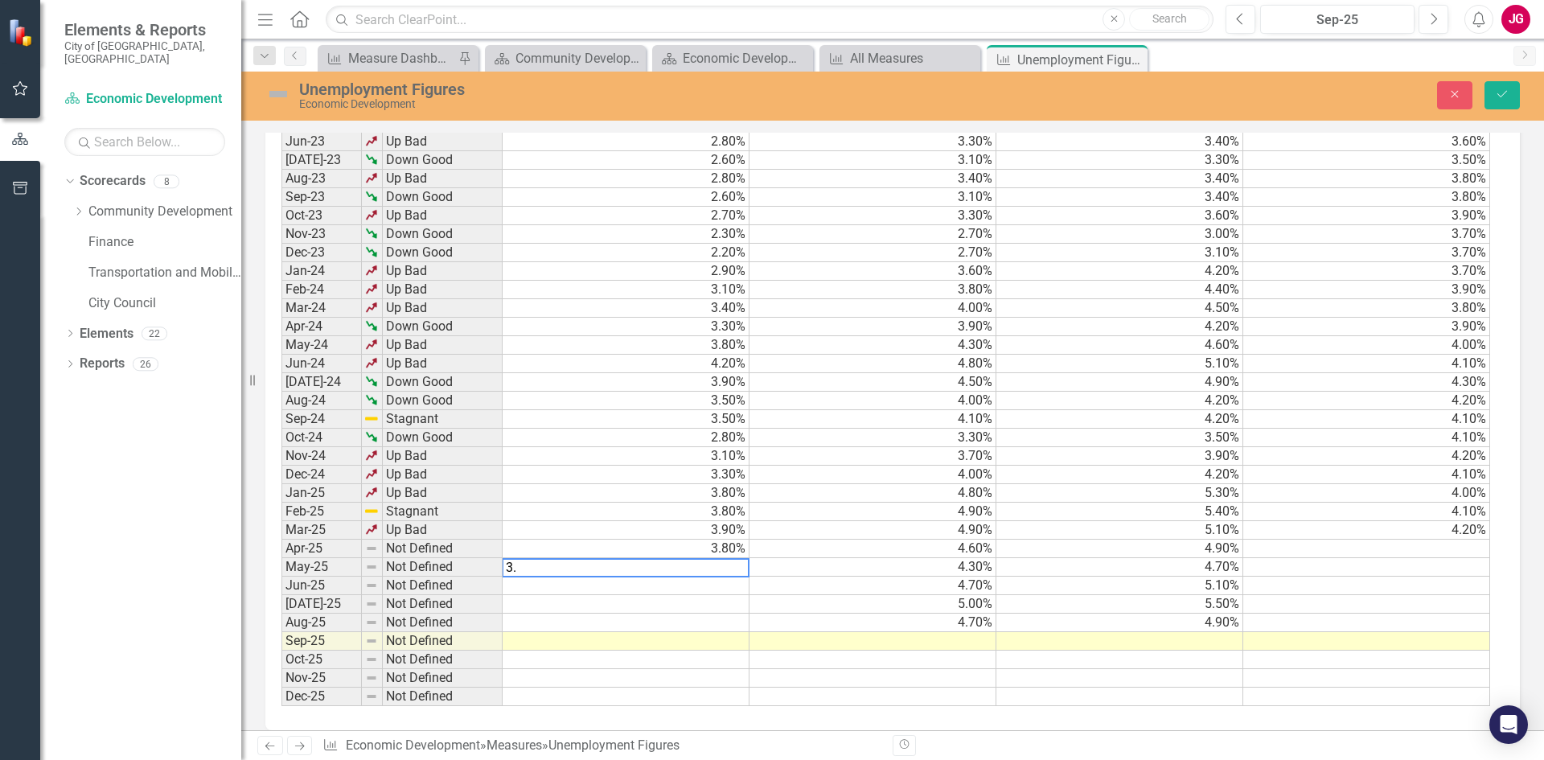
type textarea "3.8"
type textarea "4.0"
type textarea "4.3"
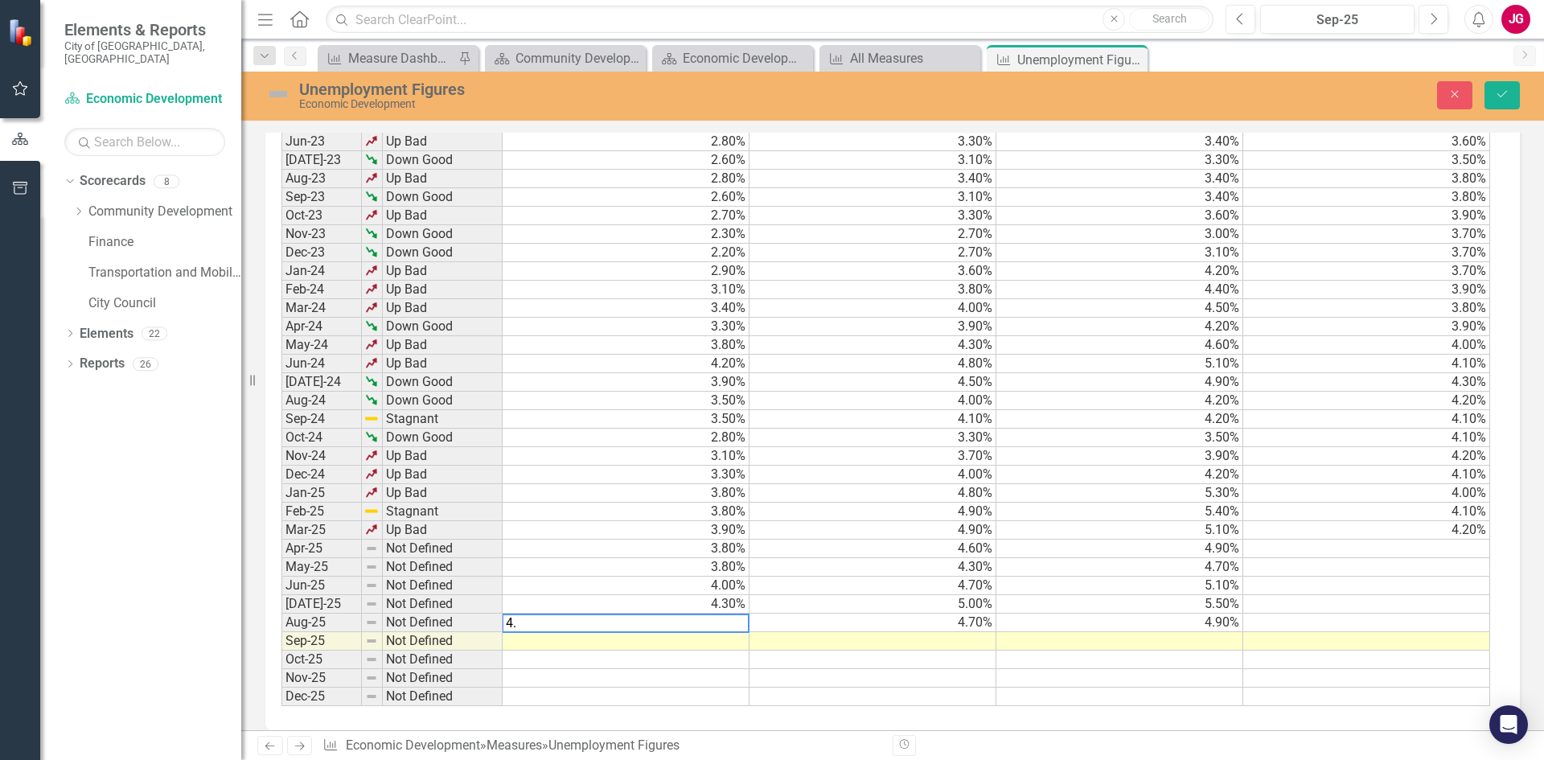
type textarea "4.3"
click at [1427, 540] on td at bounding box center [1366, 549] width 247 height 18
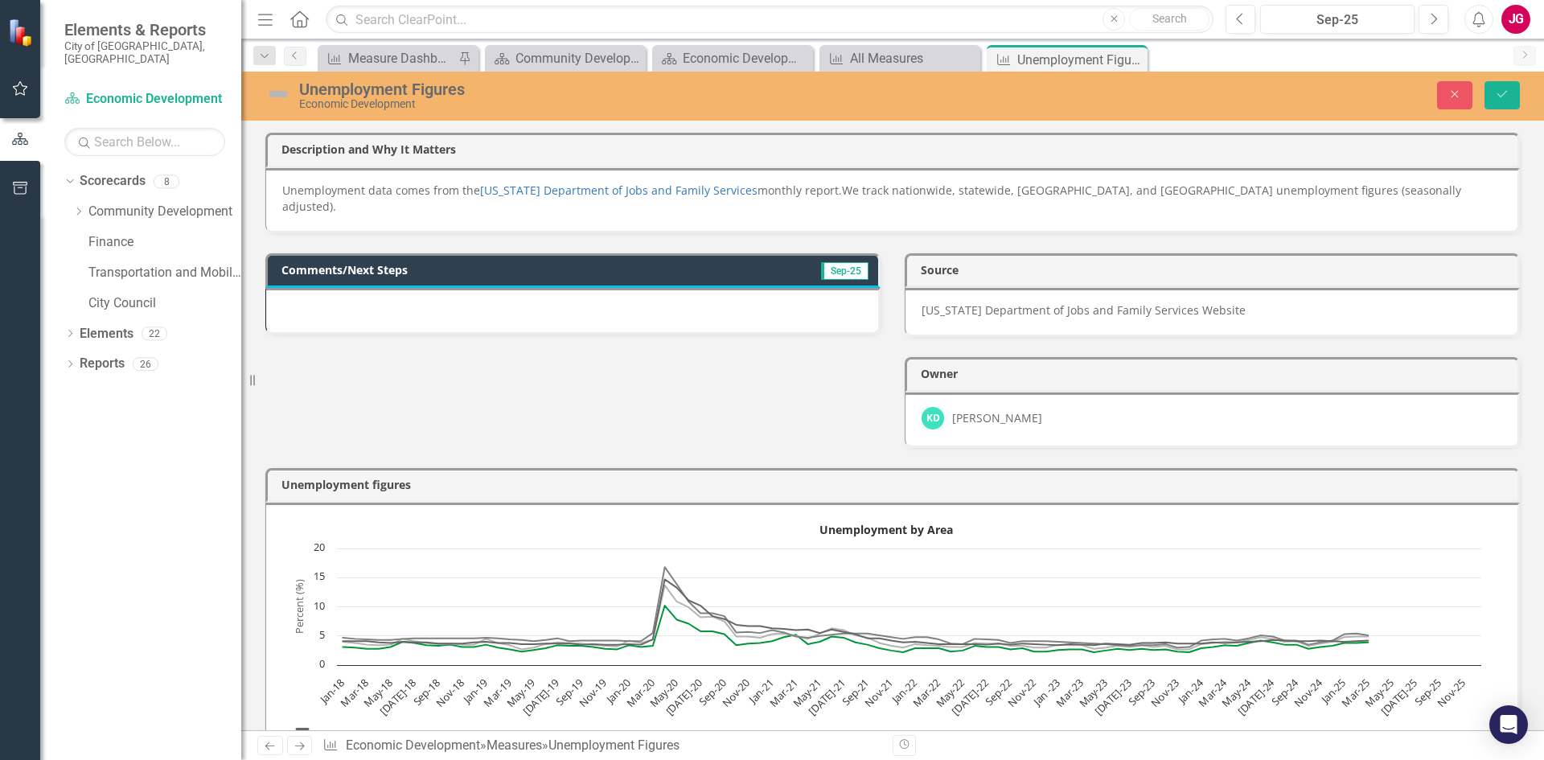
scroll to position [2150, 0]
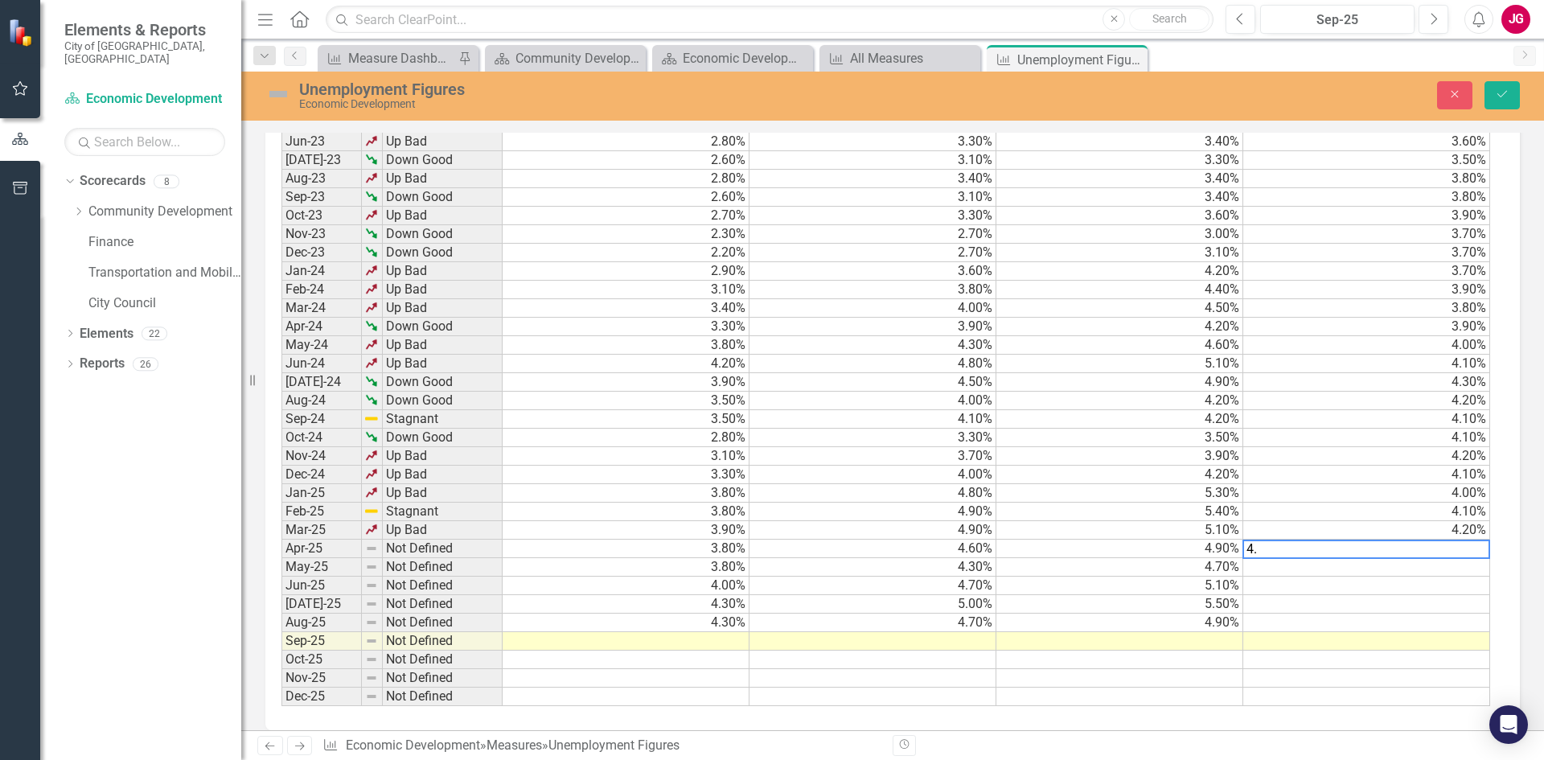
type textarea "4.2"
click at [1347, 558] on td at bounding box center [1366, 567] width 247 height 18
type textarea "4.2"
click at [1421, 577] on td at bounding box center [1366, 586] width 247 height 18
type textarea "4.1"
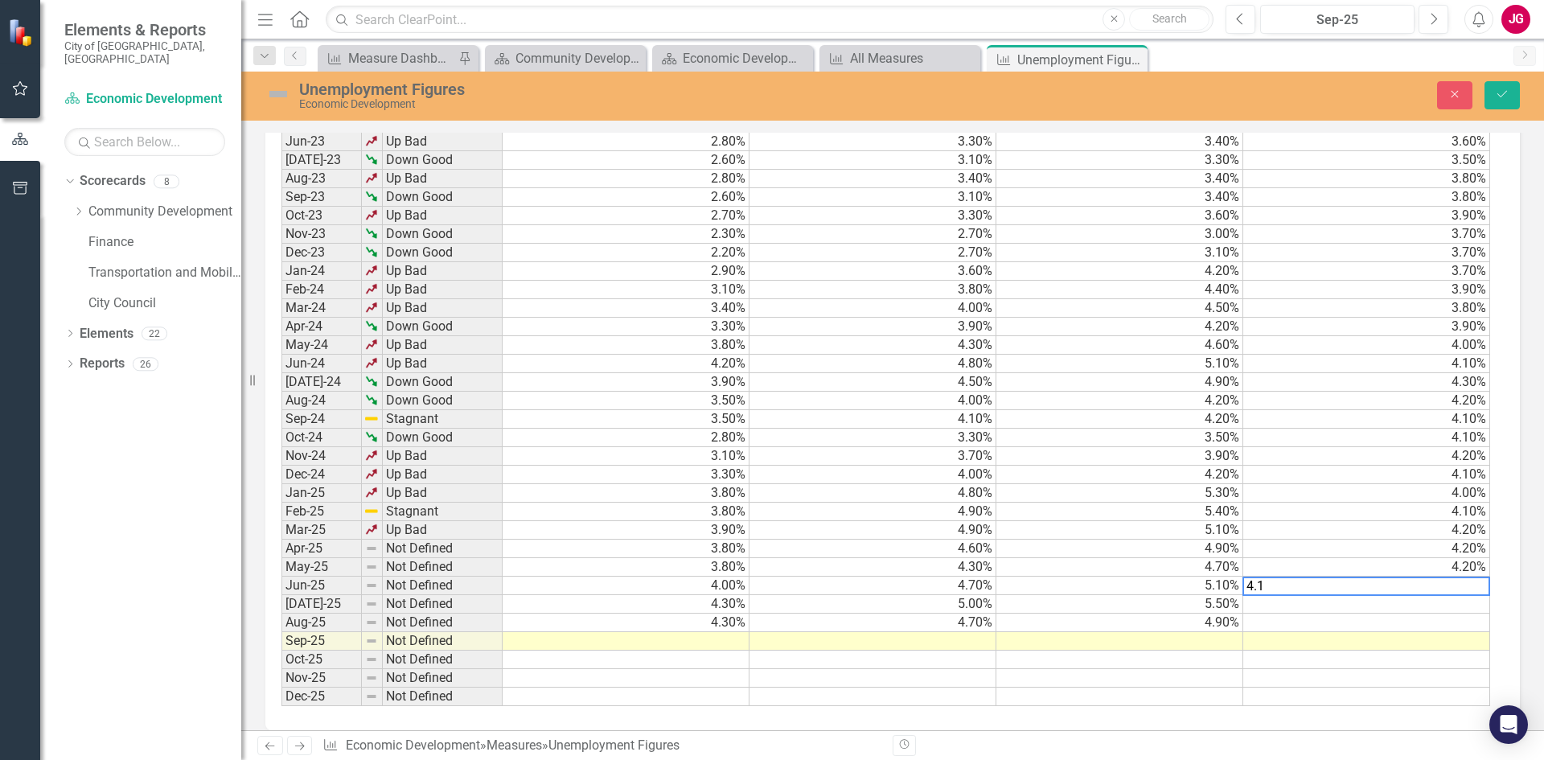
click at [1331, 595] on td at bounding box center [1366, 604] width 247 height 18
type textarea "4.2"
click at [1304, 614] on td at bounding box center [1366, 623] width 247 height 18
type textarea "4.3"
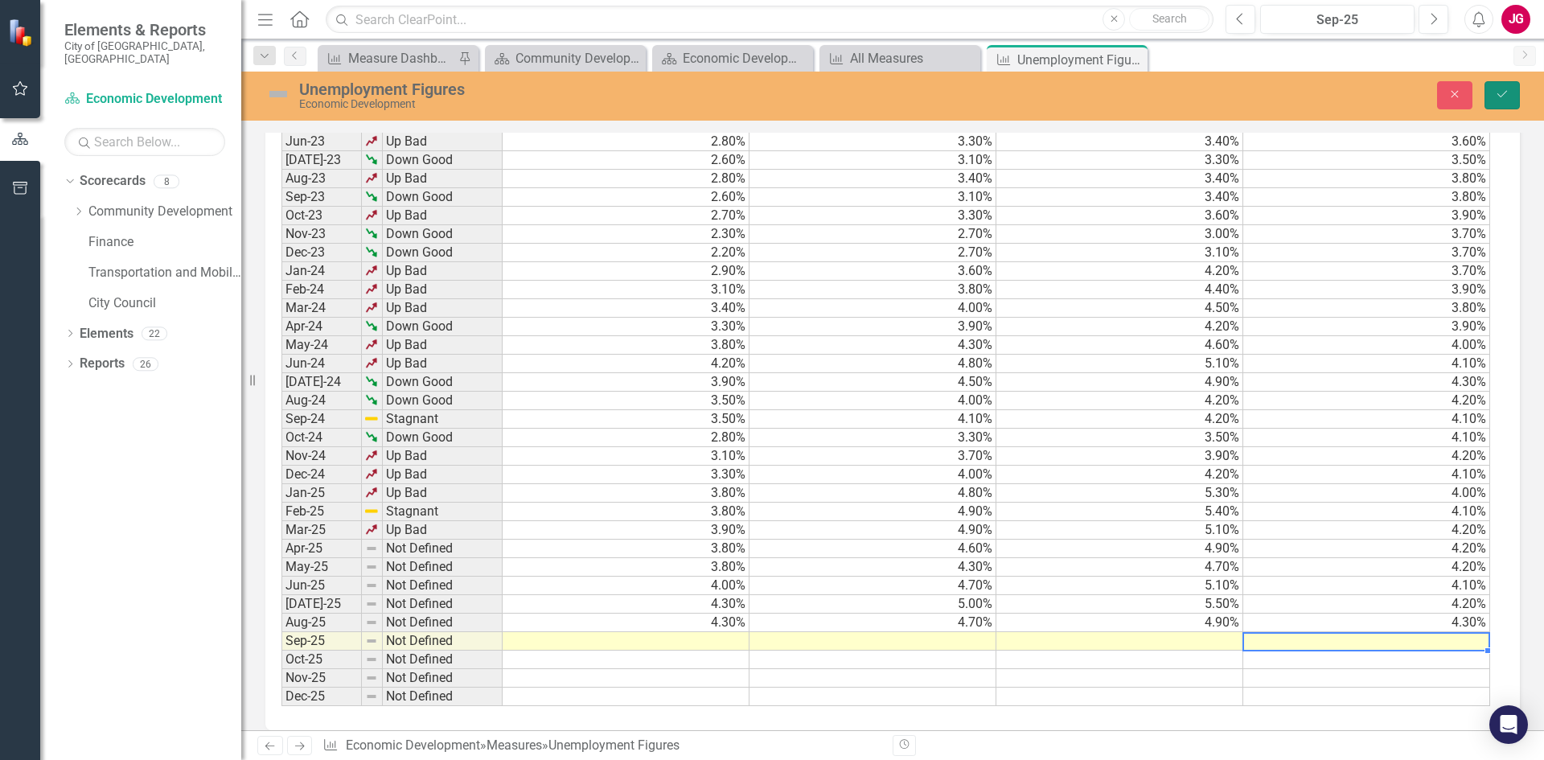
click at [1497, 102] on button "Save" at bounding box center [1501, 95] width 35 height 28
